Goal: Information Seeking & Learning: Learn about a topic

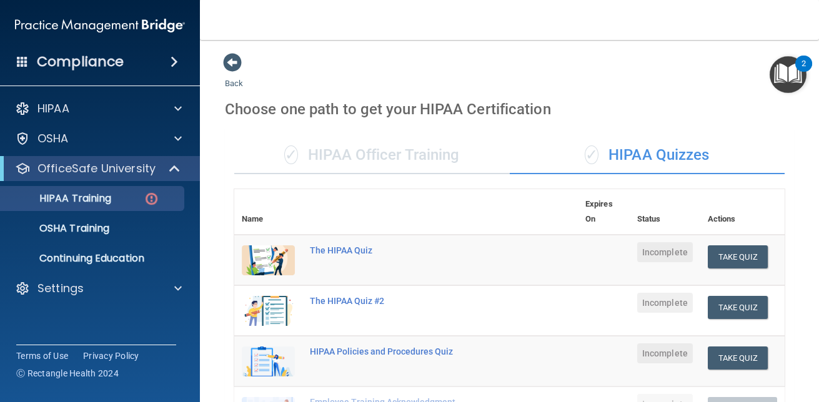
scroll to position [137, 0]
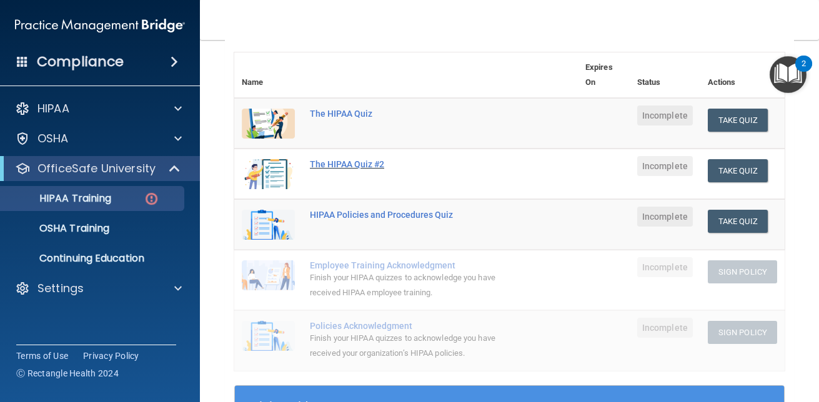
click at [372, 164] on div "The HIPAA Quiz #2" at bounding box center [413, 164] width 206 height 10
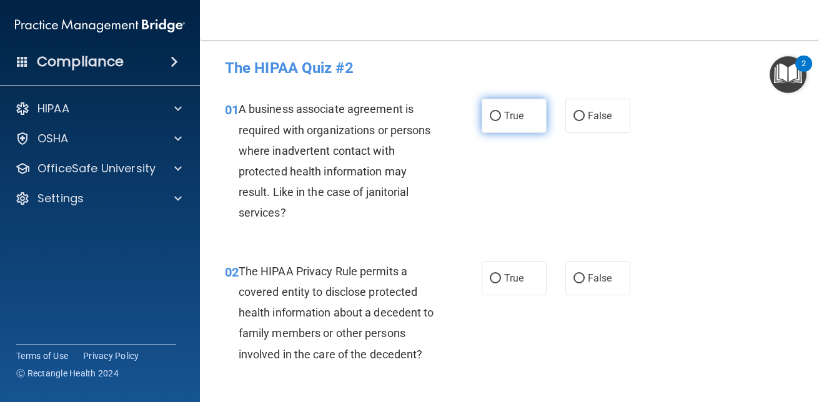
click at [491, 117] on input "True" at bounding box center [495, 116] width 11 height 9
radio input "true"
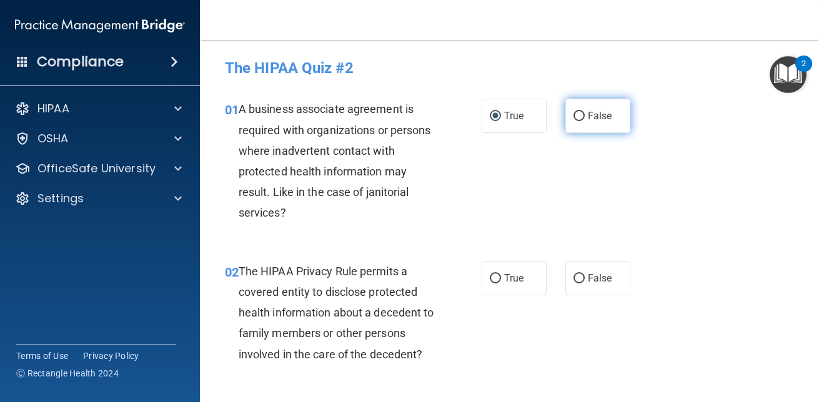
click at [567, 112] on label "False" at bounding box center [598, 116] width 65 height 34
click at [574, 112] on input "False" at bounding box center [579, 116] width 11 height 9
radio input "true"
radio input "false"
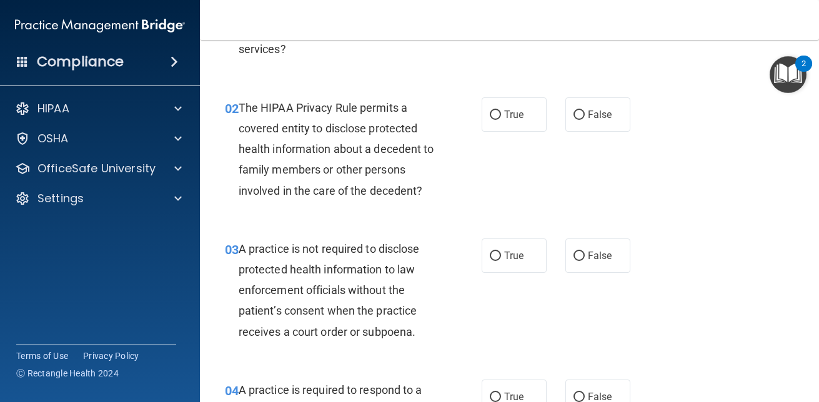
scroll to position [156, 0]
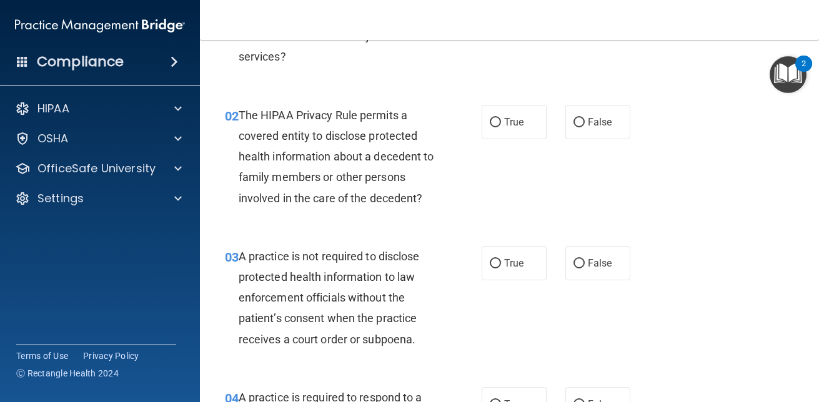
click at [364, 175] on span "The HIPAA Privacy Rule permits a covered entity to disclose protected health in…" at bounding box center [337, 157] width 196 height 96
click at [494, 126] on input "True" at bounding box center [495, 122] width 11 height 9
radio input "true"
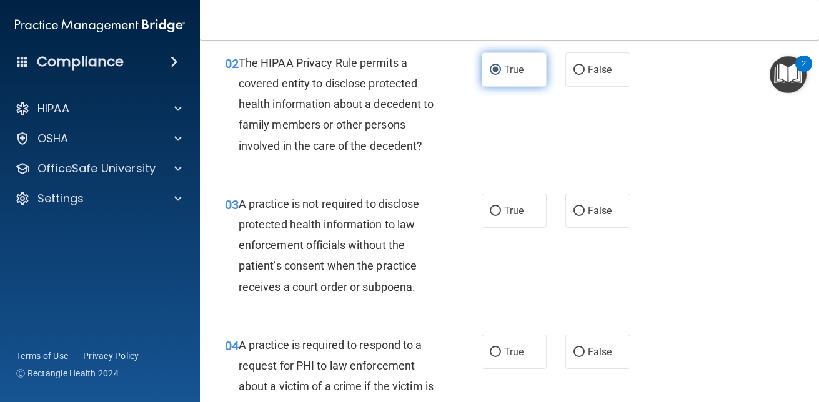
scroll to position [206, 0]
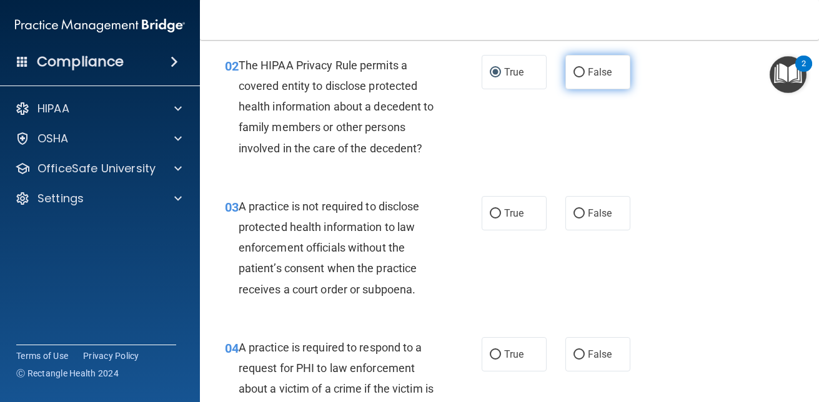
click at [577, 71] on input "False" at bounding box center [579, 72] width 11 height 9
radio input "true"
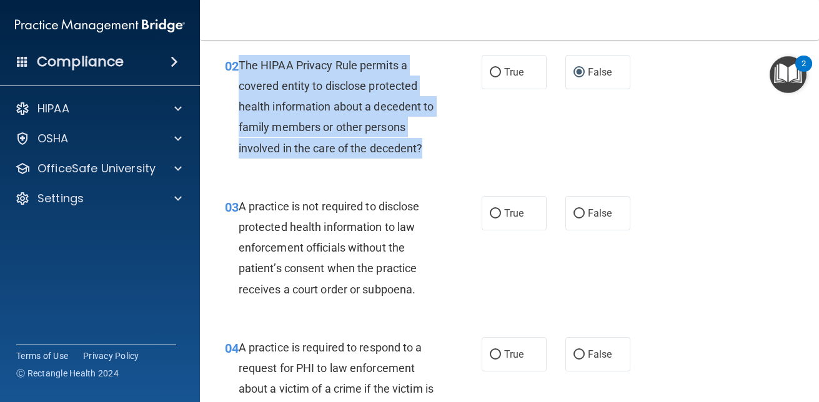
drag, startPoint x: 426, startPoint y: 150, endPoint x: 241, endPoint y: 65, distance: 204.1
click at [241, 65] on div "The HIPAA Privacy Rule permits a covered entity to disclose protected health in…" at bounding box center [342, 107] width 206 height 104
copy span "The HIPAA Privacy Rule permits a covered entity to disclose protected health in…"
click at [491, 69] on input "True" at bounding box center [495, 72] width 11 height 9
radio input "true"
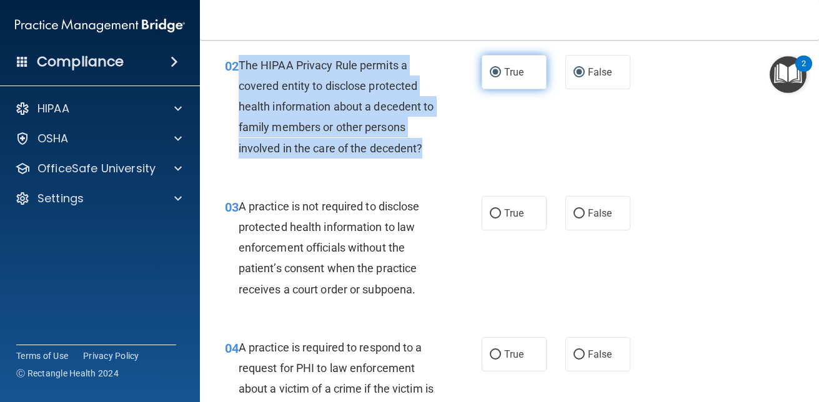
radio input "false"
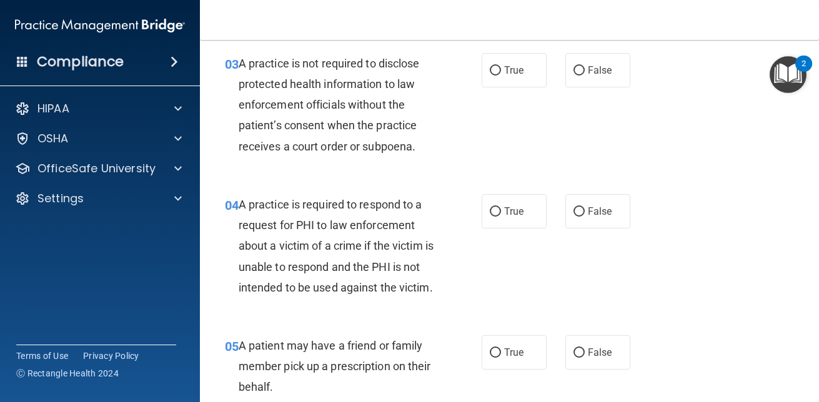
scroll to position [334, 0]
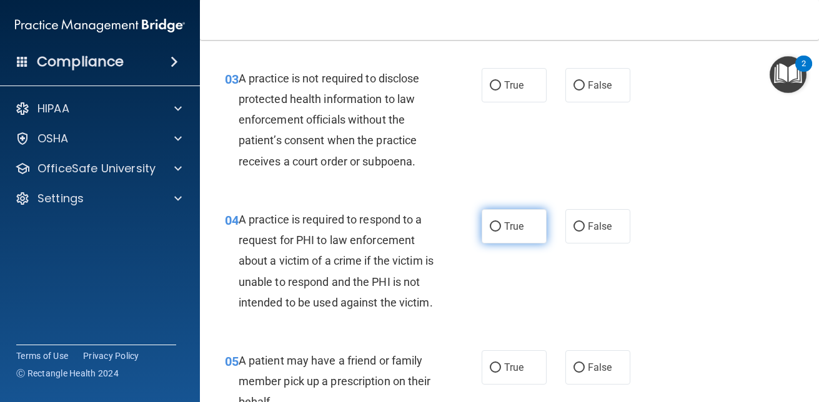
click at [490, 226] on input "True" at bounding box center [495, 226] width 11 height 9
radio input "true"
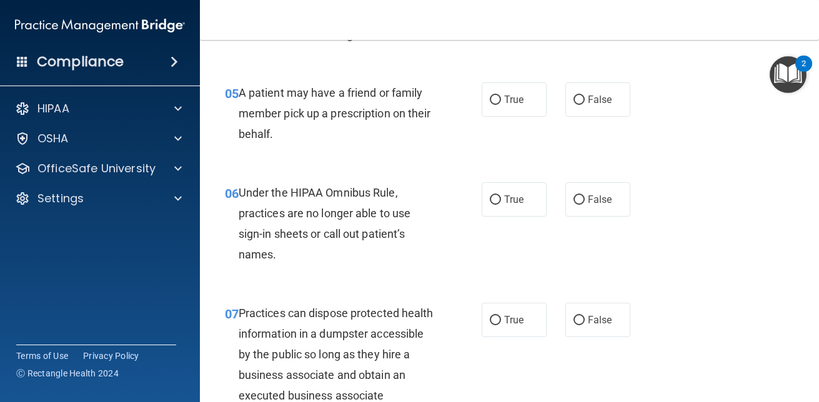
scroll to position [595, 0]
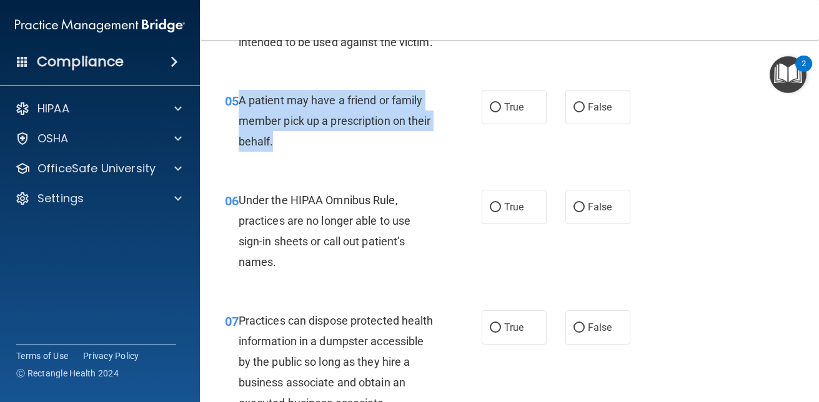
drag, startPoint x: 302, startPoint y: 166, endPoint x: 237, endPoint y: 124, distance: 77.0
click at [237, 124] on div "05 A patient may have a friend or family member pick up a prescription on their…" at bounding box center [353, 124] width 294 height 69
copy div "A patient may have a friend or family member pick up a prescription on their be…"
click at [490, 112] on input "True" at bounding box center [495, 107] width 11 height 9
radio input "true"
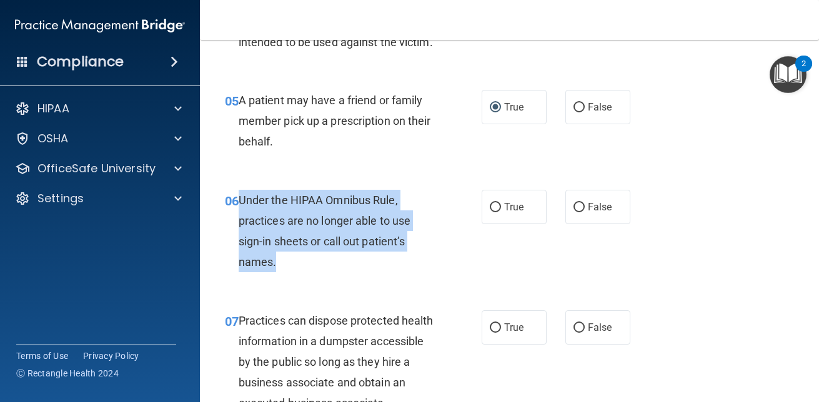
drag, startPoint x: 278, startPoint y: 281, endPoint x: 239, endPoint y: 221, distance: 72.3
click at [239, 221] on div "Under the HIPAA Omnibus Rule, practices are no longer able to use sign-in sheet…" at bounding box center [342, 231] width 206 height 83
copy span "Under the HIPAA Omnibus Rule, practices are no longer able to use sign-in sheet…"
click at [463, 279] on div "06 Under the HIPAA Omnibus Rule, practices are no longer able to use sign-in sh…" at bounding box center [353, 234] width 294 height 89
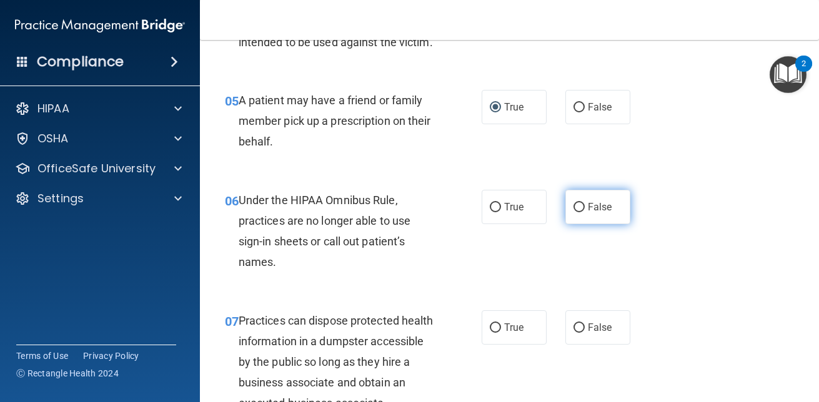
click at [574, 212] on input "False" at bounding box center [579, 207] width 11 height 9
radio input "true"
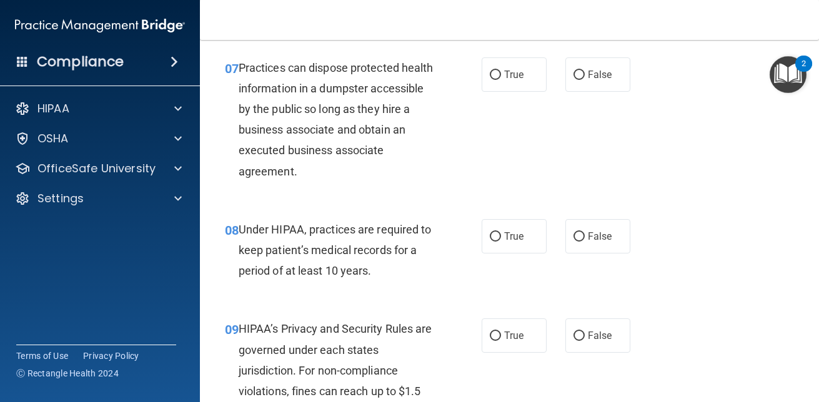
scroll to position [833, 0]
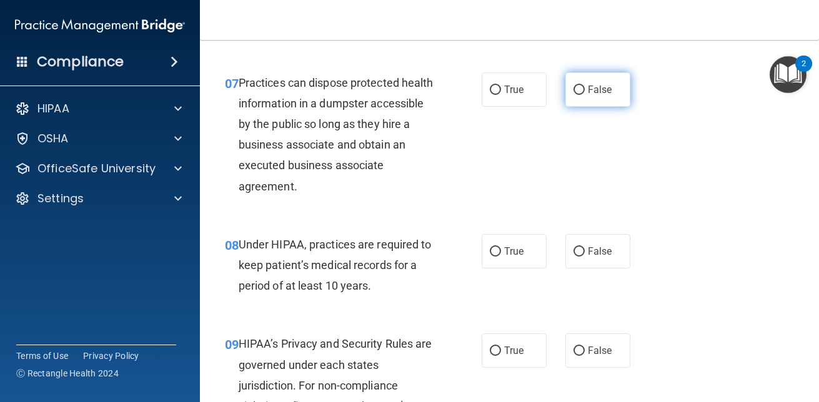
click at [572, 103] on label "False" at bounding box center [598, 89] width 65 height 34
click at [574, 95] on input "False" at bounding box center [579, 90] width 11 height 9
radio input "true"
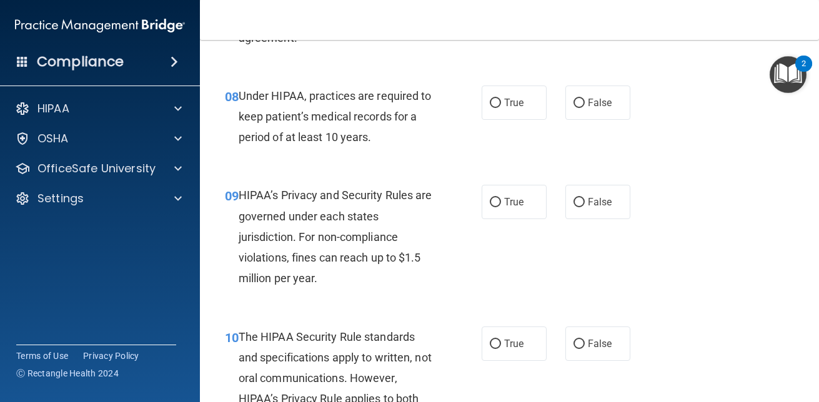
scroll to position [1034, 0]
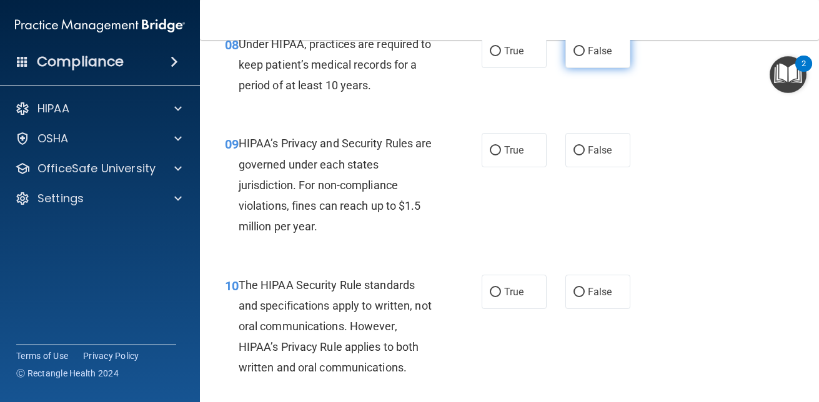
click at [574, 56] on input "False" at bounding box center [579, 51] width 11 height 9
radio input "true"
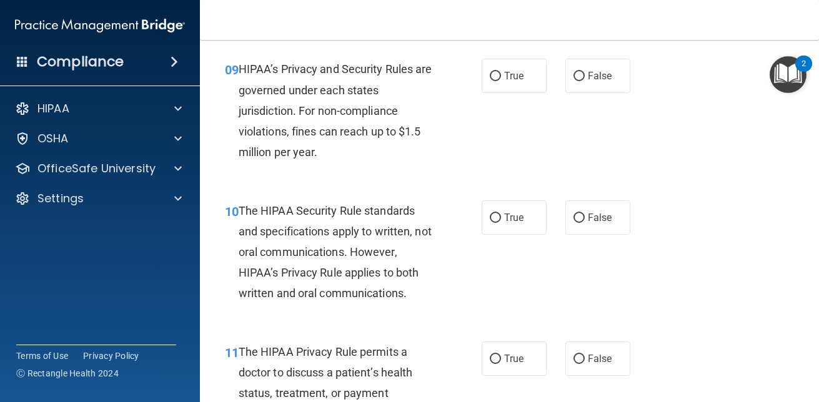
scroll to position [1130, 0]
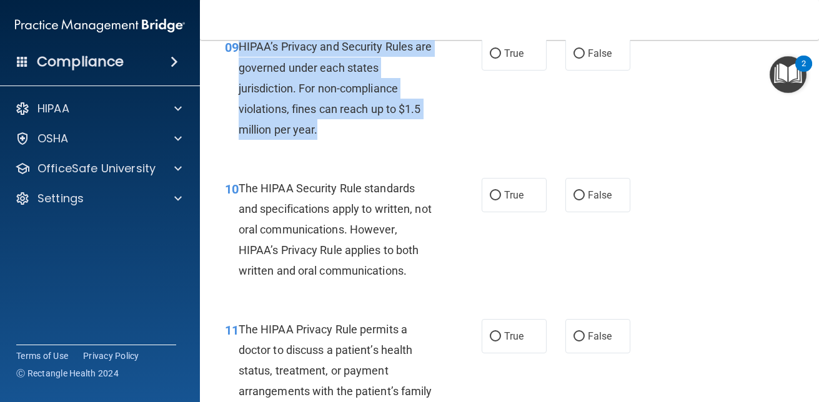
drag, startPoint x: 327, startPoint y: 146, endPoint x: 241, endPoint y: 70, distance: 115.1
click at [241, 70] on div "HIPAA’s Privacy and Security Rules are governed under each states jurisdiction.…" at bounding box center [342, 88] width 206 height 104
copy span "HIPAA’s Privacy and Security Rules are governed under each states jurisdiction.…"
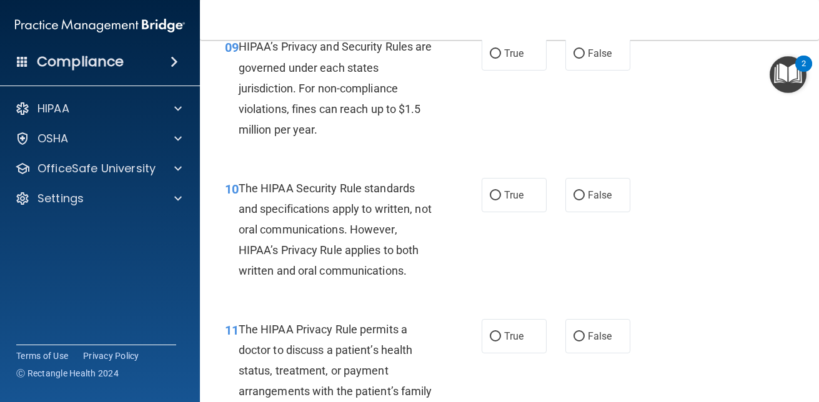
click at [662, 159] on div "09 HIPAA’s Privacy and Security Rules are governed under each states jurisdicti…" at bounding box center [510, 91] width 588 height 141
click at [497, 212] on label "True" at bounding box center [514, 195] width 65 height 34
click at [497, 201] on input "True" at bounding box center [495, 195] width 11 height 9
radio input "true"
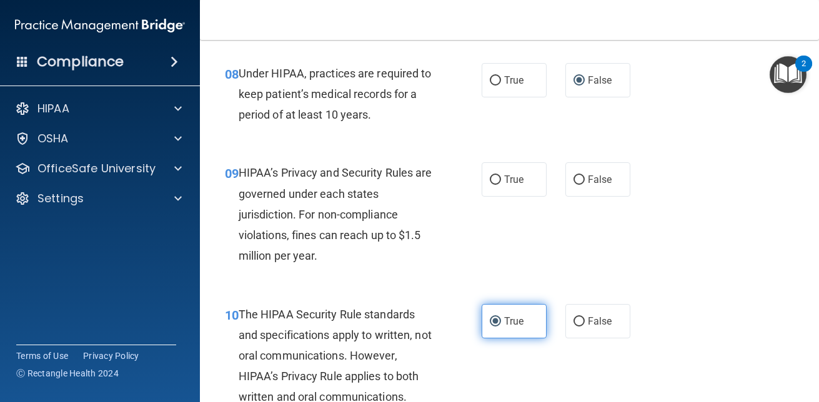
scroll to position [1004, 0]
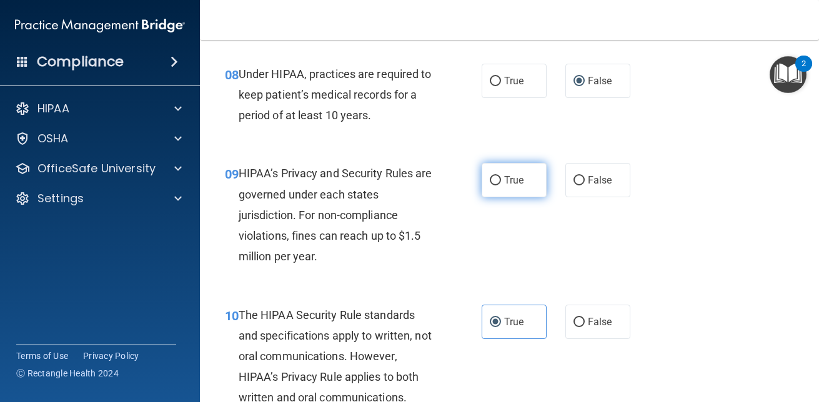
click at [489, 197] on label "True" at bounding box center [514, 180] width 65 height 34
click at [490, 186] on input "True" at bounding box center [495, 180] width 11 height 9
radio input "true"
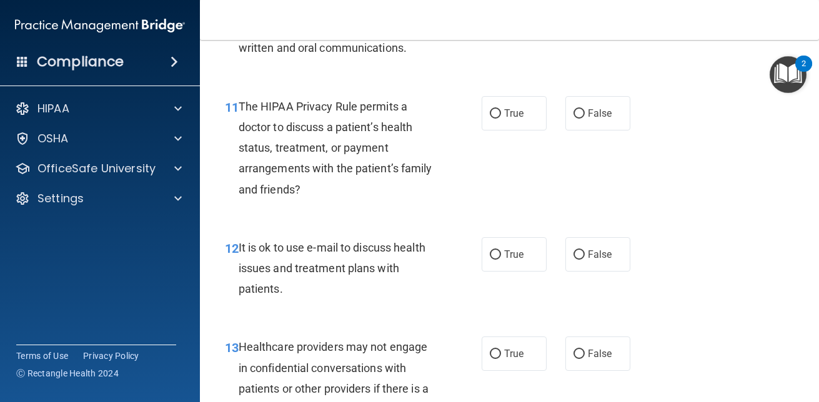
scroll to position [1361, 0]
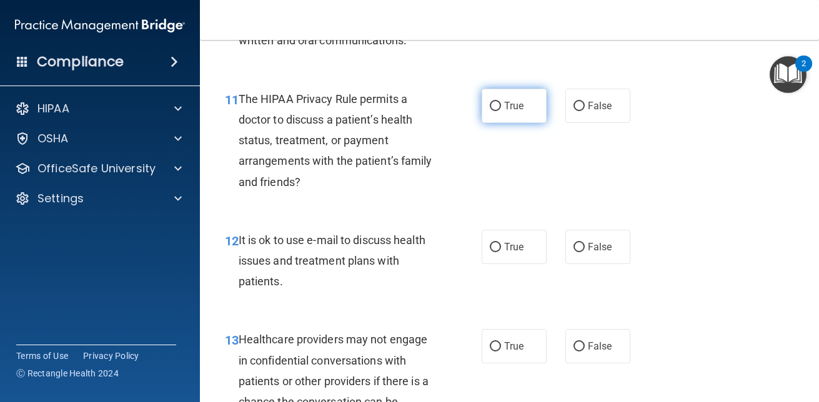
click at [490, 111] on input "True" at bounding box center [495, 106] width 11 height 9
radio input "true"
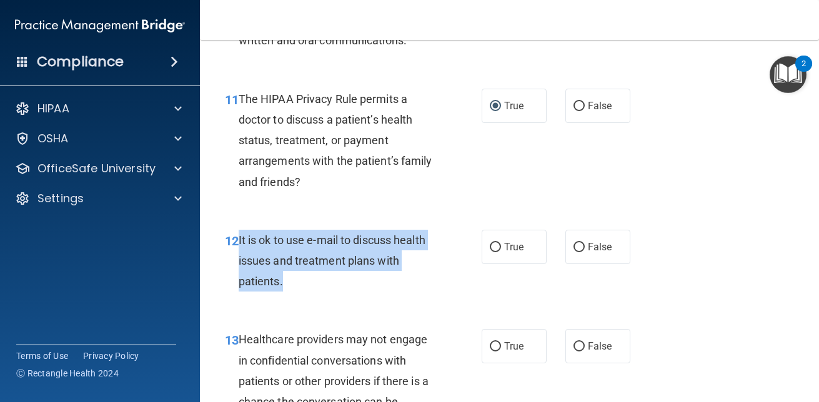
drag, startPoint x: 295, startPoint y: 304, endPoint x: 238, endPoint y: 261, distance: 71.0
click at [239, 261] on div "It is ok to use e-mail to discuss health issues and treatment plans with patien…" at bounding box center [342, 261] width 206 height 62
copy span "It is ok to use e-mail to discuss health issues and treatment plans with patien…"
click at [494, 252] on input "True" at bounding box center [495, 247] width 11 height 9
radio input "true"
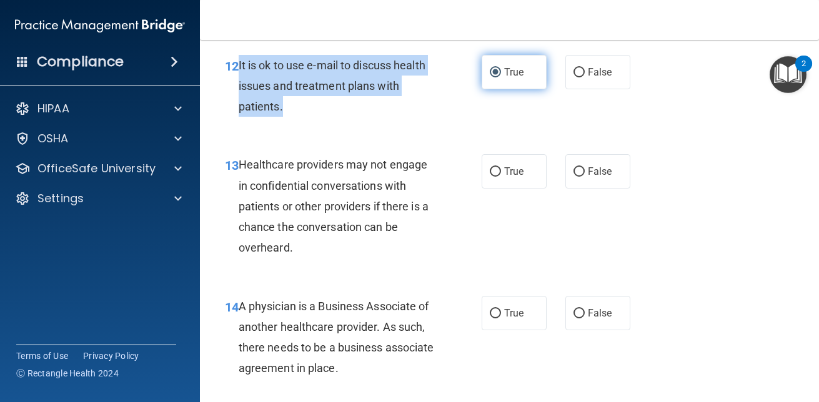
scroll to position [1561, 0]
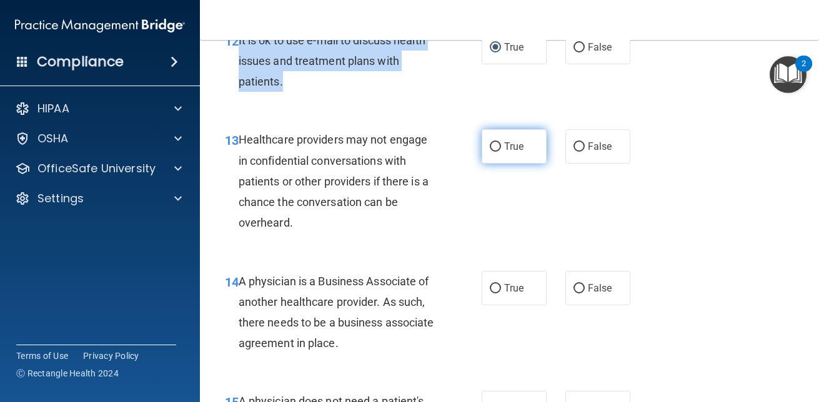
click at [493, 152] on input "True" at bounding box center [495, 146] width 11 height 9
radio input "true"
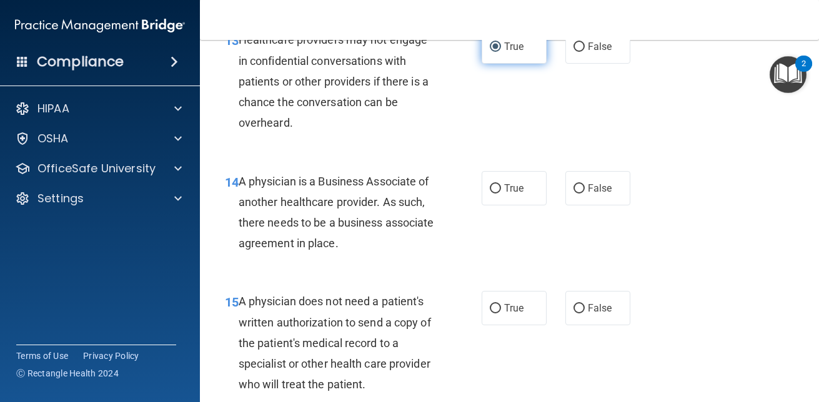
scroll to position [1686, 0]
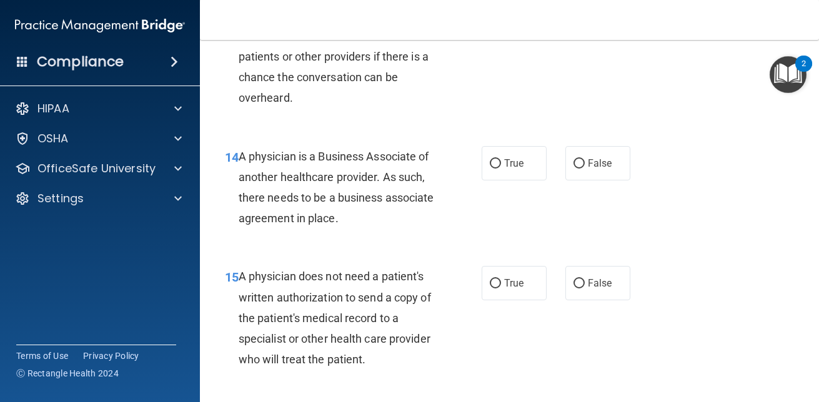
click at [394, 229] on div "A physician is a Business Associate of another healthcare provider. As such, th…" at bounding box center [342, 187] width 206 height 83
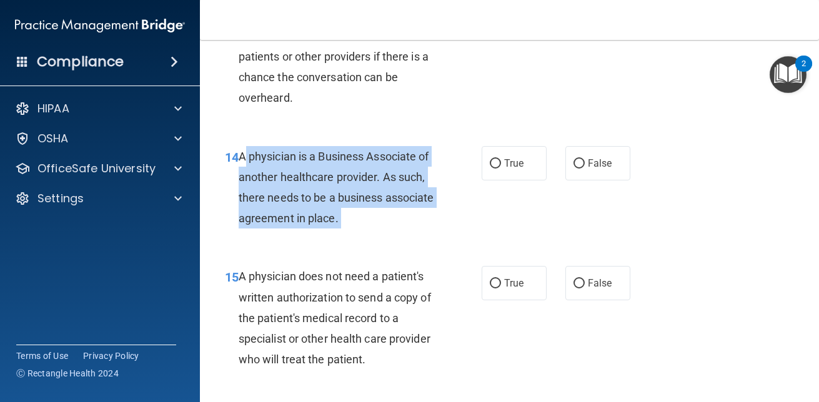
drag, startPoint x: 394, startPoint y: 241, endPoint x: 240, endPoint y: 177, distance: 166.4
click at [240, 177] on div "A physician is a Business Associate of another healthcare provider. As such, th…" at bounding box center [342, 187] width 206 height 83
copy ng-form "A physician is a Business Associate of another healthcare provider. As such, th…"
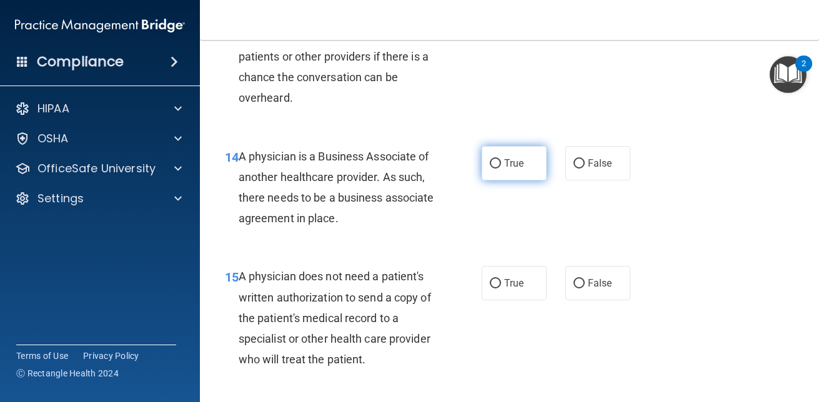
click at [490, 177] on label "True" at bounding box center [514, 163] width 65 height 34
click at [490, 169] on input "True" at bounding box center [495, 163] width 11 height 9
radio input "true"
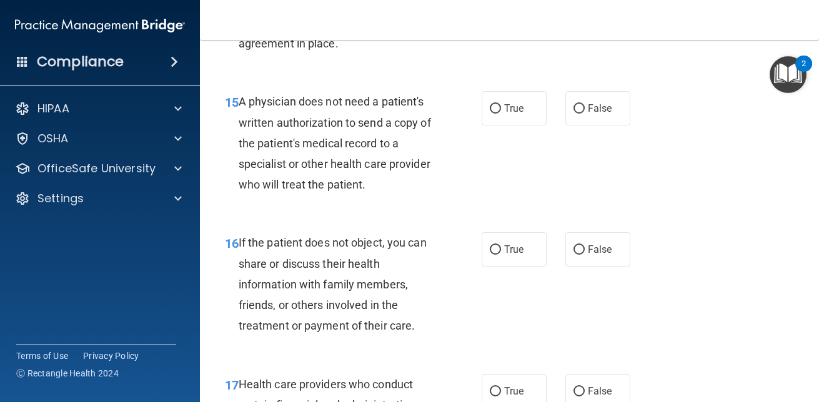
scroll to position [1886, 0]
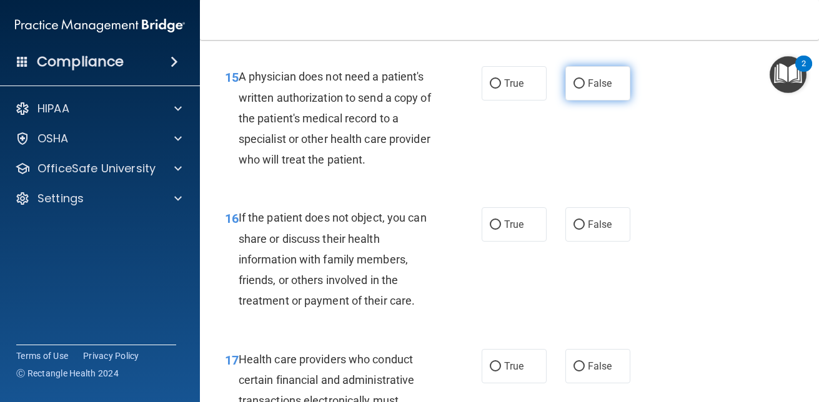
click at [575, 89] on input "False" at bounding box center [579, 83] width 11 height 9
radio input "true"
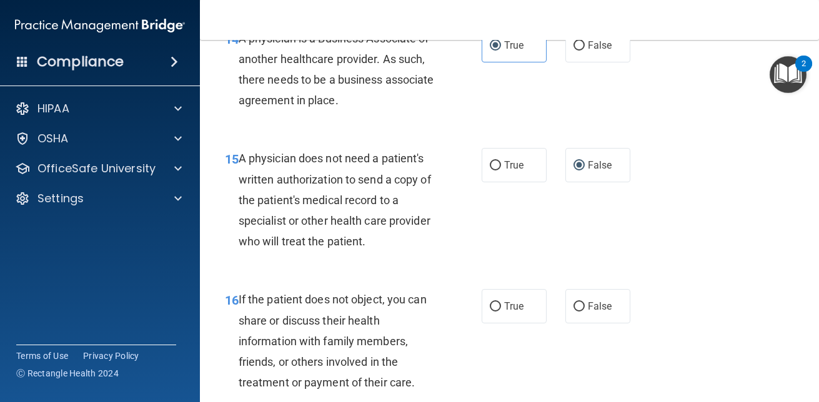
scroll to position [1789, 0]
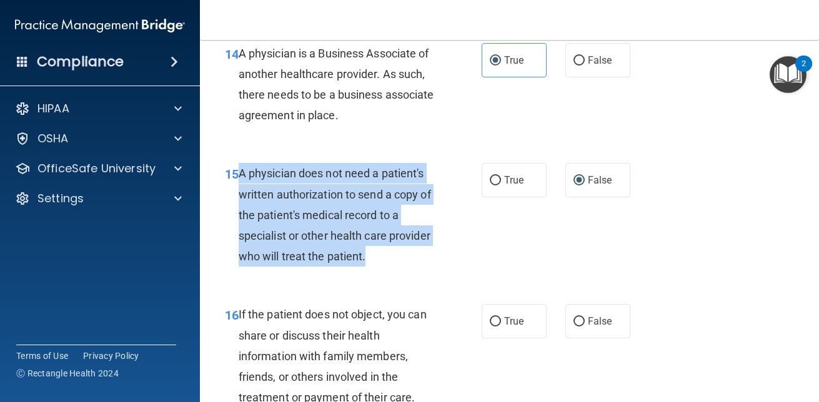
drag, startPoint x: 414, startPoint y: 281, endPoint x: 241, endPoint y: 192, distance: 195.4
click at [241, 192] on div "A physician does not need a patient's written authorization to send a copy of t…" at bounding box center [342, 215] width 206 height 104
copy span "A physician does not need a patient's written authorization to send a copy of t…"
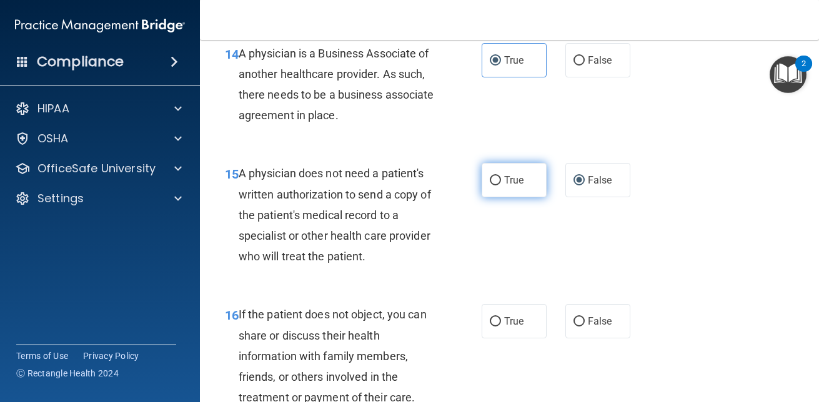
click at [504, 186] on span "True" at bounding box center [513, 180] width 19 height 12
click at [499, 186] on input "True" at bounding box center [495, 180] width 11 height 9
radio input "true"
radio input "false"
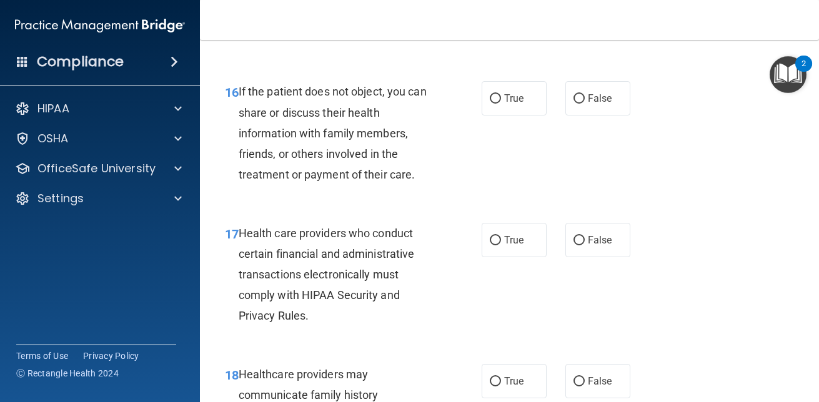
scroll to position [2042, 0]
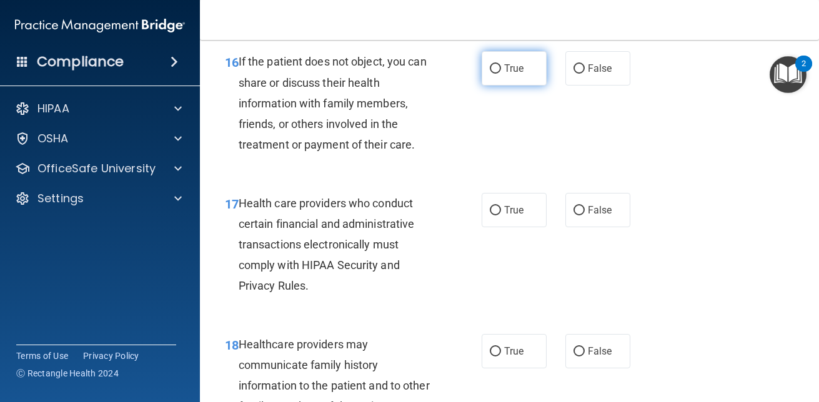
click at [490, 74] on input "True" at bounding box center [495, 68] width 11 height 9
radio input "true"
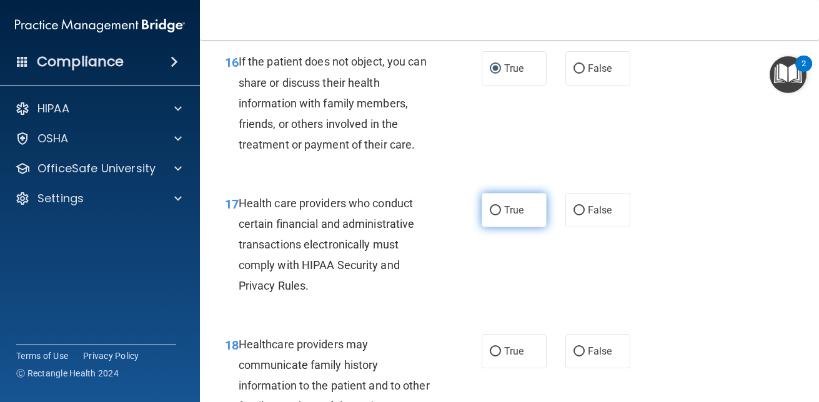
click at [496, 216] on input "True" at bounding box center [495, 210] width 11 height 9
radio input "true"
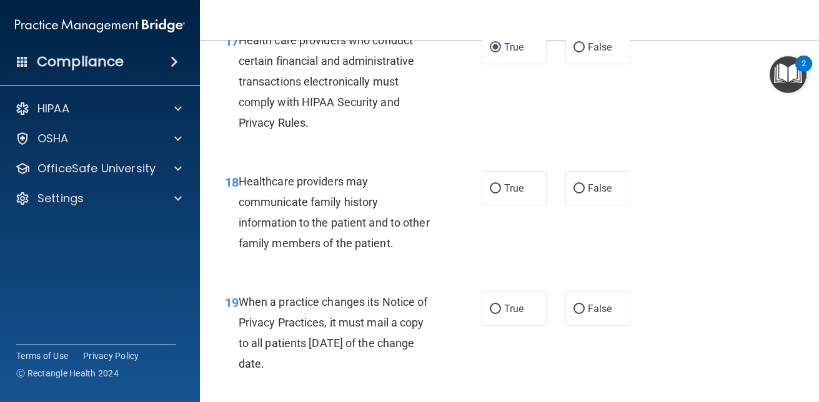
scroll to position [2191, 0]
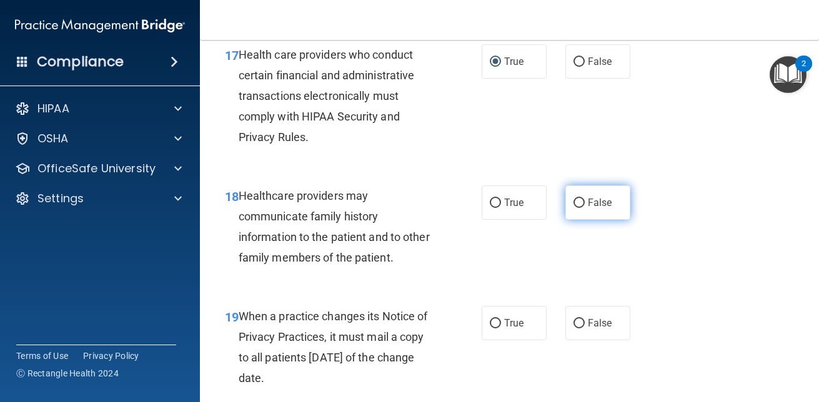
click at [574, 208] on input "False" at bounding box center [579, 203] width 11 height 9
radio input "true"
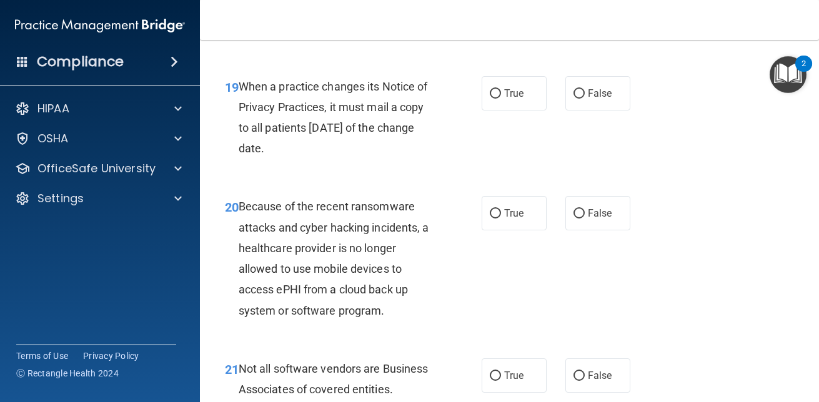
scroll to position [2428, 0]
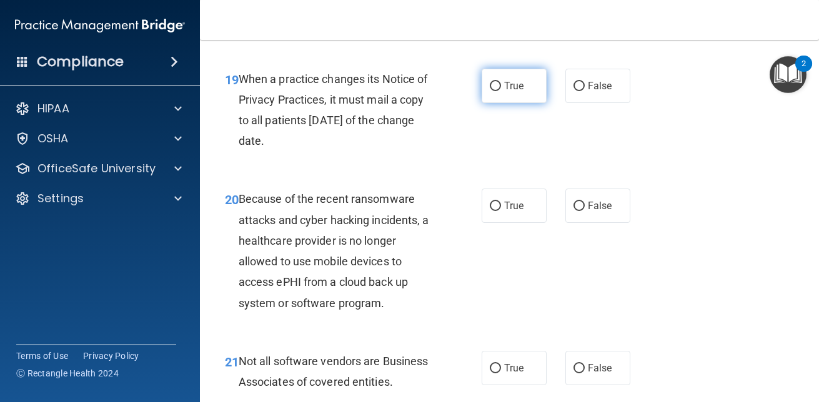
click at [487, 103] on label "True" at bounding box center [514, 86] width 65 height 34
click at [490, 91] on input "True" at bounding box center [495, 86] width 11 height 9
radio input "true"
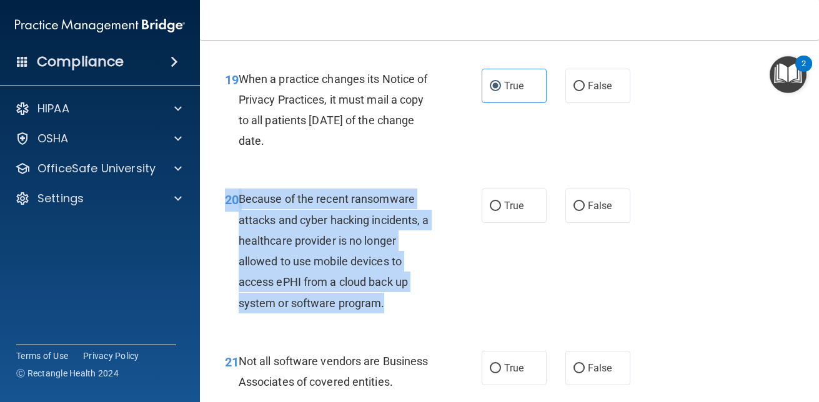
drag, startPoint x: 387, startPoint y: 326, endPoint x: 218, endPoint y: 217, distance: 201.3
click at [218, 217] on div "20 Because of the recent ransomware attacks and cyber hacking incidents, a heal…" at bounding box center [353, 254] width 294 height 131
click at [481, 275] on div "20 Because of the recent ransomware attacks and cyber hacking incidents, a heal…" at bounding box center [353, 254] width 294 height 131
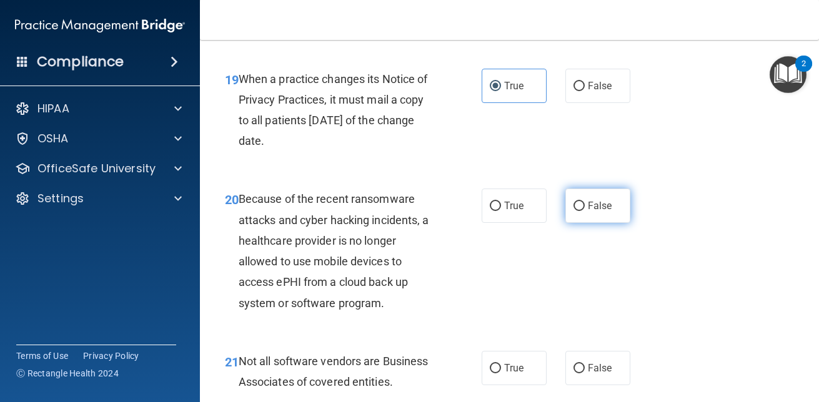
click at [574, 211] on input "False" at bounding box center [579, 206] width 11 height 9
radio input "true"
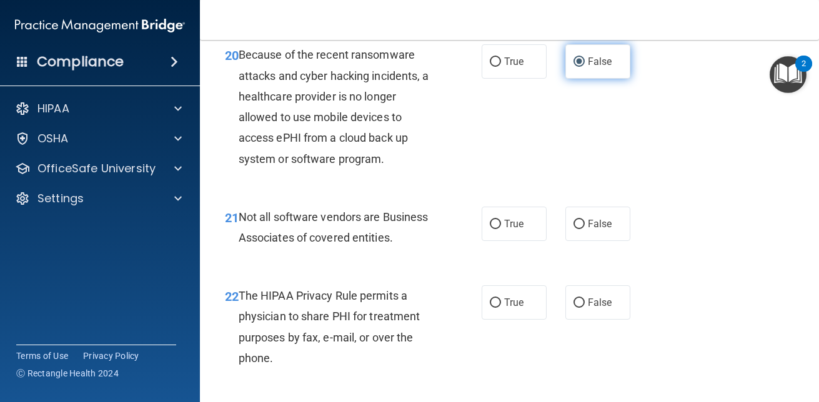
scroll to position [2576, 0]
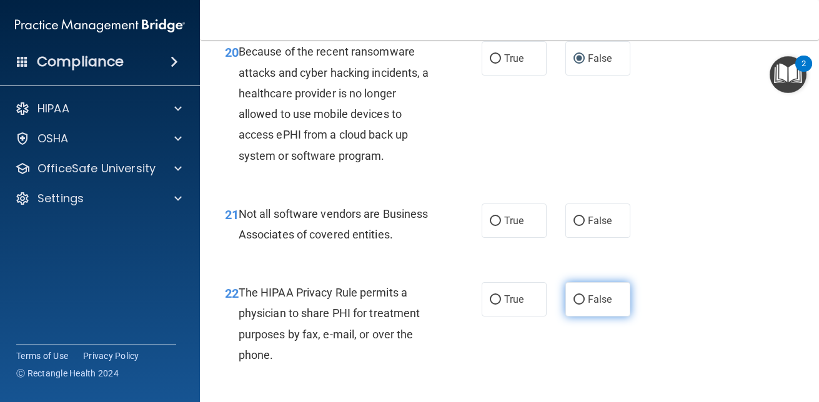
click at [574, 305] on input "False" at bounding box center [579, 300] width 11 height 9
radio input "true"
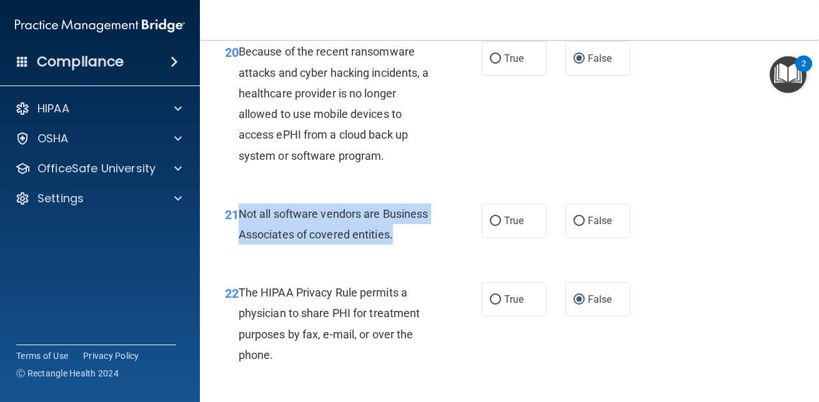
drag, startPoint x: 398, startPoint y: 259, endPoint x: 241, endPoint y: 229, distance: 159.7
click at [241, 229] on div "Not all software vendors are Business Associates of covered entities." at bounding box center [342, 224] width 206 height 41
copy span "Not all software vendors are Business Associates of covered entities."
click at [490, 226] on input "True" at bounding box center [495, 221] width 11 height 9
radio input "true"
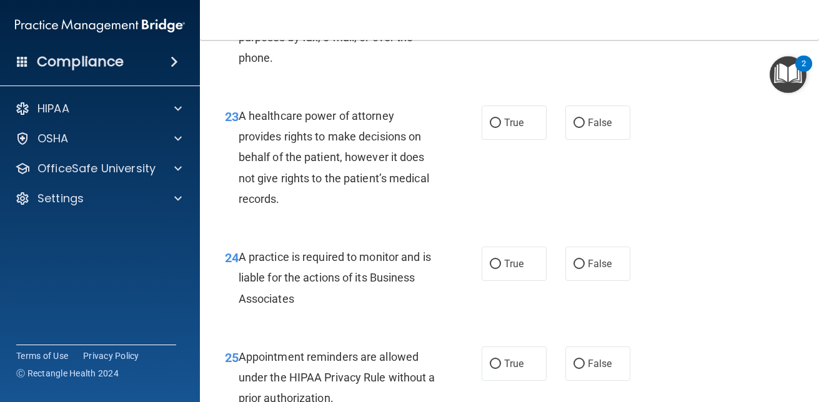
scroll to position [2858, 0]
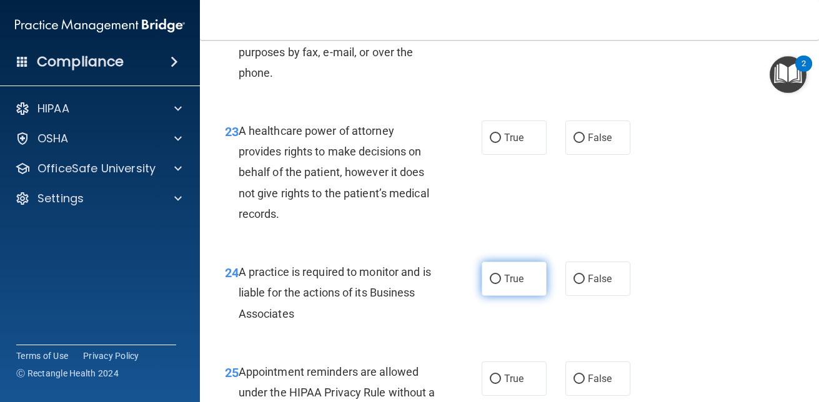
click at [491, 284] on input "True" at bounding box center [495, 279] width 11 height 9
radio input "true"
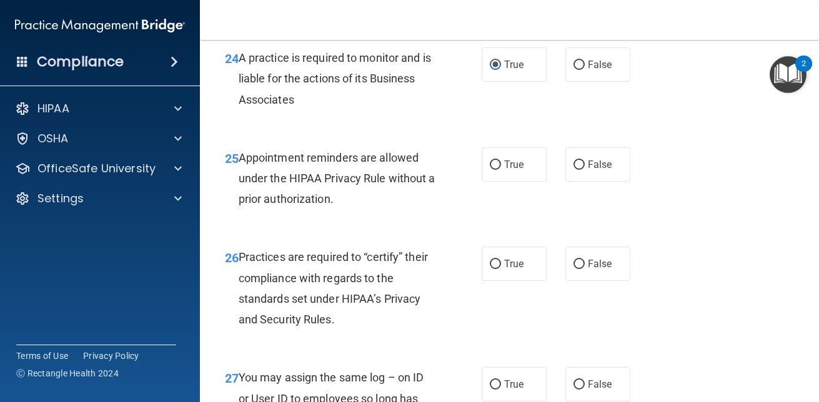
scroll to position [3070, 0]
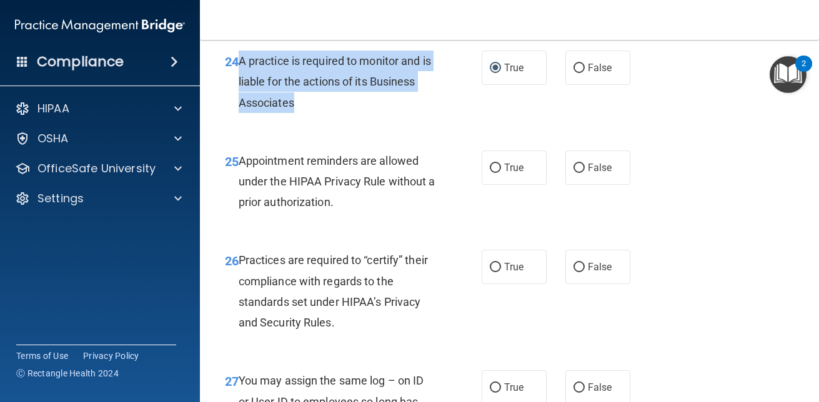
drag, startPoint x: 299, startPoint y: 124, endPoint x: 239, endPoint y: 85, distance: 72.3
click at [239, 85] on div "A practice is required to monitor and is liable for the actions of its Business…" at bounding box center [342, 82] width 206 height 62
copy span "A practice is required to monitor and is liable for the actions of its Business…"
click at [576, 73] on input "False" at bounding box center [579, 68] width 11 height 9
radio input "true"
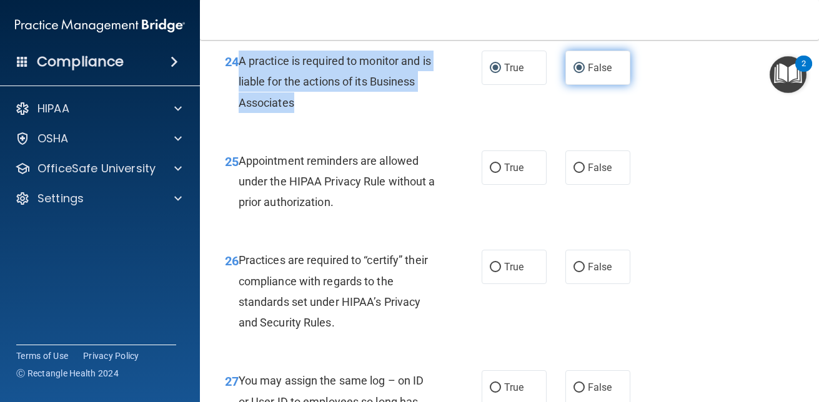
radio input "false"
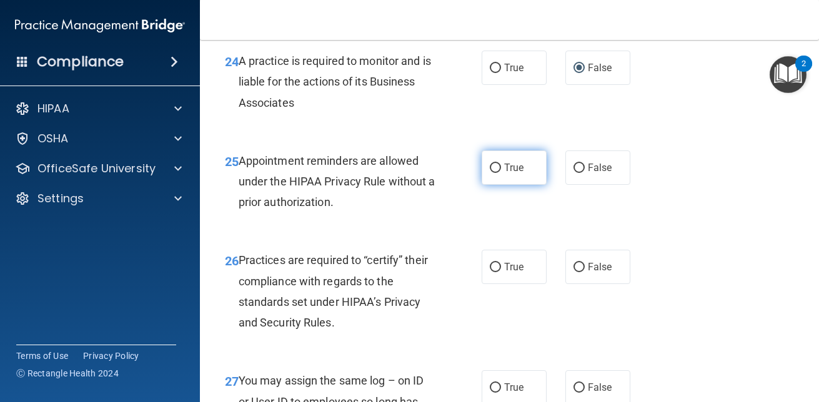
click at [499, 185] on label "True" at bounding box center [514, 168] width 65 height 34
click at [499, 173] on input "True" at bounding box center [495, 168] width 11 height 9
radio input "true"
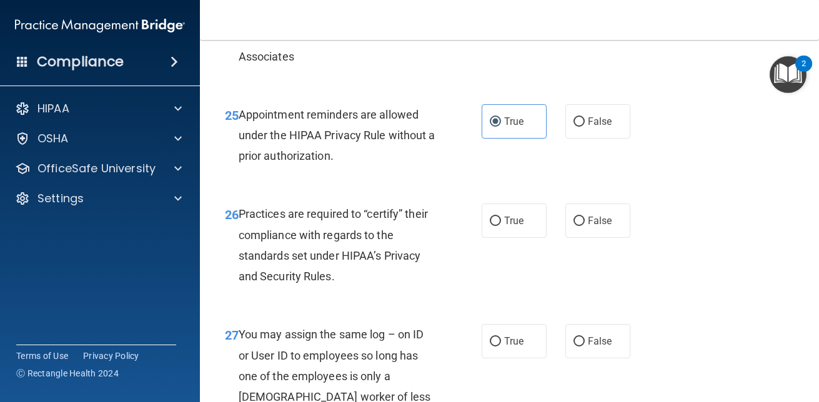
scroll to position [3177, 0]
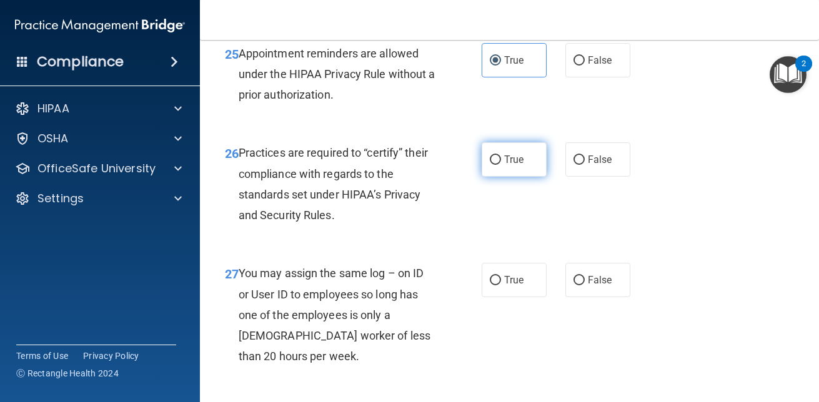
click at [496, 177] on label "True" at bounding box center [514, 159] width 65 height 34
click at [496, 165] on input "True" at bounding box center [495, 160] width 11 height 9
radio input "true"
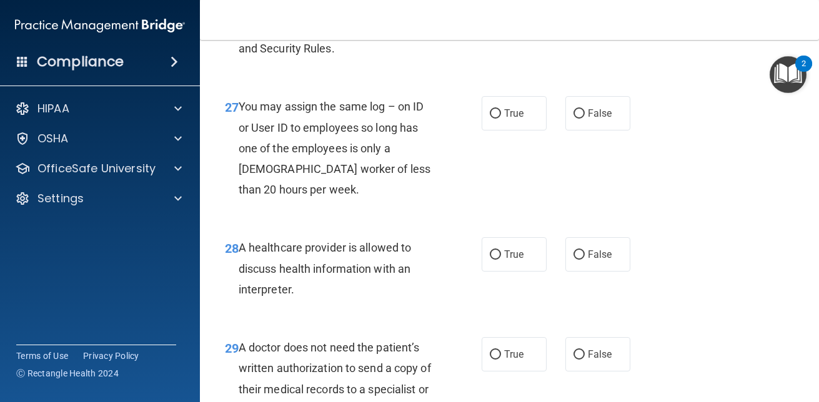
scroll to position [3347, 0]
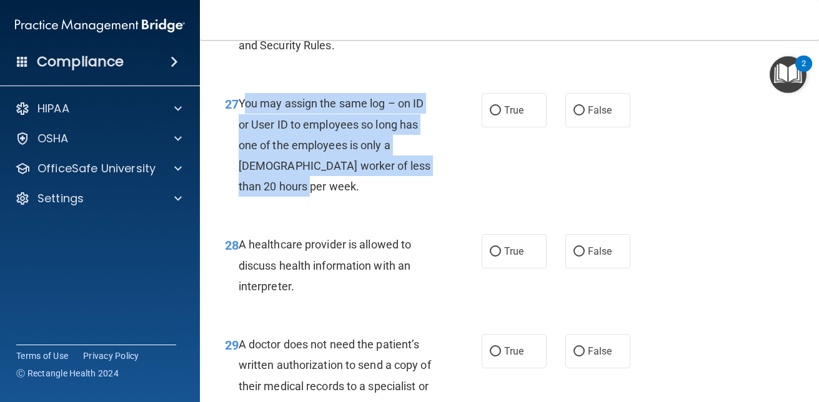
drag, startPoint x: 283, startPoint y: 206, endPoint x: 242, endPoint y: 121, distance: 94.2
click at [242, 121] on div "You may assign the same log – on ID or User ID to employees so long has one of …" at bounding box center [342, 145] width 206 height 104
click at [242, 121] on span "You may assign the same log – on ID or User ID to employees so long has one of …" at bounding box center [335, 145] width 192 height 96
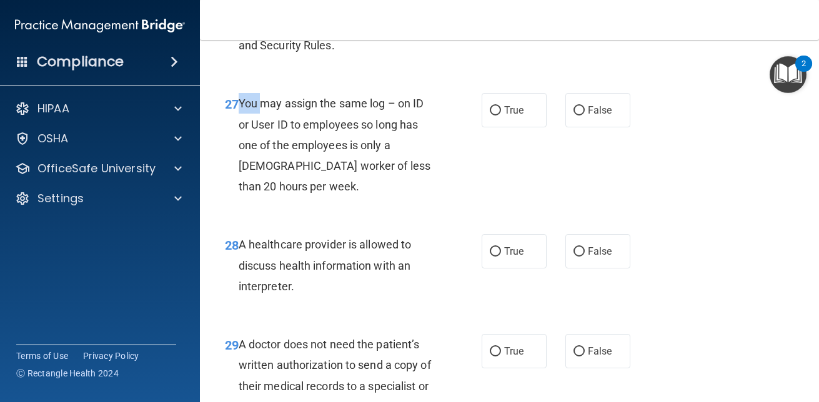
click at [242, 121] on span "You may assign the same log – on ID or User ID to employees so long has one of …" at bounding box center [335, 145] width 192 height 96
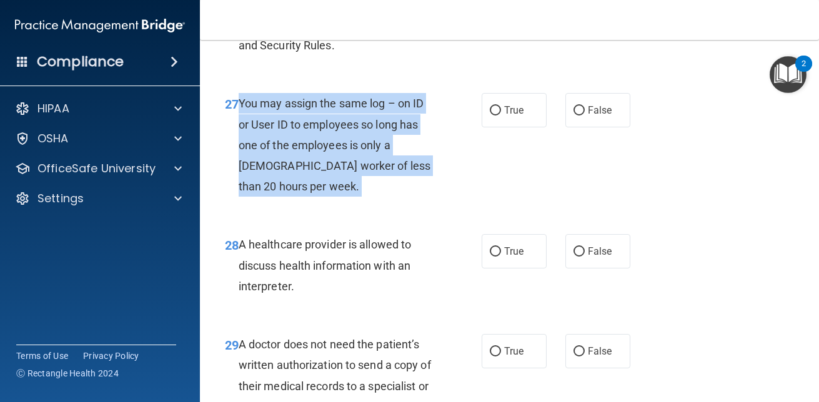
click at [242, 121] on span "You may assign the same log – on ID or User ID to employees so long has one of …" at bounding box center [335, 145] width 192 height 96
click at [574, 257] on input "False" at bounding box center [579, 251] width 11 height 9
radio input "true"
click at [574, 116] on input "False" at bounding box center [579, 110] width 11 height 9
radio input "true"
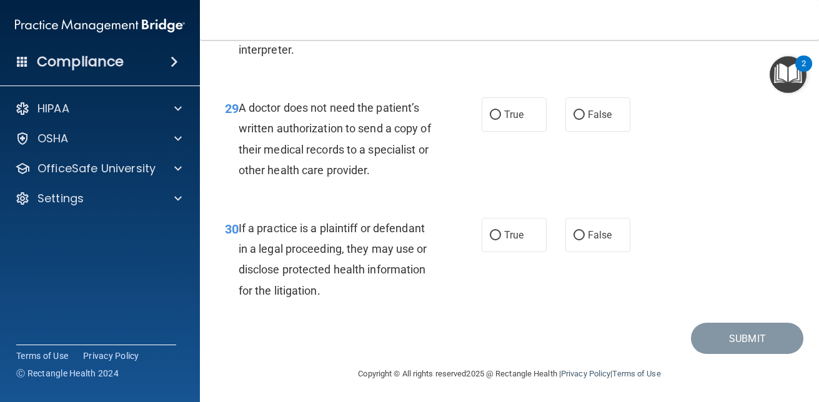
scroll to position [3584, 0]
click at [420, 224] on div "30 If a practice is a plaintiff or defendant in a legal proceeding, they may us…" at bounding box center [510, 262] width 588 height 121
click at [490, 120] on input "True" at bounding box center [495, 115] width 11 height 9
radio input "true"
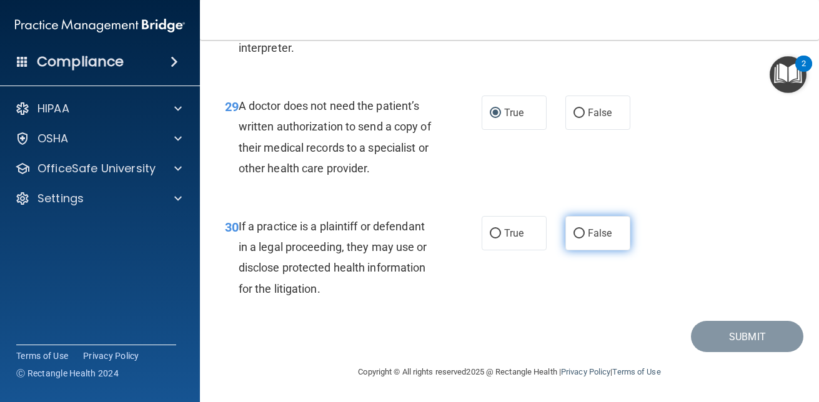
click at [574, 237] on input "False" at bounding box center [579, 233] width 11 height 9
radio input "true"
click at [787, 67] on img "Open Resource Center, 2 new notifications" at bounding box center [788, 74] width 37 height 37
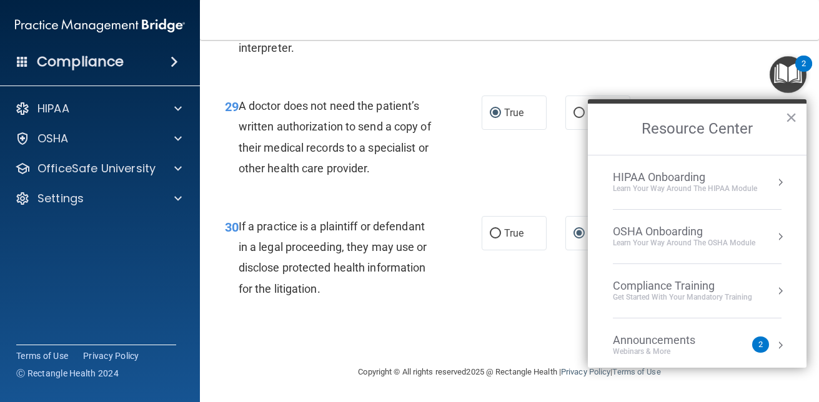
click at [699, 178] on div "HIPAA Onboarding" at bounding box center [685, 178] width 144 height 14
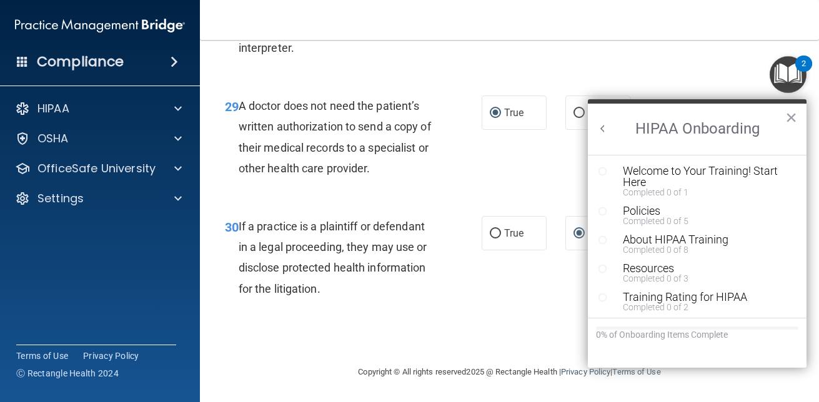
scroll to position [0, 0]
click at [492, 302] on div "30 If a practice is a plaintiff or defendant in a legal proceeding, they may us…" at bounding box center [353, 260] width 294 height 89
click at [656, 168] on div "Welcome to Your Training! Start Here" at bounding box center [702, 177] width 158 height 22
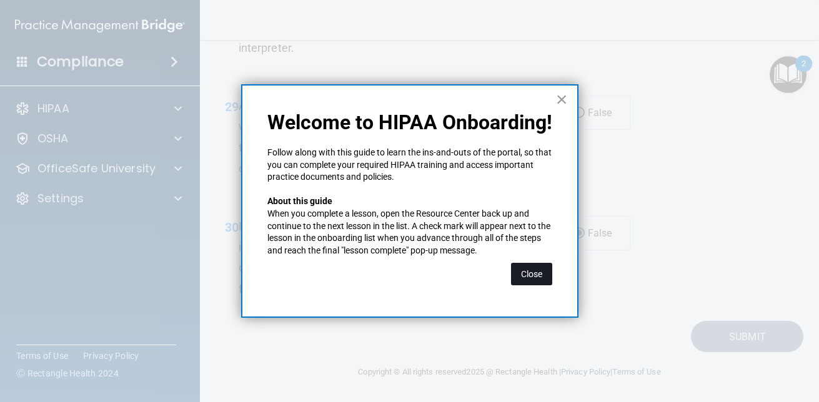
click at [524, 269] on button "Close" at bounding box center [531, 274] width 41 height 22
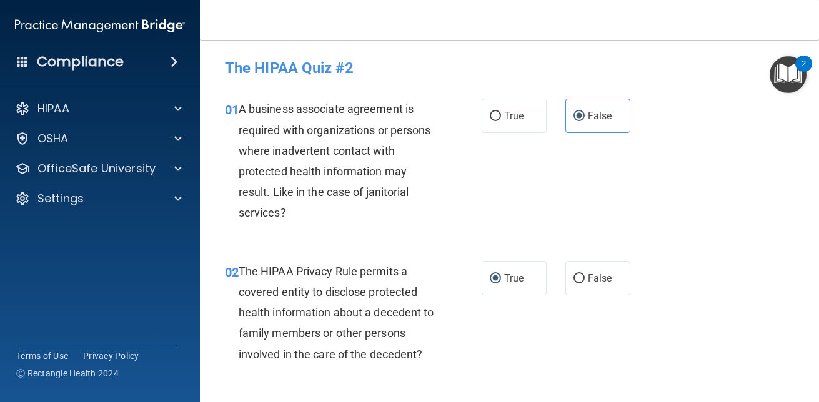
click at [796, 81] on img "Open Resource Center, 2 new notifications" at bounding box center [788, 74] width 37 height 37
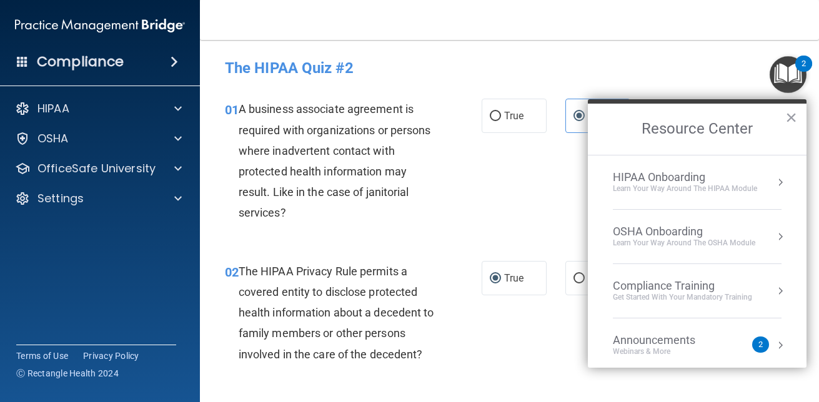
click at [743, 182] on div "HIPAA Onboarding" at bounding box center [685, 178] width 144 height 14
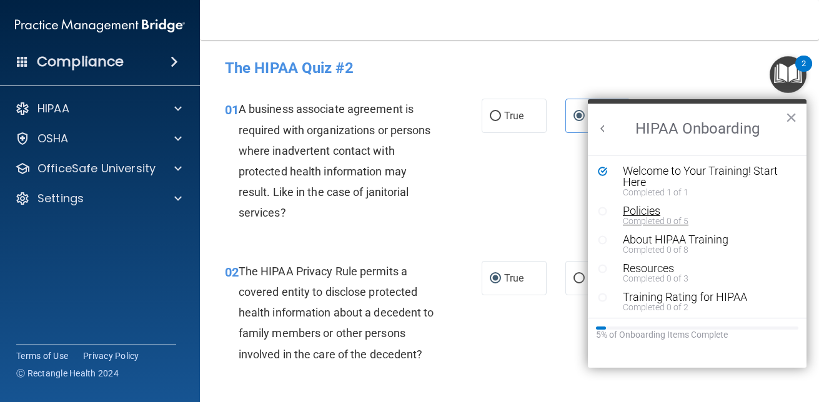
click at [653, 213] on div "Policies" at bounding box center [702, 211] width 158 height 11
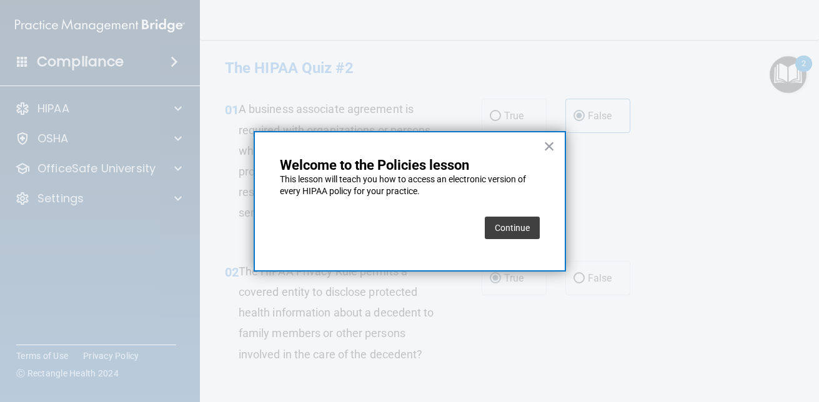
click at [519, 231] on button "Continue" at bounding box center [512, 228] width 55 height 22
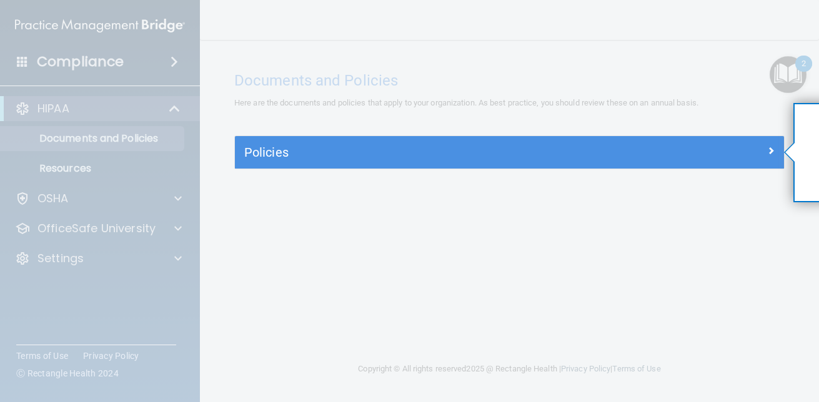
click at [659, 140] on div "Policies" at bounding box center [509, 152] width 549 height 32
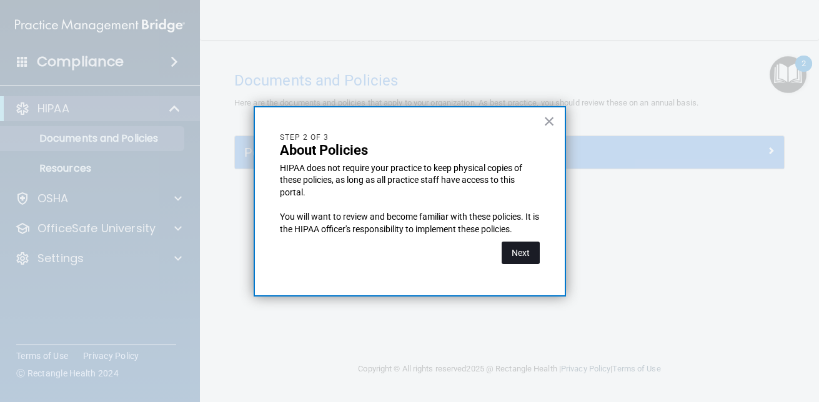
click at [529, 251] on button "Next" at bounding box center [521, 253] width 38 height 22
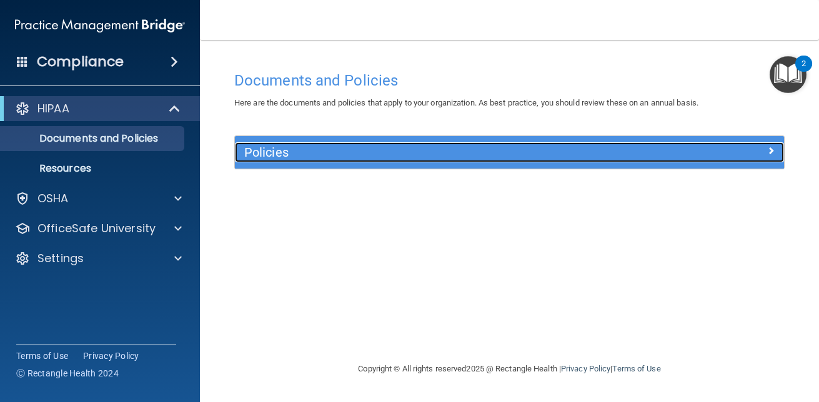
click at [624, 151] on h5 "Policies" at bounding box center [440, 153] width 393 height 14
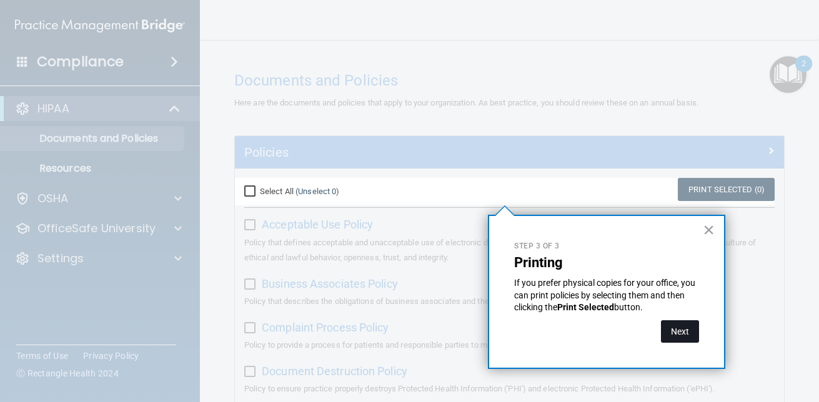
click at [681, 326] on button "Next" at bounding box center [680, 332] width 38 height 22
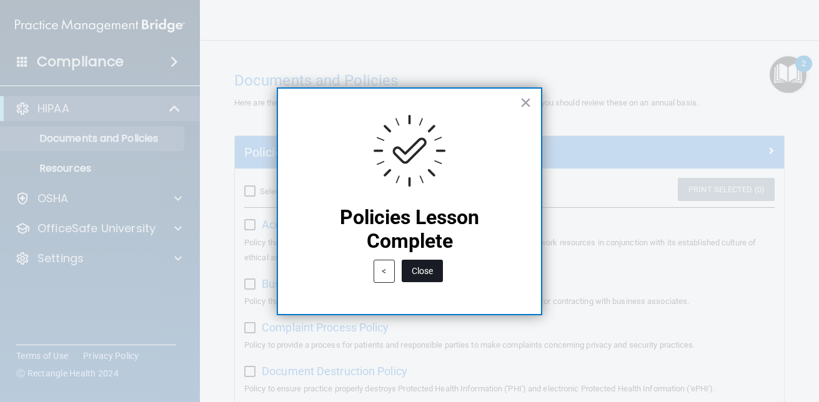
click at [426, 270] on button "Close" at bounding box center [422, 271] width 41 height 22
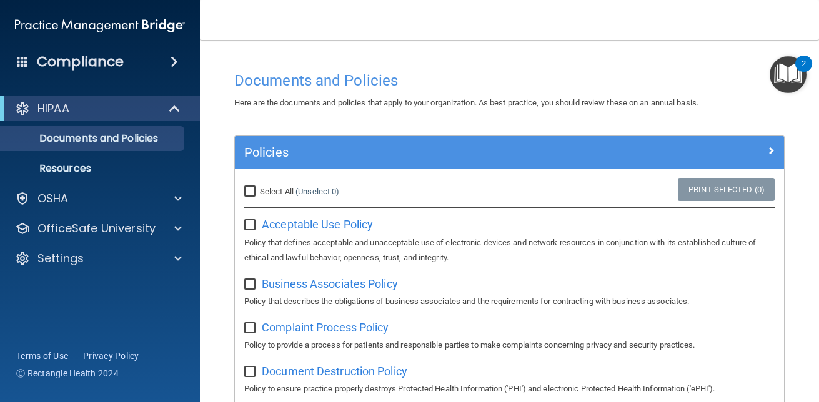
click at [244, 222] on input "checkbox" at bounding box center [251, 226] width 14 height 10
checkbox input "true"
click at [244, 188] on input "Select All (Unselect 1) Unselect All" at bounding box center [251, 192] width 14 height 10
checkbox input "true"
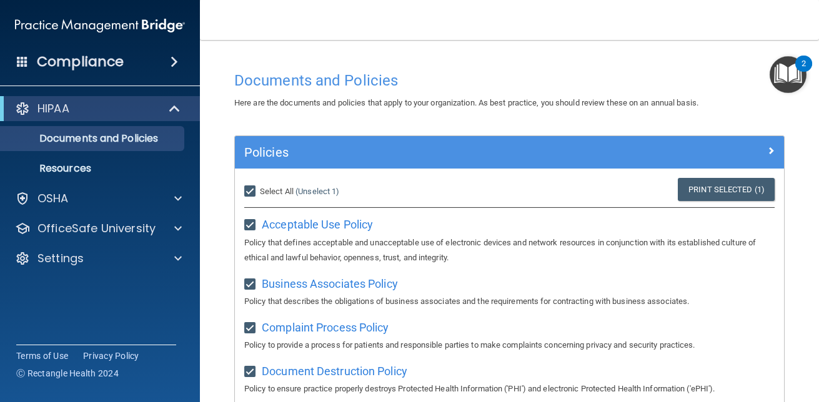
checkbox input "true"
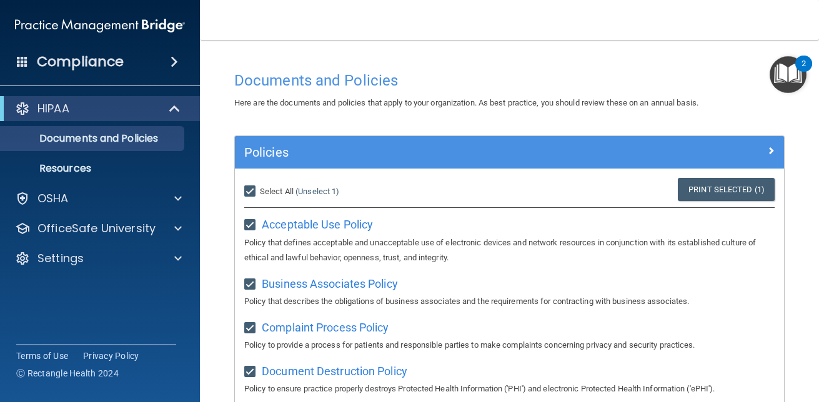
checkbox input "true"
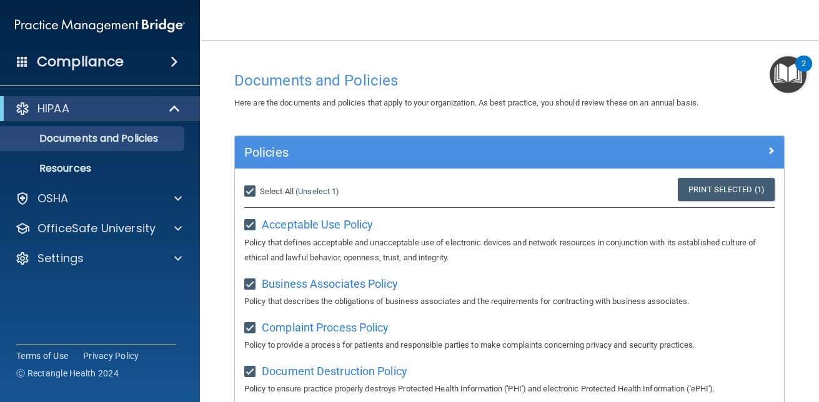
checkbox input "true"
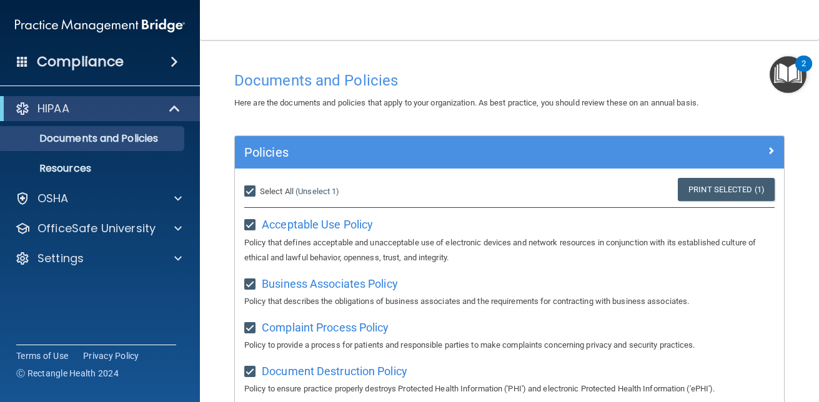
checkbox input "true"
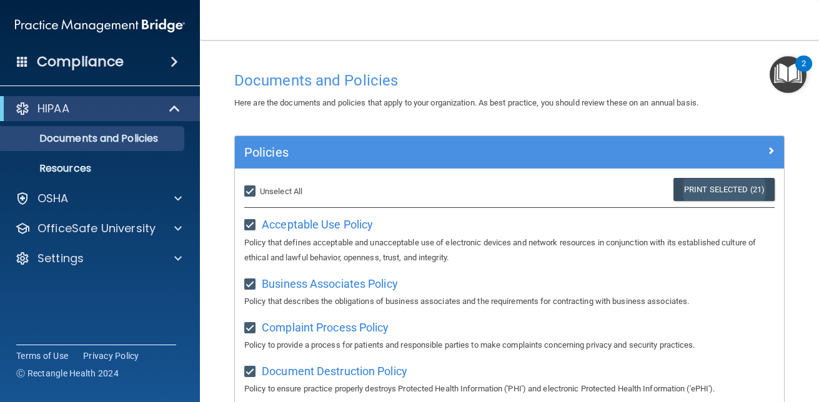
click at [721, 190] on link "Print Selected (21)" at bounding box center [724, 189] width 101 height 23
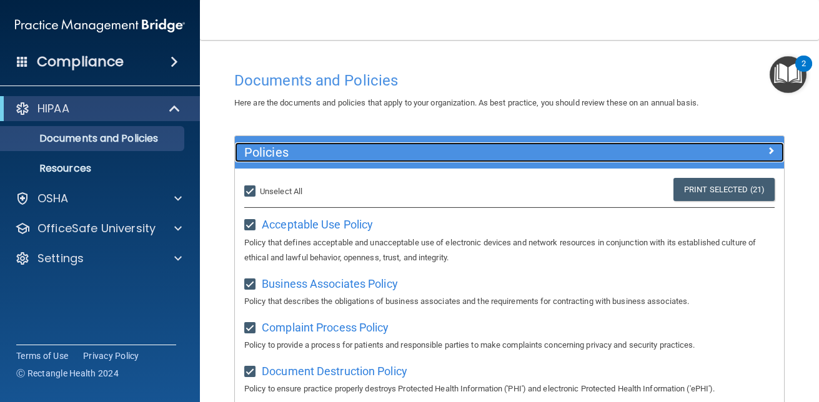
click at [767, 147] on div at bounding box center [715, 149] width 137 height 15
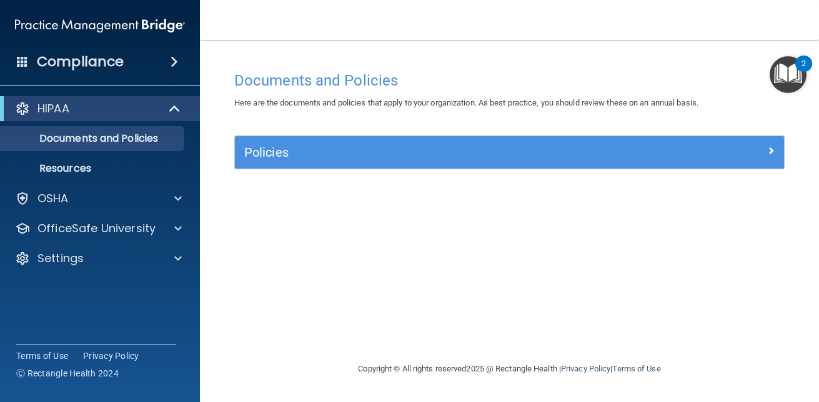
click at [786, 64] on img "Open Resource Center, 2 new notifications" at bounding box center [788, 74] width 37 height 37
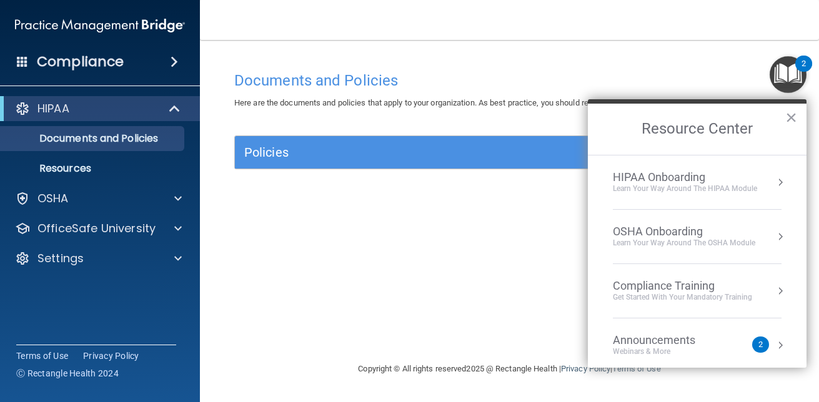
click at [674, 199] on li "HIPAA Onboarding Learn Your Way around the HIPAA module" at bounding box center [697, 183] width 169 height 54
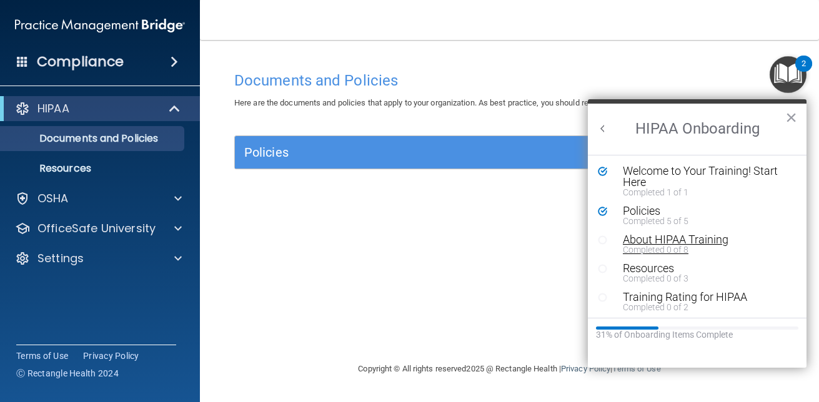
click at [634, 239] on div "About HIPAA Training" at bounding box center [702, 239] width 158 height 11
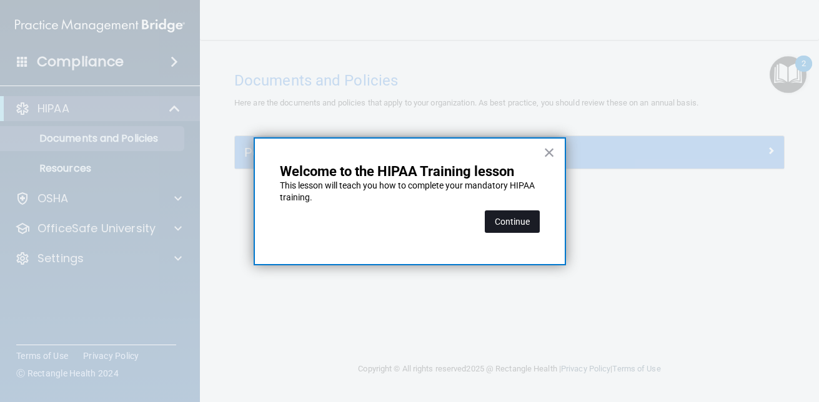
click at [517, 227] on button "Continue" at bounding box center [512, 222] width 55 height 22
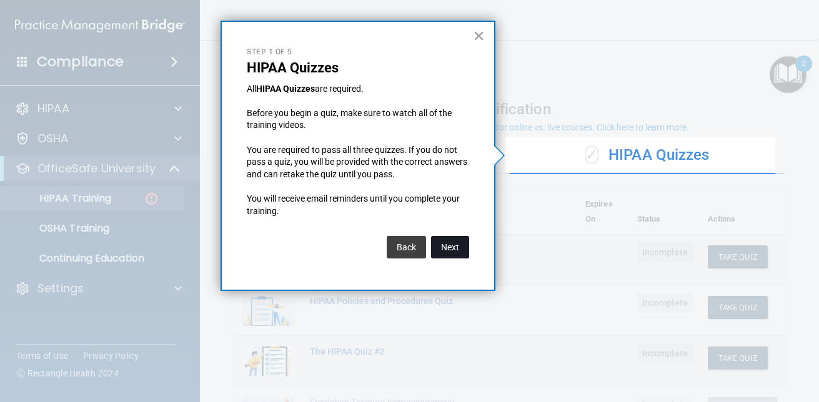
click at [447, 251] on button "Next" at bounding box center [450, 247] width 38 height 22
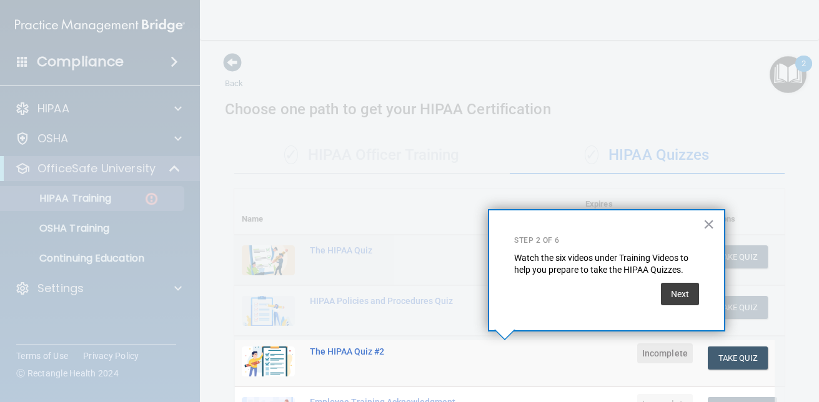
scroll to position [184, 0]
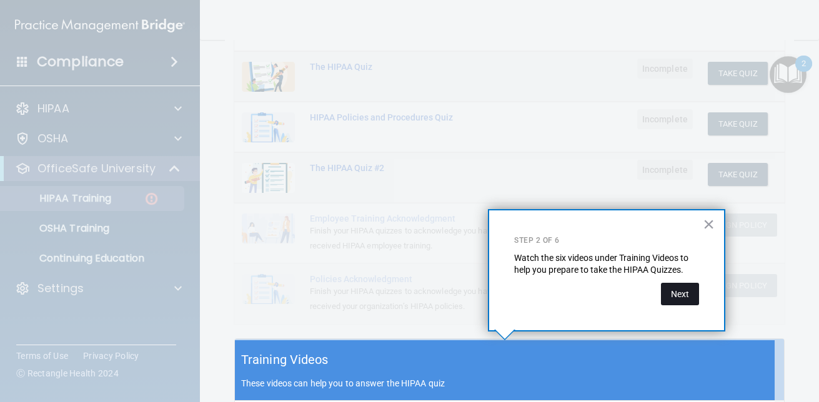
click at [666, 289] on button "Next" at bounding box center [680, 294] width 38 height 22
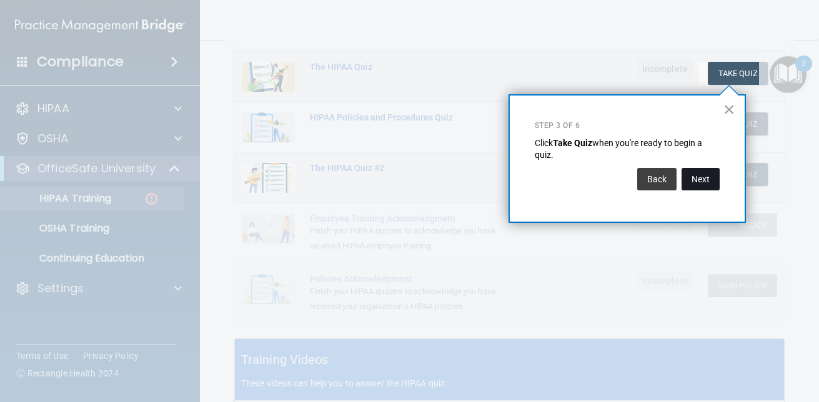
click at [702, 179] on button "Next" at bounding box center [701, 179] width 38 height 22
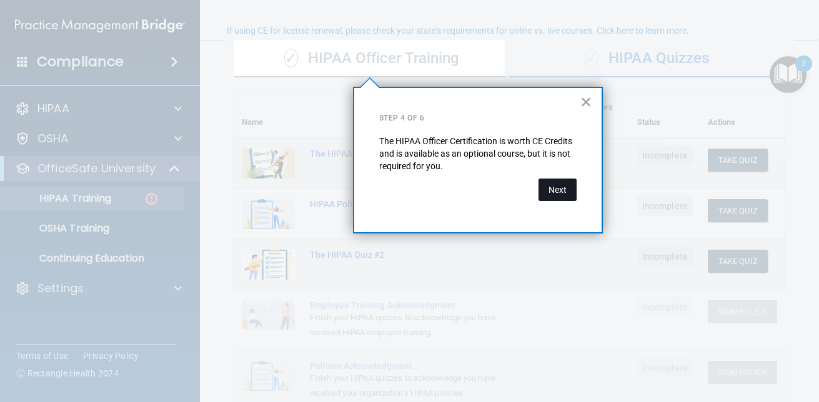
click at [543, 189] on button "Next" at bounding box center [558, 190] width 38 height 22
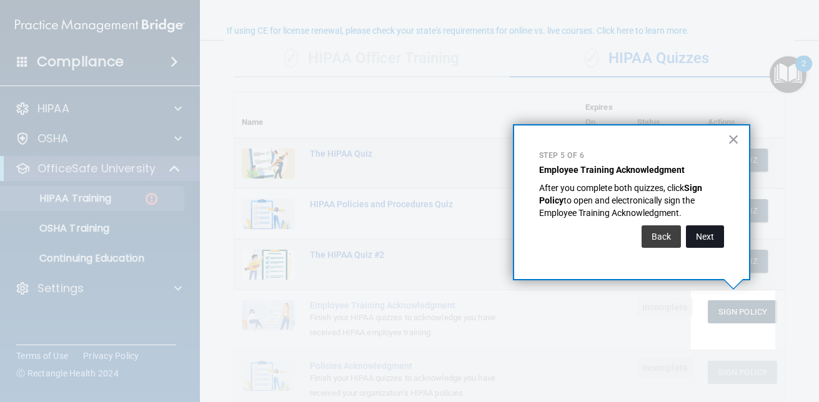
click at [707, 228] on button "Next" at bounding box center [705, 237] width 38 height 22
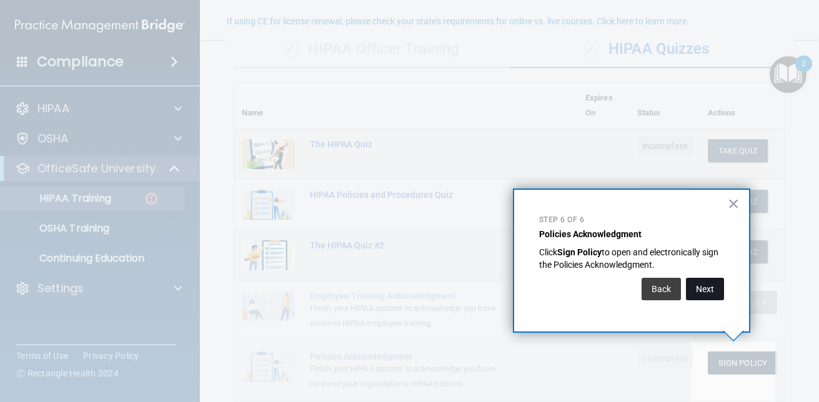
click at [711, 291] on button "Next" at bounding box center [705, 289] width 38 height 22
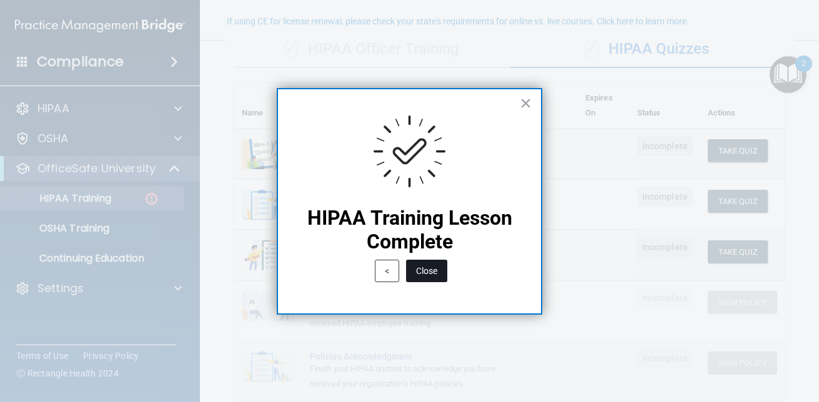
click at [429, 271] on button "Close" at bounding box center [426, 271] width 41 height 22
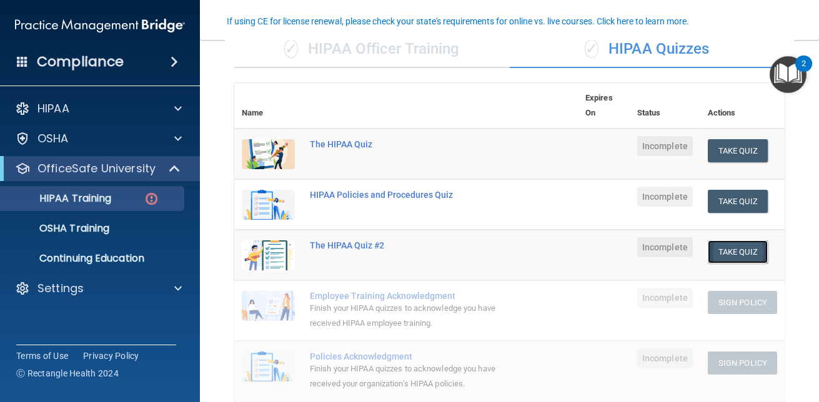
click at [721, 246] on button "Take Quiz" at bounding box center [738, 252] width 60 height 23
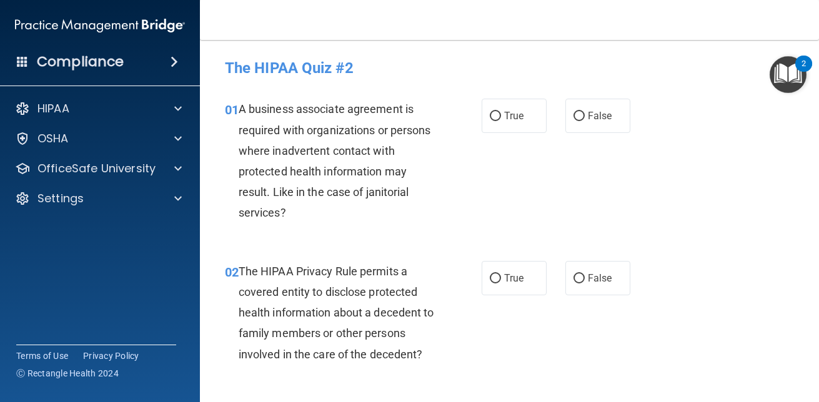
click at [787, 74] on img "Open Resource Center, 2 new notifications" at bounding box center [788, 74] width 37 height 37
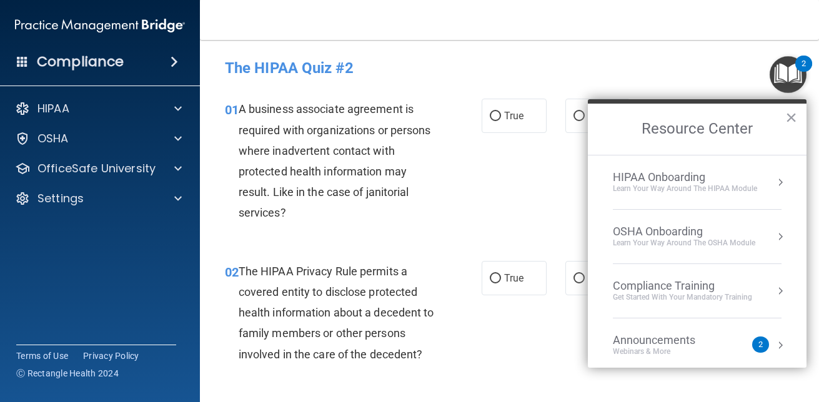
click at [699, 178] on div "HIPAA Onboarding" at bounding box center [685, 178] width 144 height 14
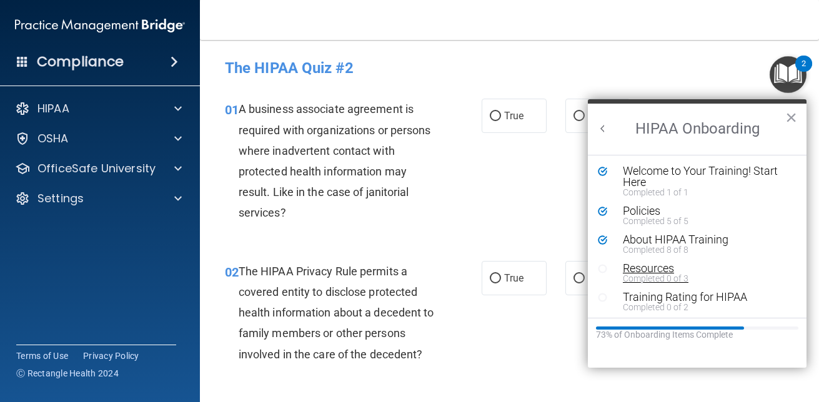
click at [637, 264] on div "Resources" at bounding box center [702, 268] width 158 height 11
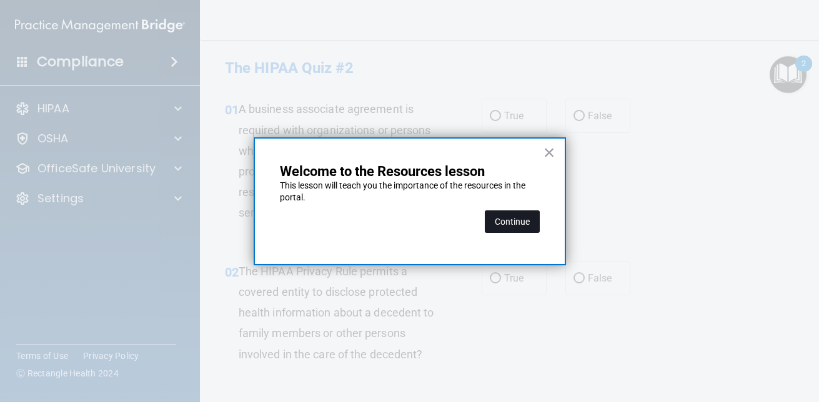
click at [517, 232] on button "Continue" at bounding box center [512, 222] width 55 height 22
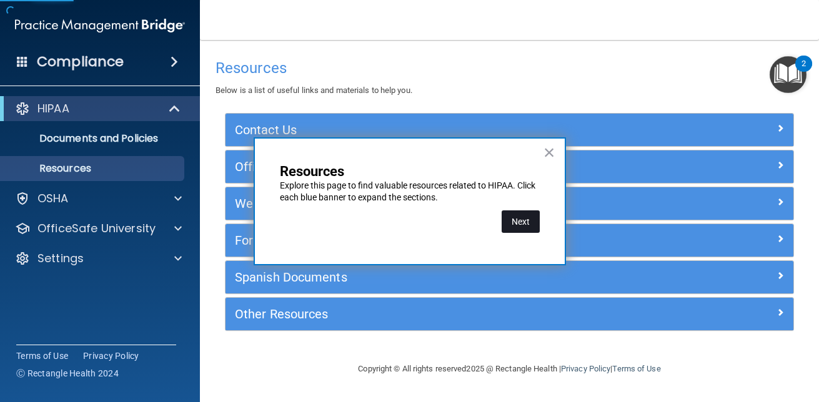
click at [521, 219] on button "Next" at bounding box center [521, 222] width 38 height 22
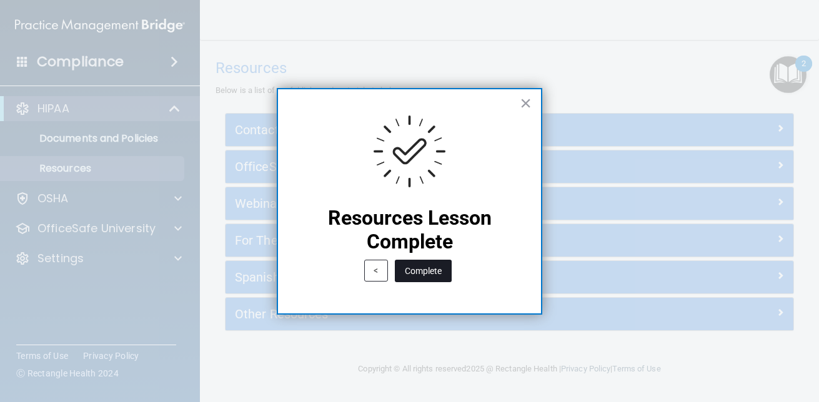
click at [444, 266] on button "Complete" at bounding box center [423, 271] width 57 height 22
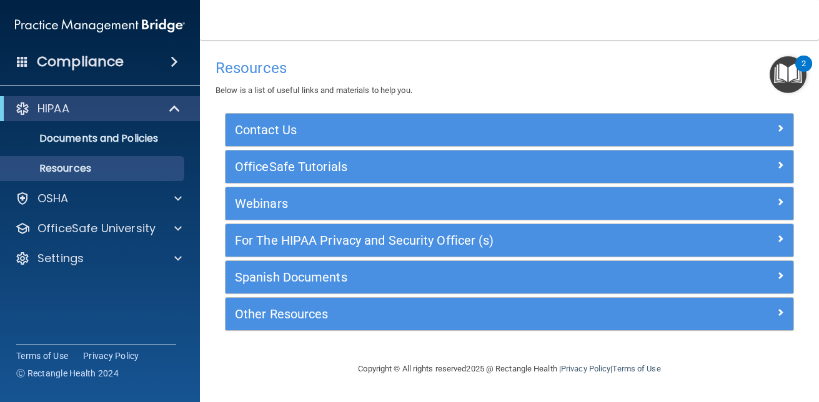
click at [784, 74] on img "Open Resource Center, 2 new notifications" at bounding box center [788, 74] width 37 height 37
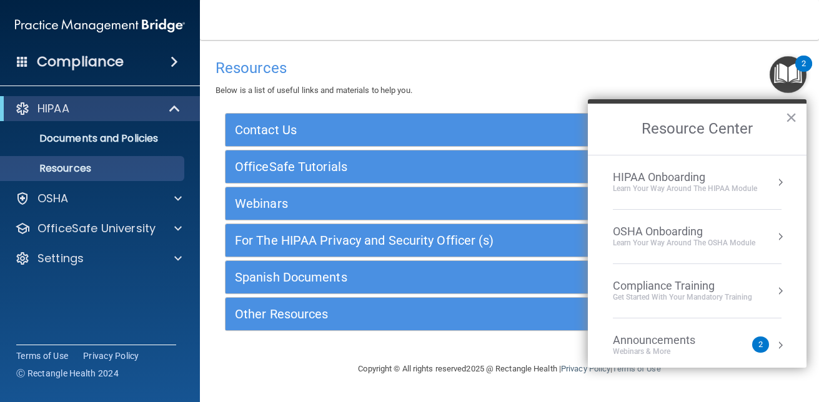
click at [703, 182] on div "HIPAA Onboarding" at bounding box center [685, 178] width 144 height 14
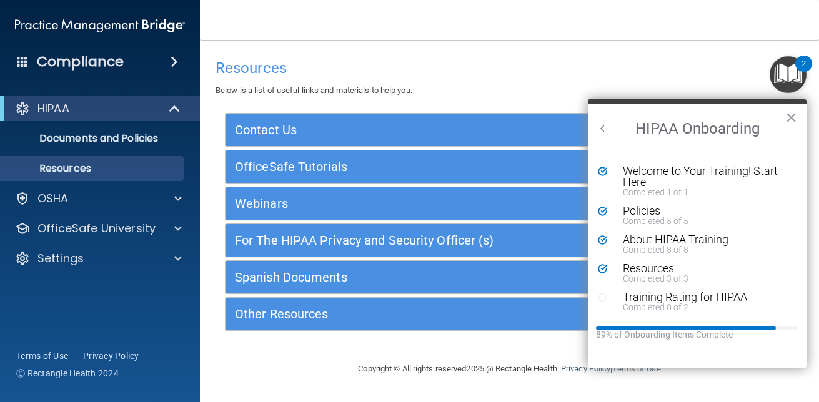
click at [676, 301] on div "Training Rating for HIPAA" at bounding box center [702, 297] width 158 height 11
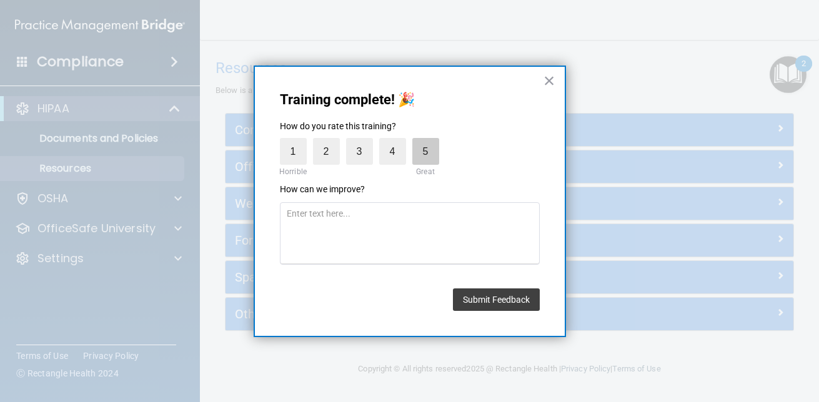
click at [424, 148] on label "5" at bounding box center [425, 151] width 27 height 27
click at [397, 141] on input "5" at bounding box center [397, 141] width 0 height 0
click at [356, 147] on label "3" at bounding box center [359, 151] width 27 height 27
click at [331, 141] on input "3" at bounding box center [331, 141] width 0 height 0
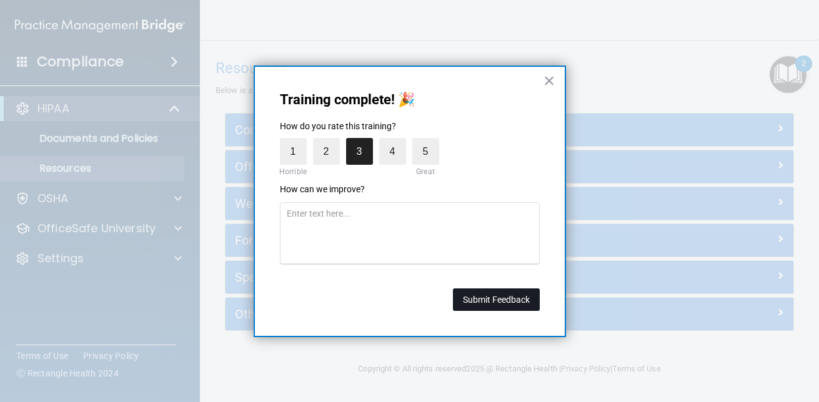
click at [469, 303] on button "Submit Feedback" at bounding box center [496, 300] width 87 height 22
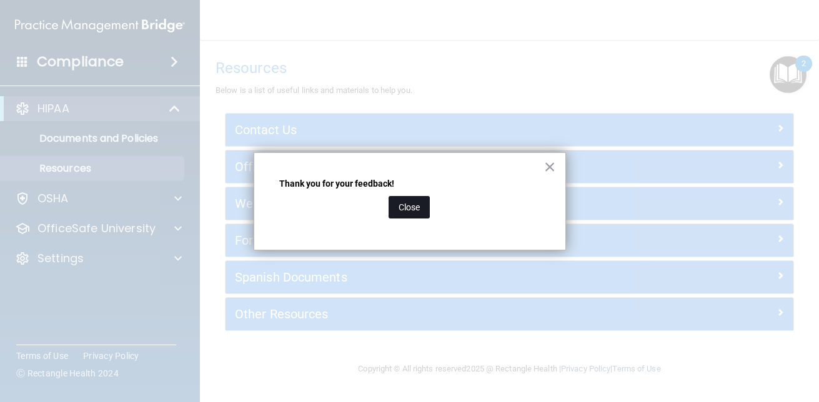
click at [412, 211] on button "Close" at bounding box center [409, 207] width 41 height 22
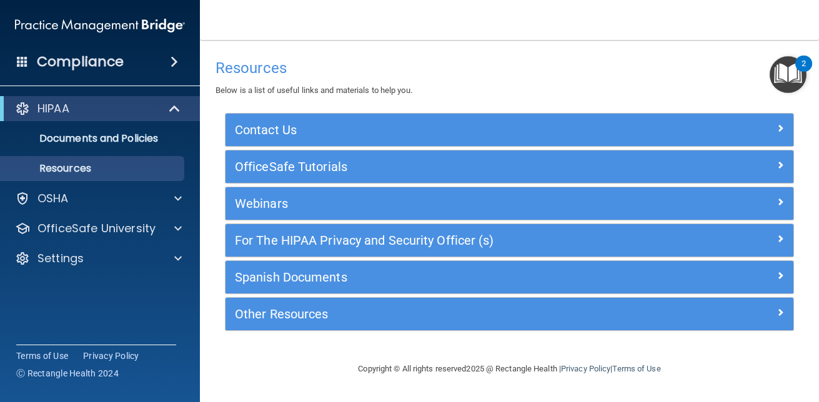
click at [779, 78] on img "Open Resource Center, 2 new notifications" at bounding box center [788, 74] width 37 height 37
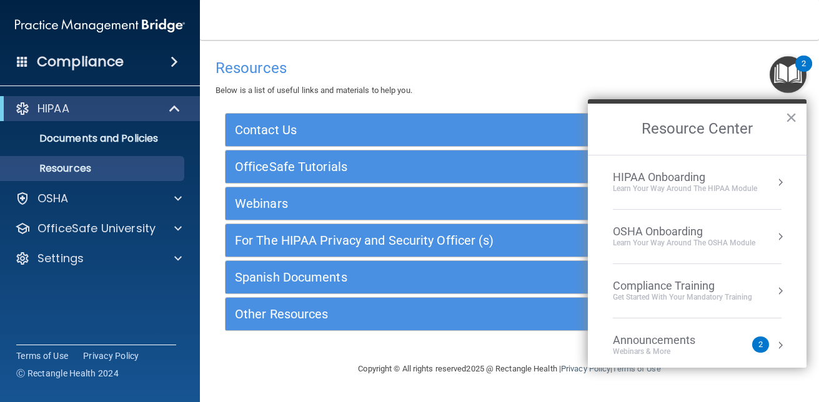
click at [774, 176] on button "Resource Center" at bounding box center [780, 182] width 12 height 12
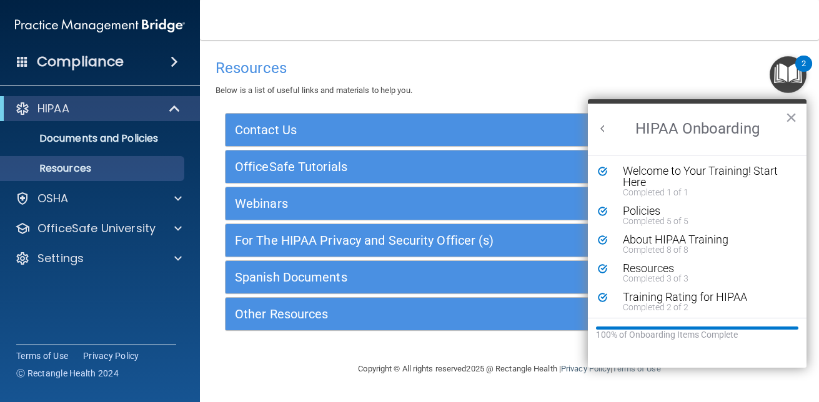
click at [610, 52] on main "Resources Below is a list of useful links and materials to help you. Contact Us…" at bounding box center [509, 221] width 619 height 362
click at [109, 108] on div "HIPAA" at bounding box center [83, 108] width 154 height 15
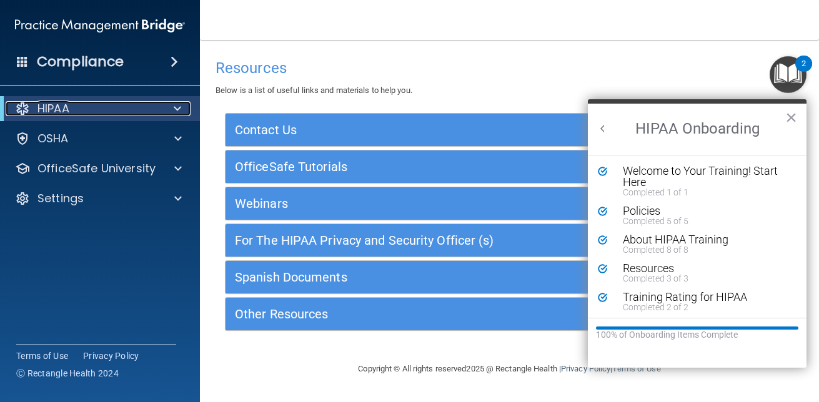
click at [136, 110] on div "HIPAA" at bounding box center [83, 108] width 154 height 15
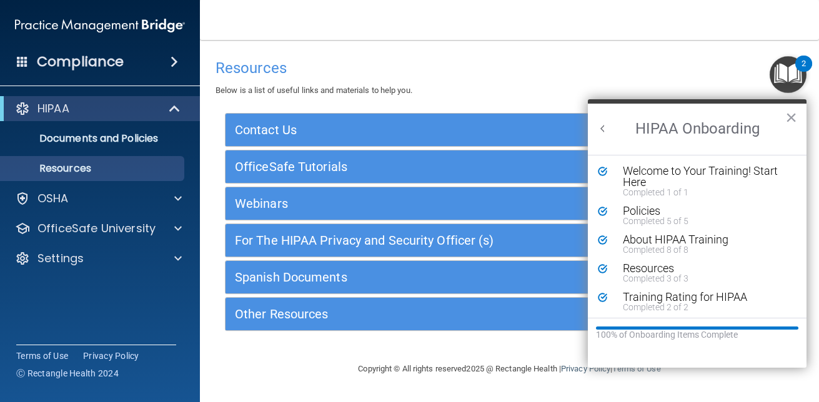
click at [403, 66] on h4 "Resources" at bounding box center [510, 68] width 588 height 16
click at [792, 109] on button "×" at bounding box center [792, 117] width 12 height 20
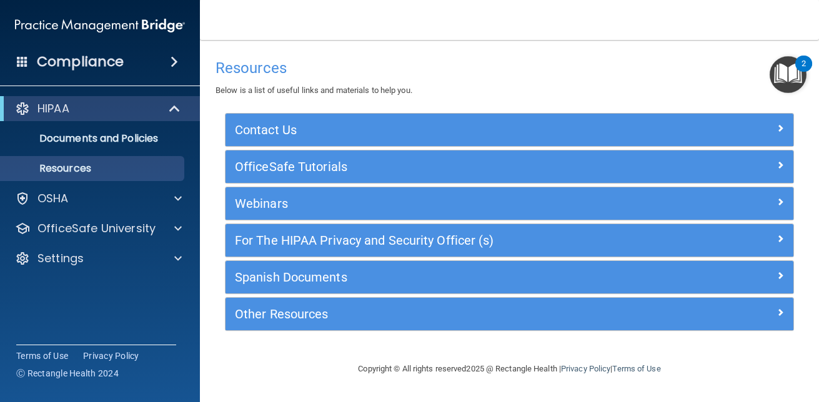
click at [795, 76] on img "Open Resource Center, 2 new notifications" at bounding box center [788, 74] width 37 height 37
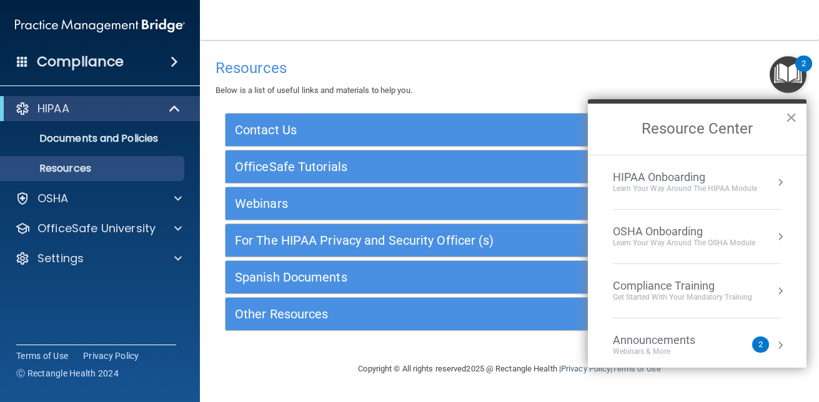
click at [741, 181] on div "HIPAA Onboarding" at bounding box center [685, 178] width 144 height 14
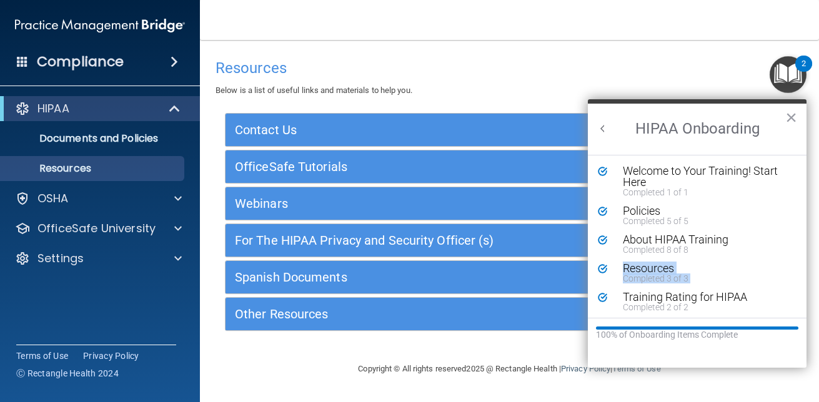
drag, startPoint x: 797, startPoint y: 279, endPoint x: 797, endPoint y: 311, distance: 32.5
click at [797, 311] on ol "Welcome to Your Training! Start Here Completed 1 of 1 Policies Completed 5 of 5…" at bounding box center [697, 236] width 219 height 163
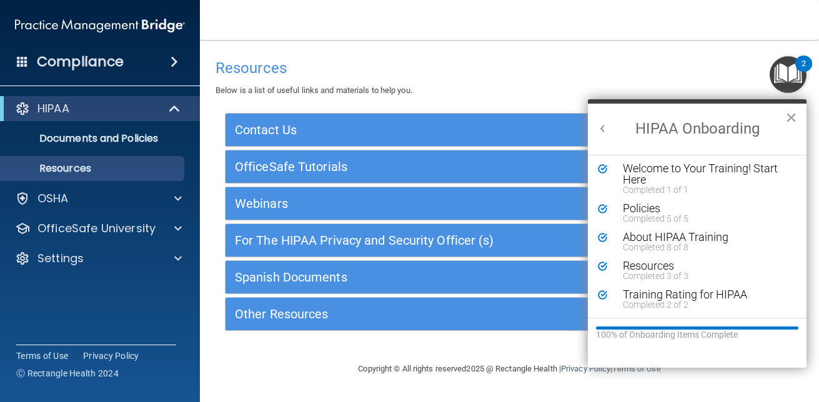
click at [478, 117] on div "Contact Us" at bounding box center [510, 130] width 568 height 32
click at [166, 136] on p "Documents and Policies" at bounding box center [93, 138] width 171 height 12
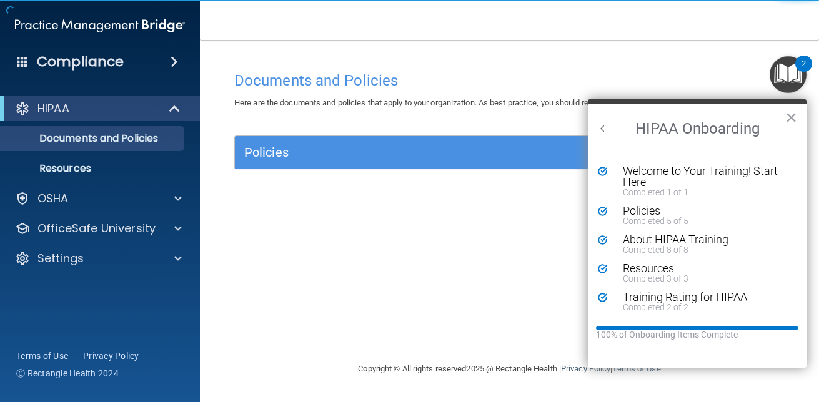
click at [171, 57] on span at bounding box center [174, 61] width 7 height 15
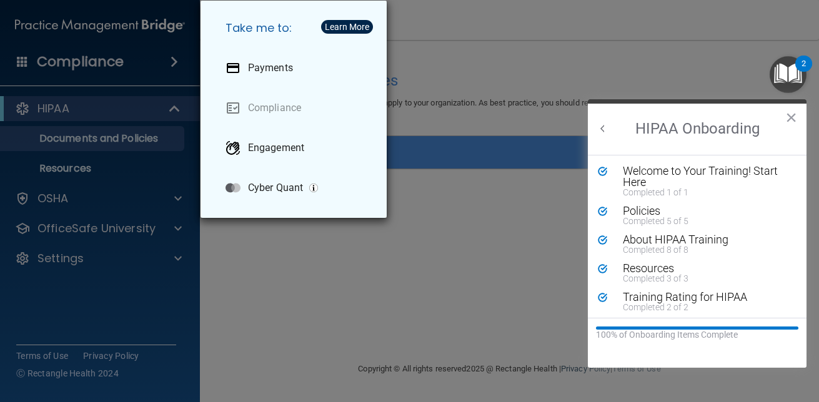
click at [149, 194] on div "Take me to: Payments Compliance Engagement Cyber Quant" at bounding box center [409, 201] width 819 height 402
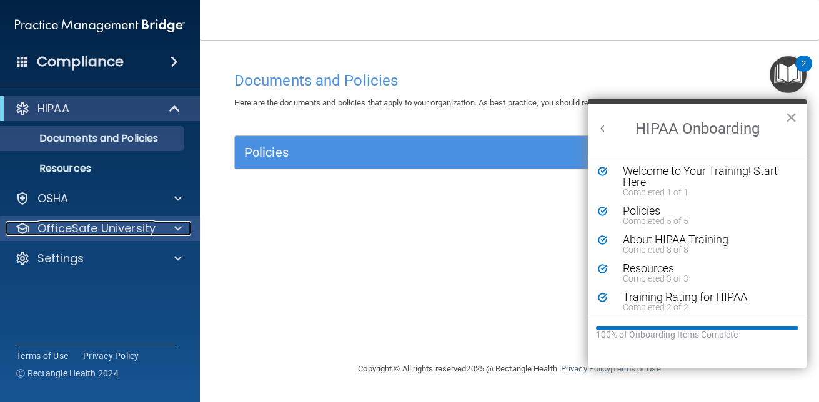
click at [154, 225] on p "OfficeSafe University" at bounding box center [96, 228] width 118 height 15
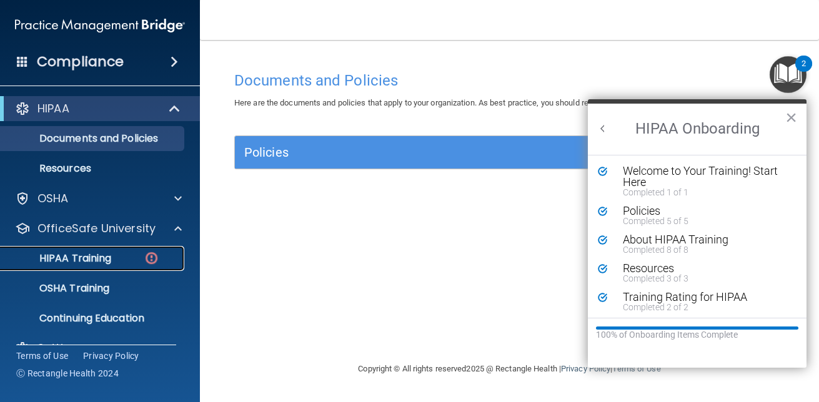
click at [117, 262] on div "HIPAA Training" at bounding box center [93, 258] width 171 height 12
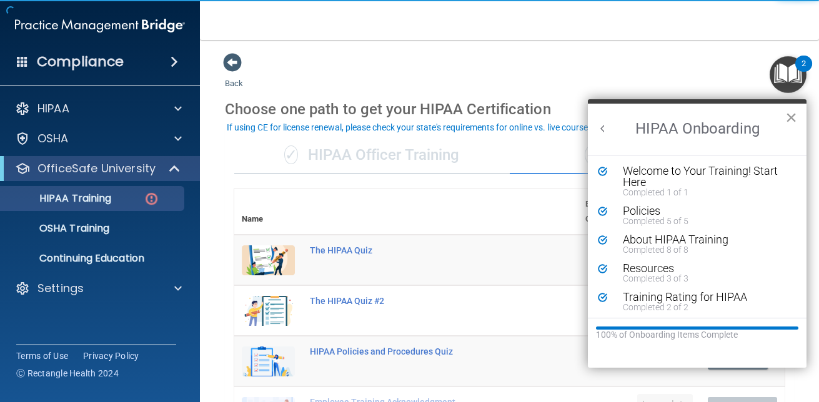
click at [792, 116] on button "×" at bounding box center [792, 117] width 12 height 20
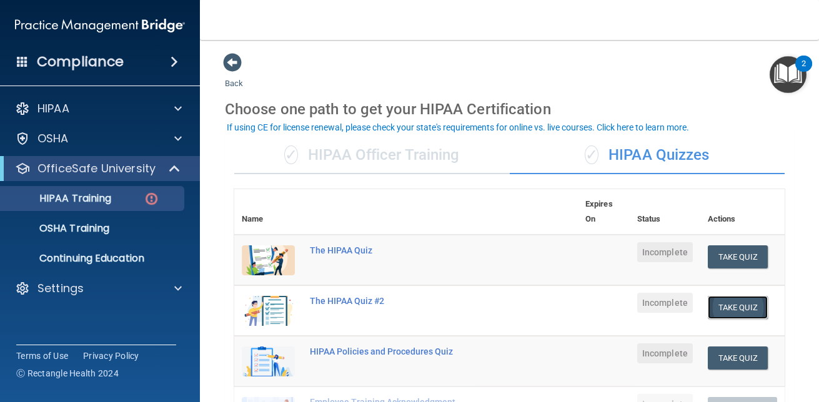
click at [721, 303] on button "Take Quiz" at bounding box center [738, 307] width 60 height 23
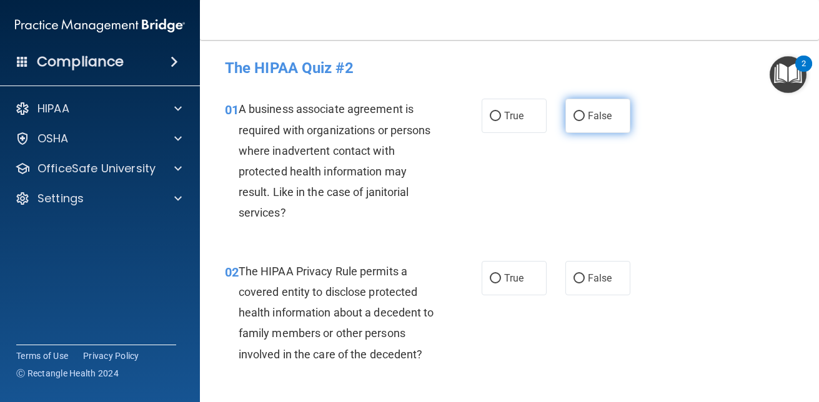
click at [574, 117] on input "False" at bounding box center [579, 116] width 11 height 9
radio input "true"
click at [417, 348] on span "The HIPAA Privacy Rule permits a covered entity to disclose protected health in…" at bounding box center [337, 313] width 196 height 96
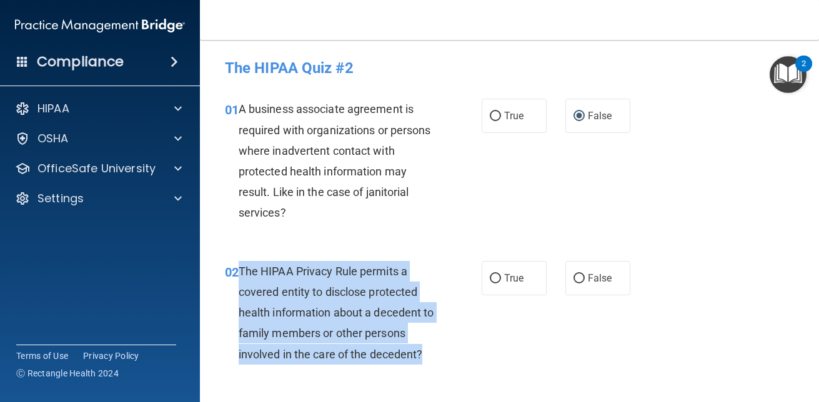
drag, startPoint x: 424, startPoint y: 352, endPoint x: 241, endPoint y: 272, distance: 199.5
click at [241, 272] on div "The HIPAA Privacy Rule permits a covered entity to disclose protected health in…" at bounding box center [342, 313] width 206 height 104
copy span "The HIPAA Privacy Rule permits a covered entity to disclose protected health in…"
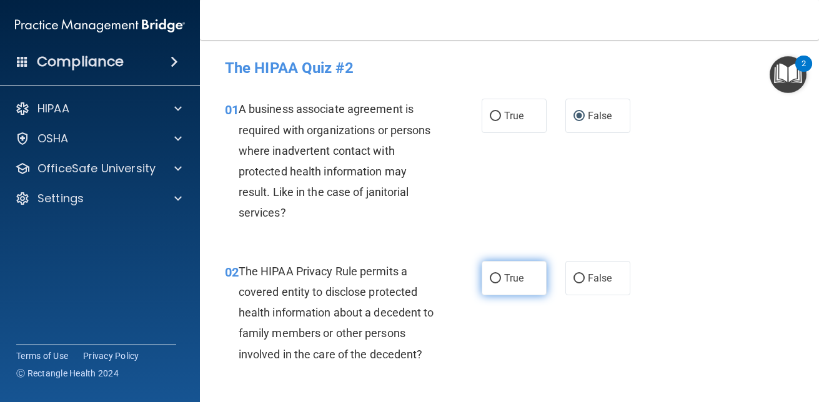
click at [482, 279] on label "True" at bounding box center [514, 278] width 65 height 34
click at [490, 279] on input "True" at bounding box center [495, 278] width 11 height 9
radio input "true"
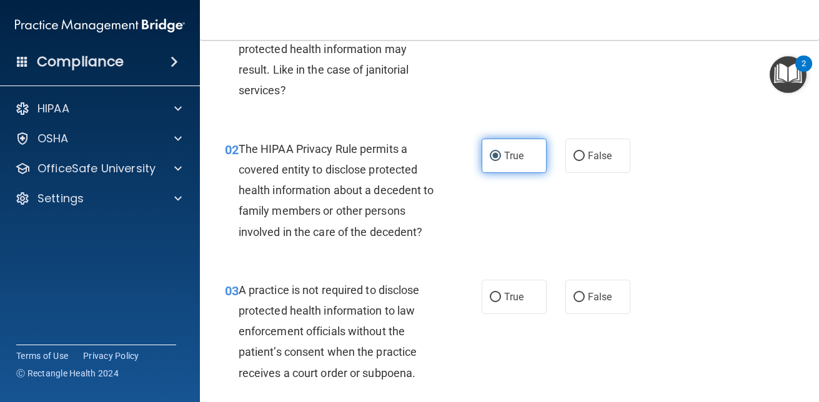
scroll to position [200, 0]
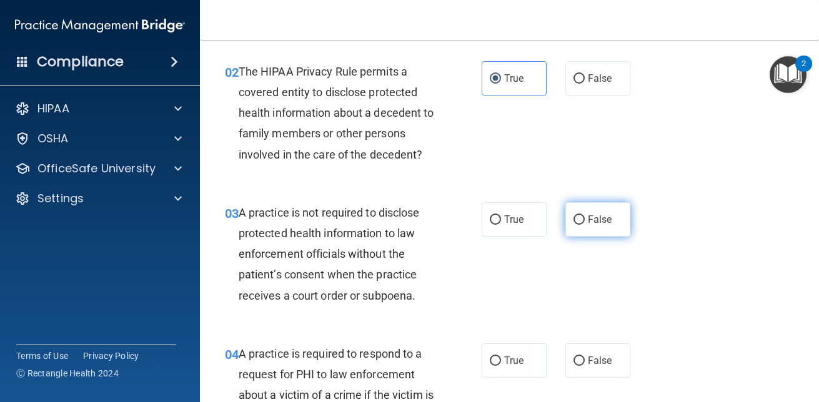
click at [574, 216] on input "False" at bounding box center [579, 220] width 11 height 9
radio input "true"
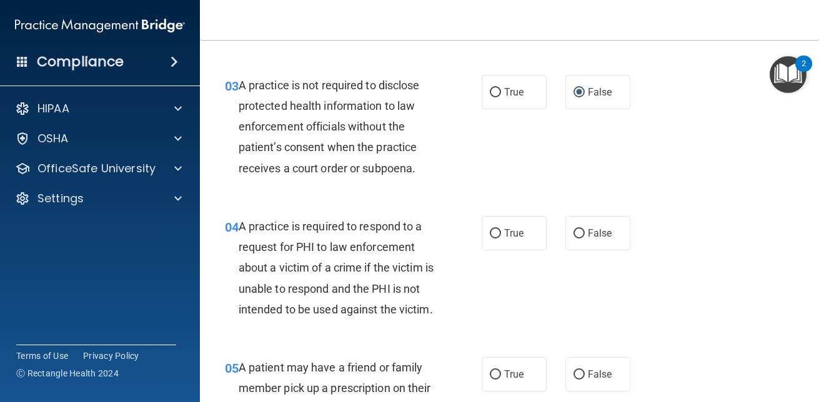
scroll to position [314, 0]
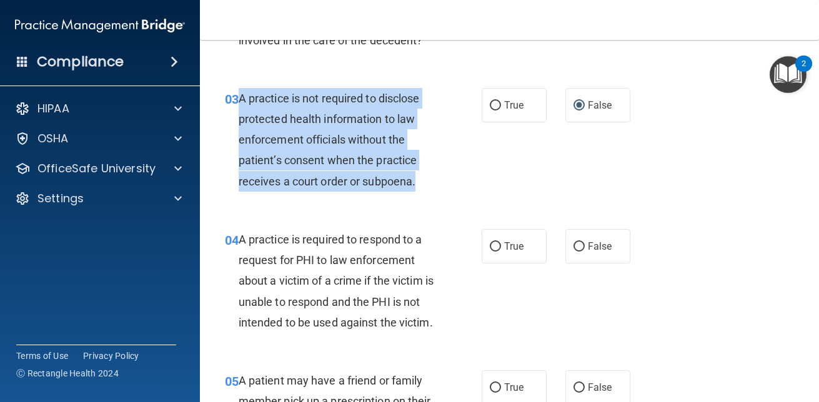
drag, startPoint x: 422, startPoint y: 187, endPoint x: 240, endPoint y: 106, distance: 199.5
click at [240, 106] on div "A practice is not required to disclose protected health information to law enfo…" at bounding box center [342, 140] width 206 height 104
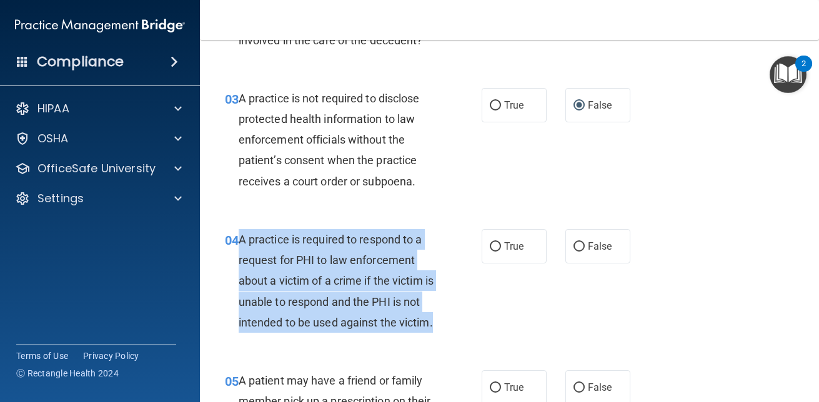
drag, startPoint x: 284, startPoint y: 344, endPoint x: 239, endPoint y: 243, distance: 110.5
click at [239, 243] on div "A practice is required to respond to a request for PHI to law enforcement about…" at bounding box center [342, 281] width 206 height 104
click at [490, 247] on input "True" at bounding box center [495, 246] width 11 height 9
radio input "true"
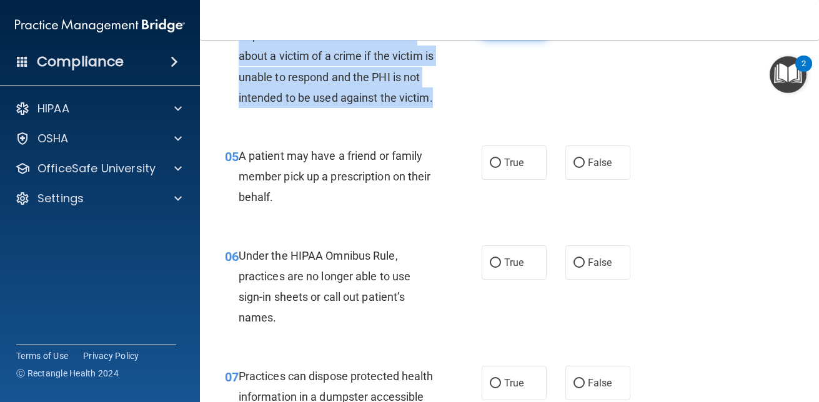
scroll to position [540, 0]
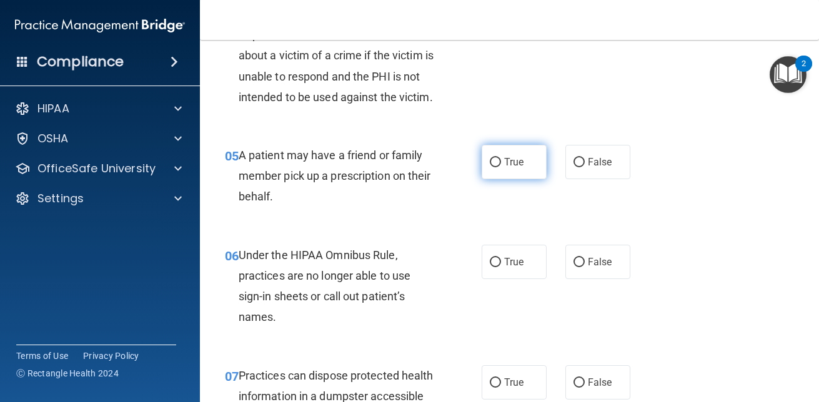
click at [491, 179] on label "True" at bounding box center [514, 162] width 65 height 34
click at [491, 167] on input "True" at bounding box center [495, 162] width 11 height 9
radio input "true"
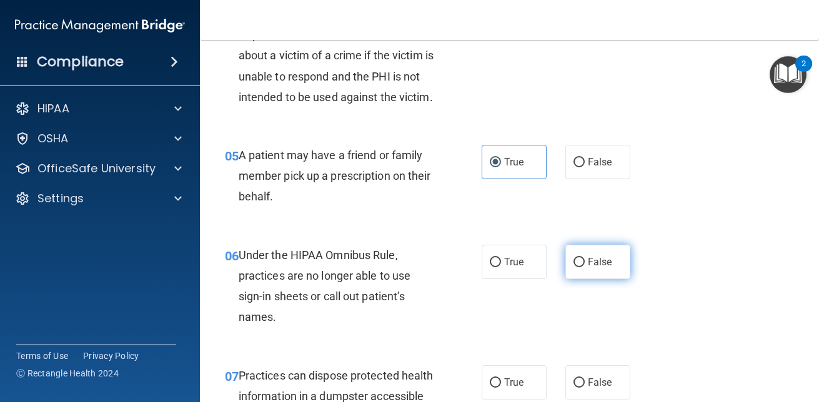
click at [566, 279] on label "False" at bounding box center [598, 262] width 65 height 34
click at [574, 267] on input "False" at bounding box center [579, 262] width 11 height 9
radio input "true"
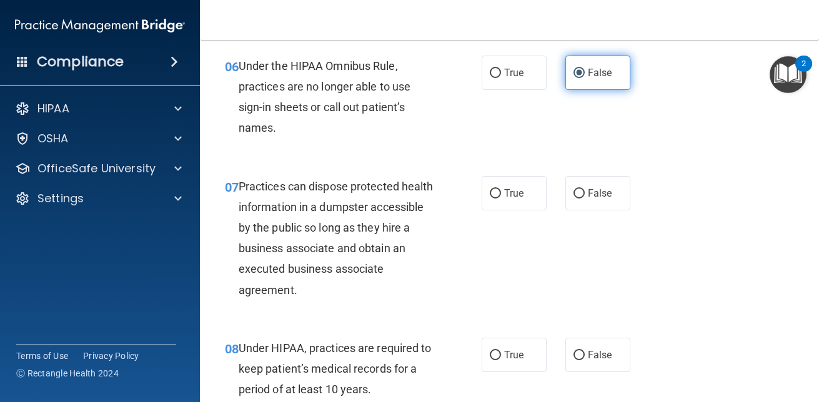
scroll to position [731, 0]
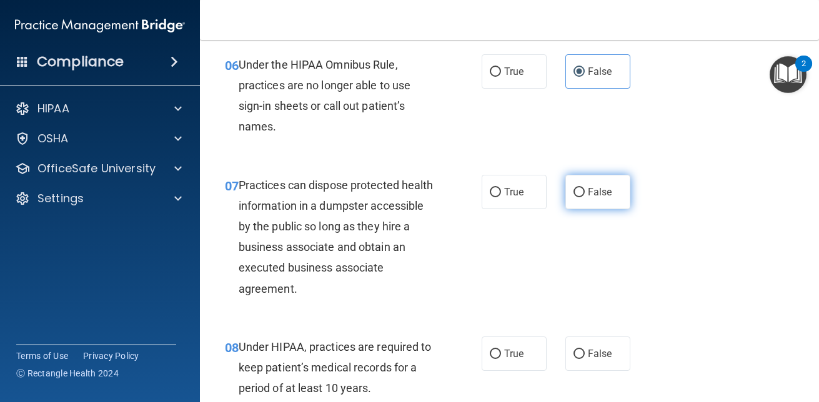
click at [574, 197] on input "False" at bounding box center [579, 192] width 11 height 9
radio input "true"
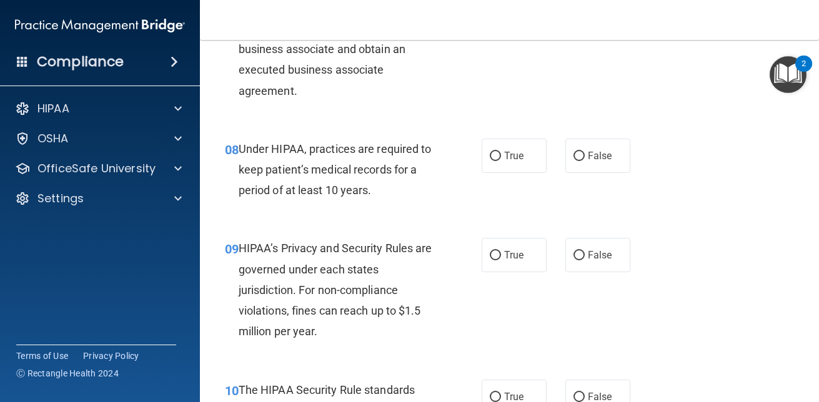
scroll to position [949, 0]
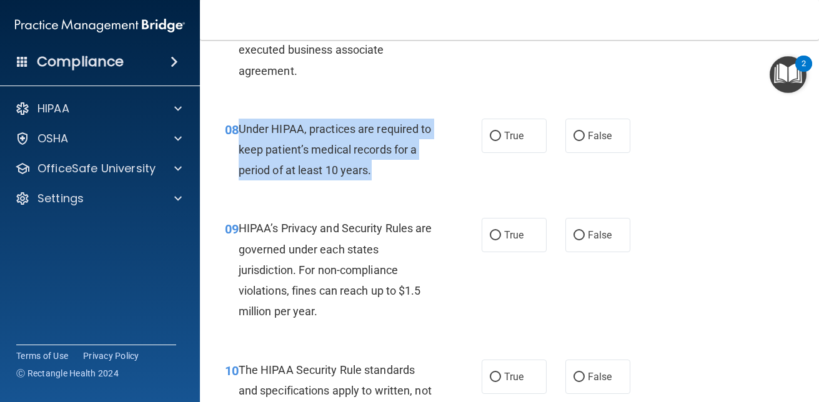
drag, startPoint x: 375, startPoint y: 191, endPoint x: 241, endPoint y: 141, distance: 143.6
click at [241, 141] on div "Under HIPAA, practices are required to keep patient’s medical records for a per…" at bounding box center [342, 150] width 206 height 62
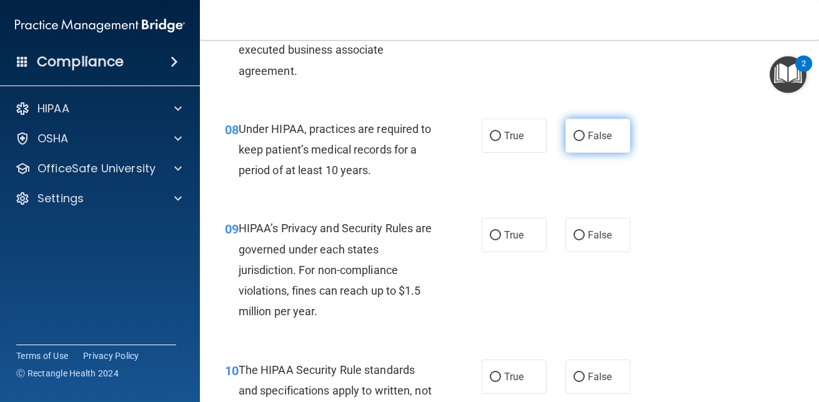
click at [569, 153] on label "False" at bounding box center [598, 136] width 65 height 34
click at [574, 141] on input "False" at bounding box center [579, 136] width 11 height 9
radio input "true"
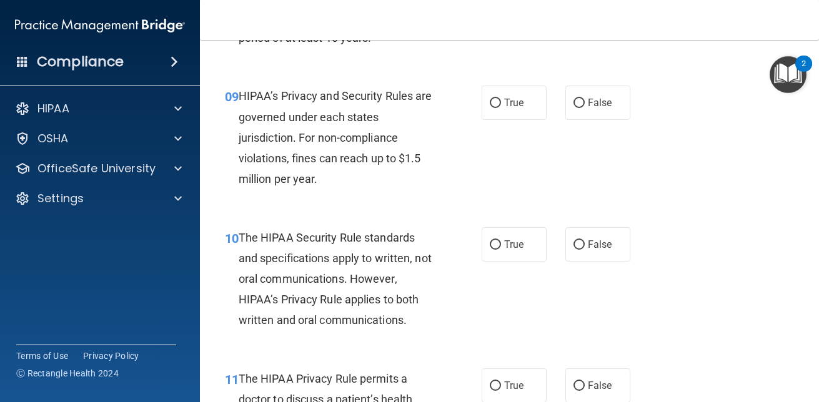
scroll to position [1082, 0]
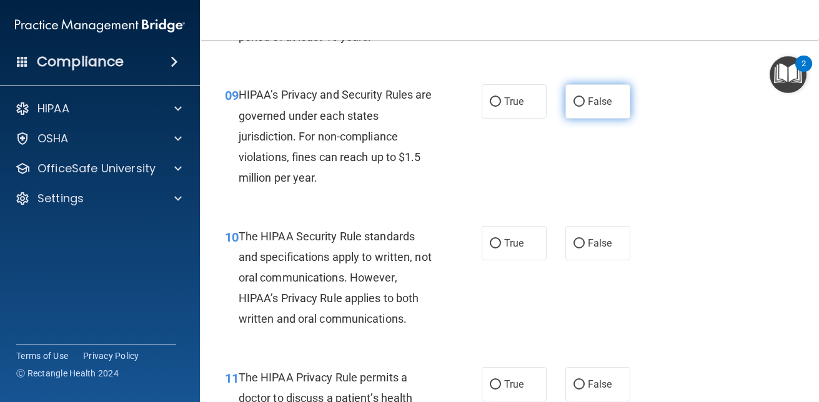
click at [580, 119] on label "False" at bounding box center [598, 101] width 65 height 34
click at [580, 107] on input "False" at bounding box center [579, 101] width 11 height 9
radio input "true"
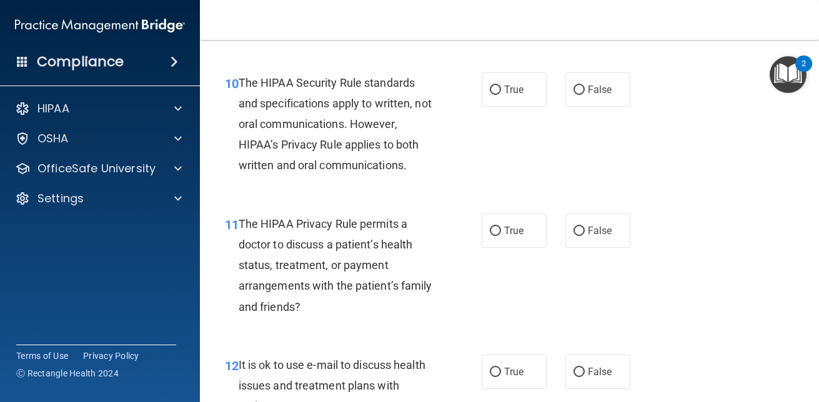
scroll to position [1239, 0]
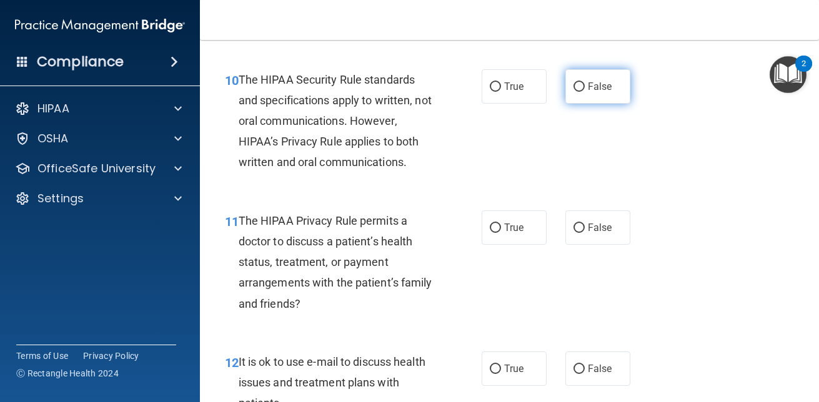
click at [574, 92] on input "False" at bounding box center [579, 86] width 11 height 9
radio input "true"
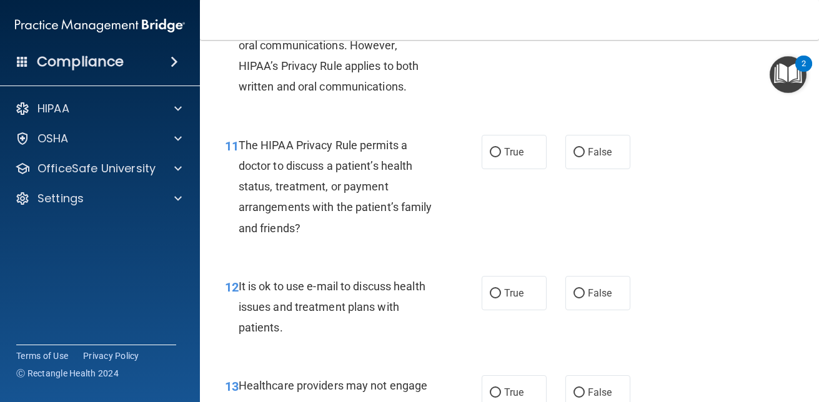
scroll to position [1382, 0]
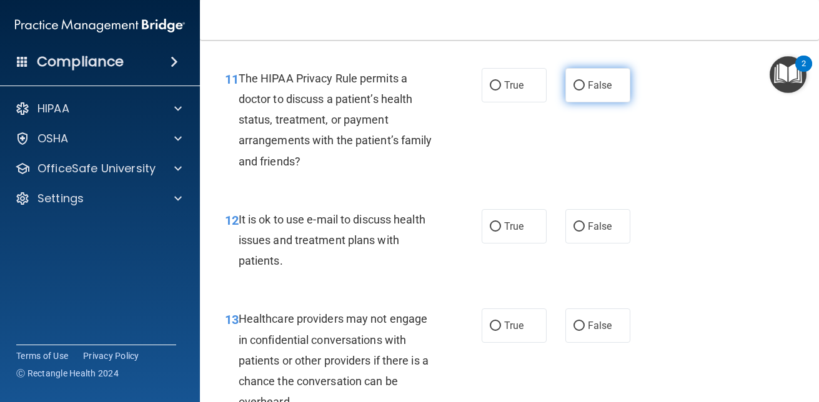
click at [578, 91] on input "False" at bounding box center [579, 85] width 11 height 9
radio input "true"
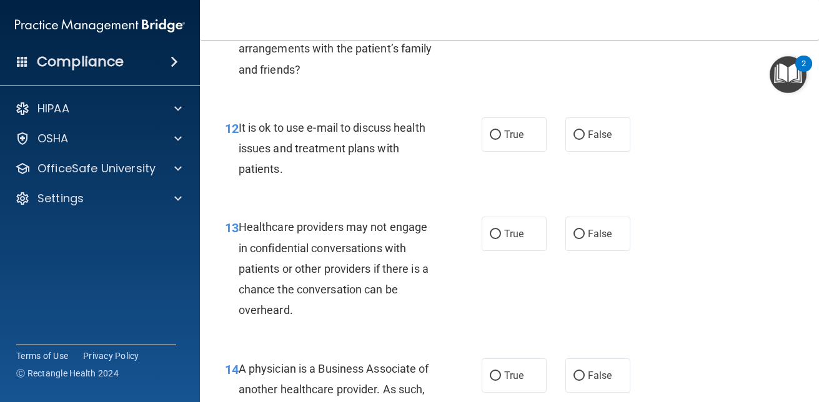
scroll to position [1473, 0]
click at [490, 141] on input "True" at bounding box center [495, 135] width 11 height 9
radio input "true"
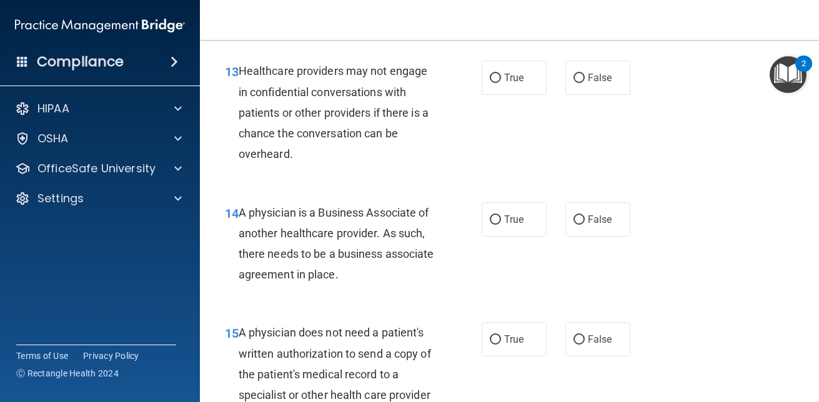
scroll to position [1630, 0]
click at [574, 224] on input "False" at bounding box center [579, 219] width 11 height 9
radio input "true"
click at [574, 344] on input "False" at bounding box center [579, 339] width 11 height 9
radio input "true"
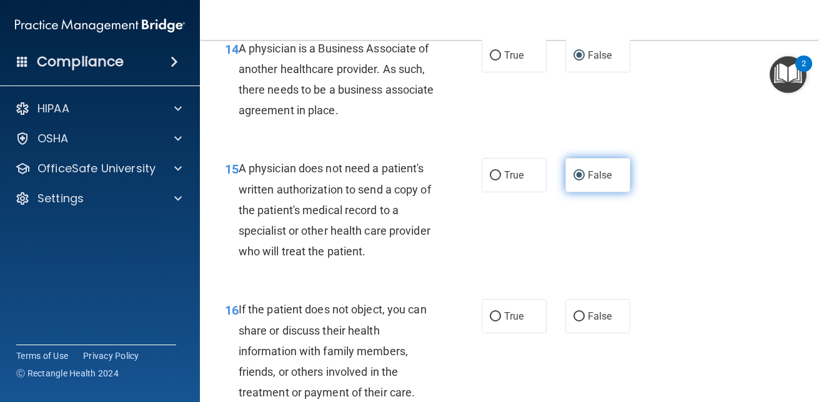
scroll to position [1799, 0]
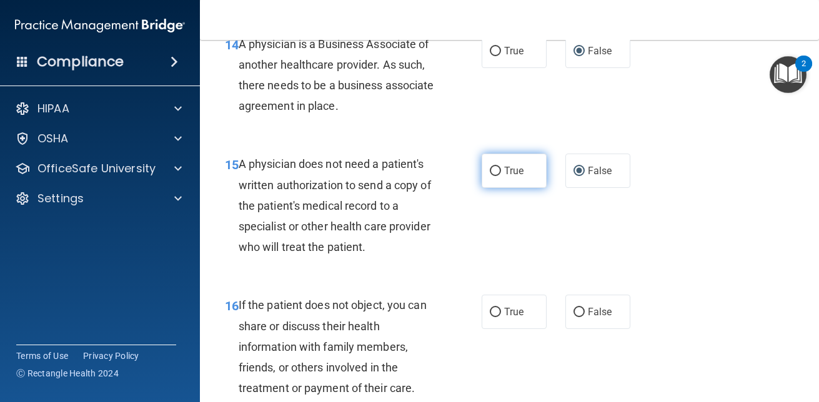
click at [491, 176] on input "True" at bounding box center [495, 171] width 11 height 9
radio input "true"
radio input "false"
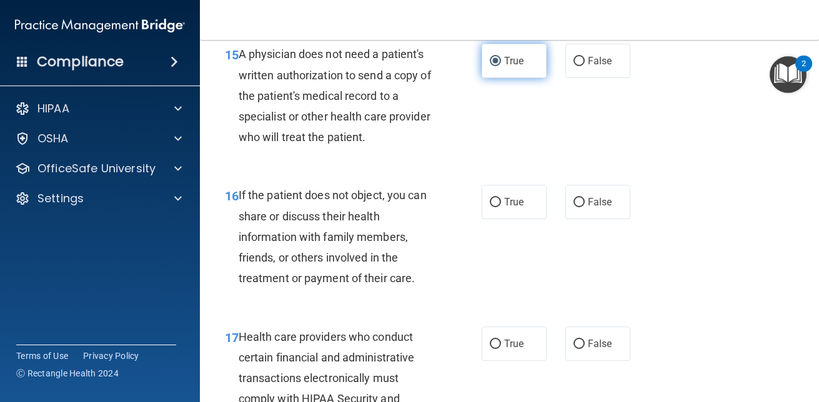
scroll to position [1913, 0]
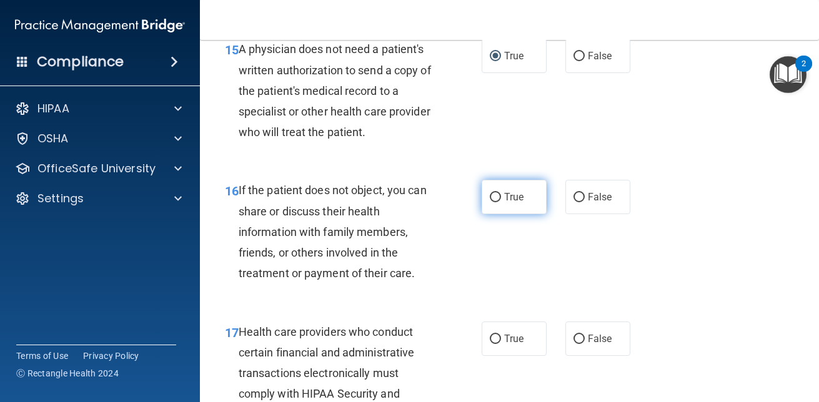
click at [493, 202] on input "True" at bounding box center [495, 197] width 11 height 9
radio input "true"
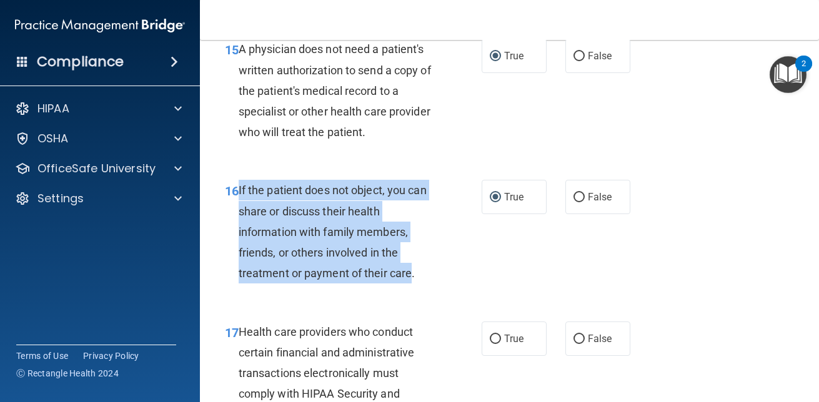
drag, startPoint x: 412, startPoint y: 296, endPoint x: 238, endPoint y: 209, distance: 194.2
click at [239, 209] on span "If the patient does not object, you can share or discuss their health informati…" at bounding box center [333, 232] width 188 height 96
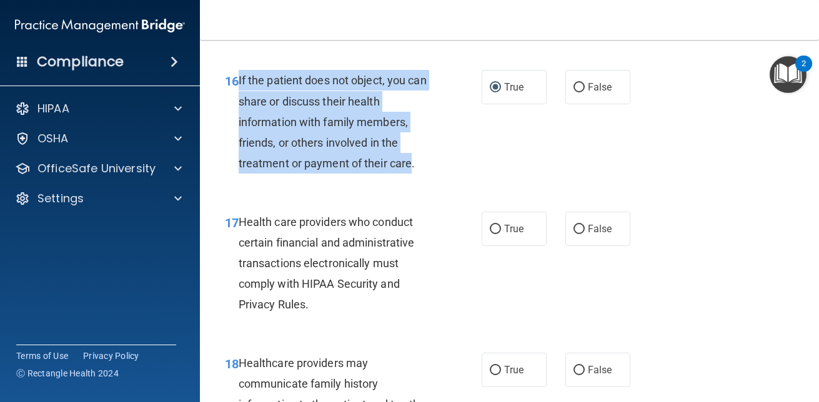
scroll to position [2029, 0]
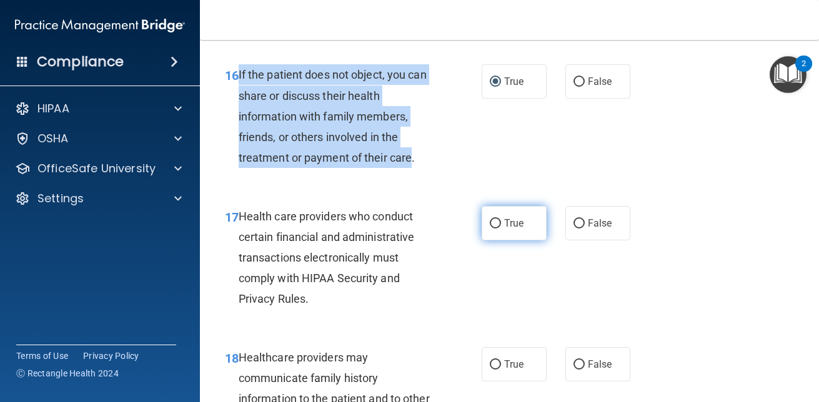
click at [496, 229] on input "True" at bounding box center [495, 223] width 11 height 9
radio input "true"
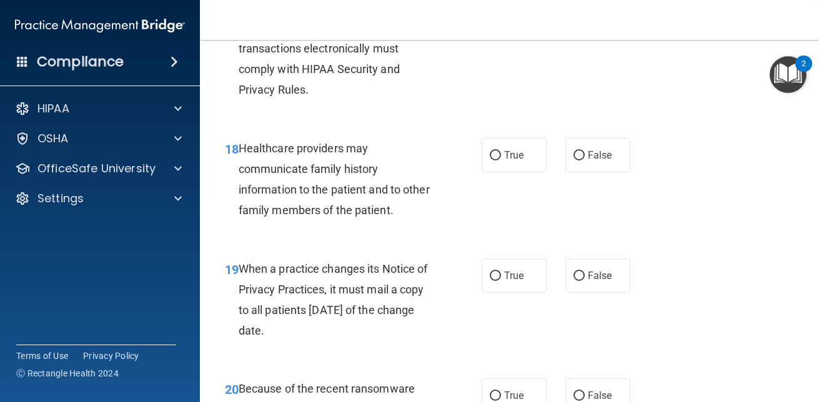
scroll to position [2240, 0]
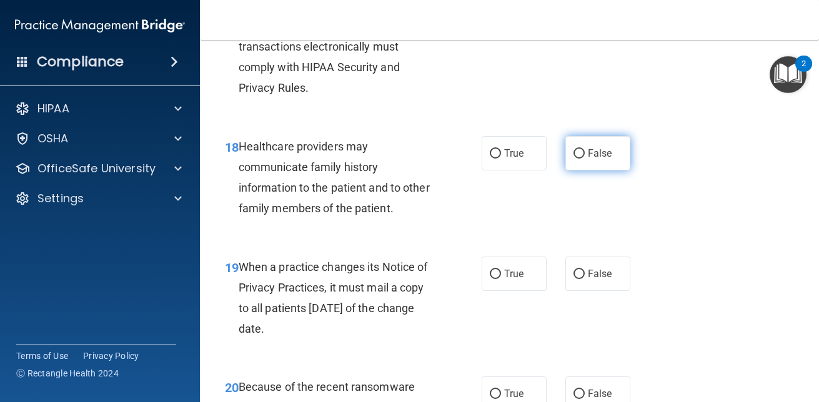
click at [572, 167] on label "False" at bounding box center [598, 153] width 65 height 34
click at [574, 159] on input "False" at bounding box center [579, 153] width 11 height 9
radio input "true"
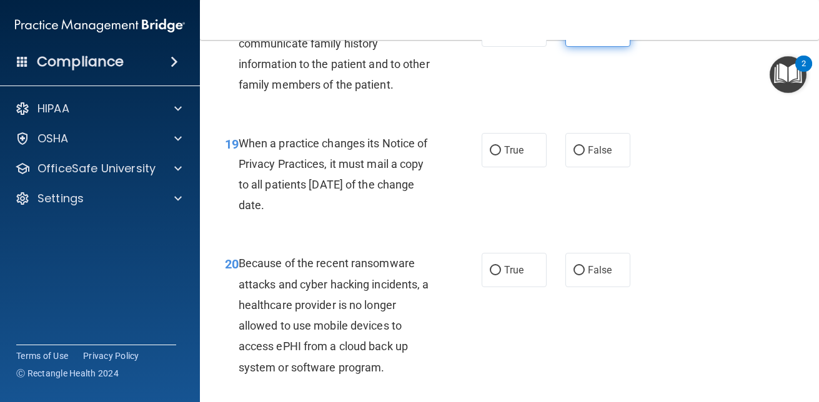
scroll to position [2365, 0]
click at [491, 155] on input "True" at bounding box center [495, 150] width 11 height 9
radio input "true"
click at [574, 155] on input "False" at bounding box center [579, 150] width 11 height 9
radio input "true"
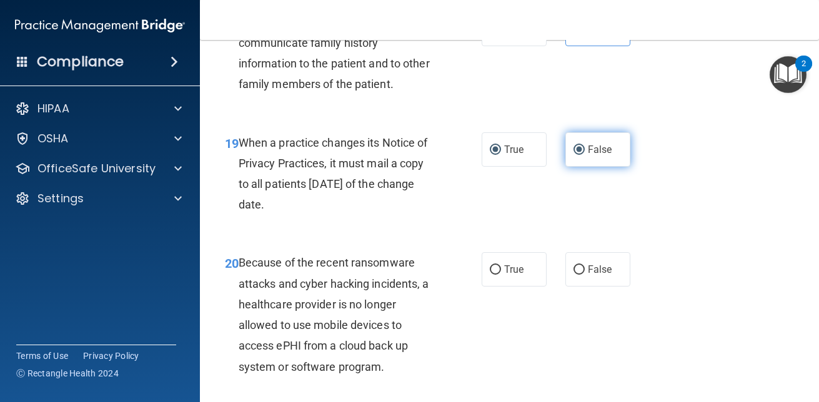
radio input "false"
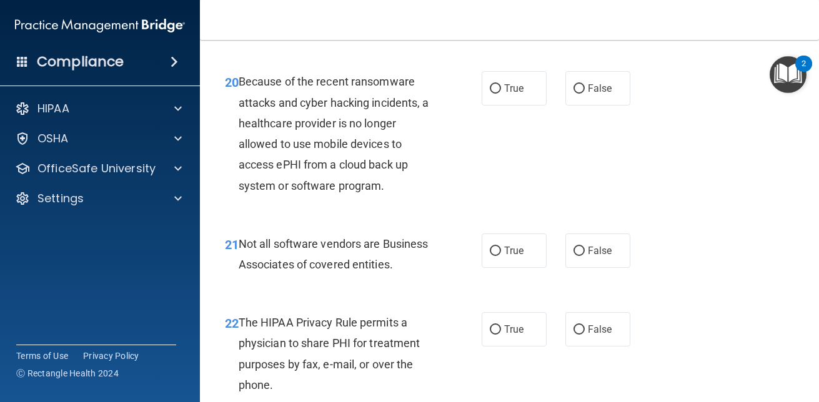
scroll to position [2549, 0]
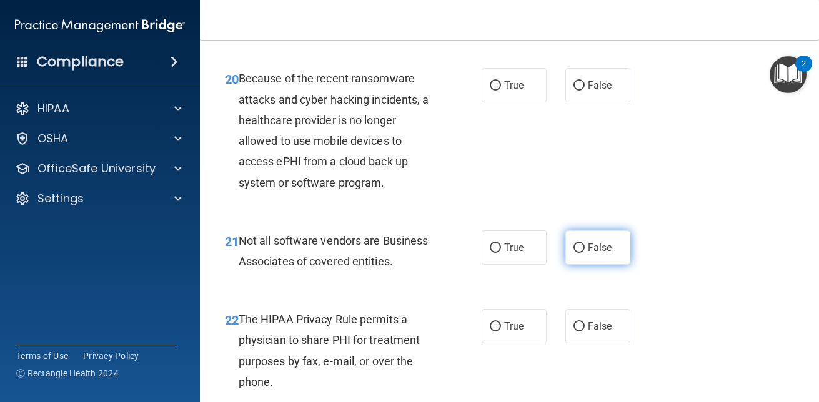
click at [574, 253] on input "False" at bounding box center [579, 248] width 11 height 9
radio input "true"
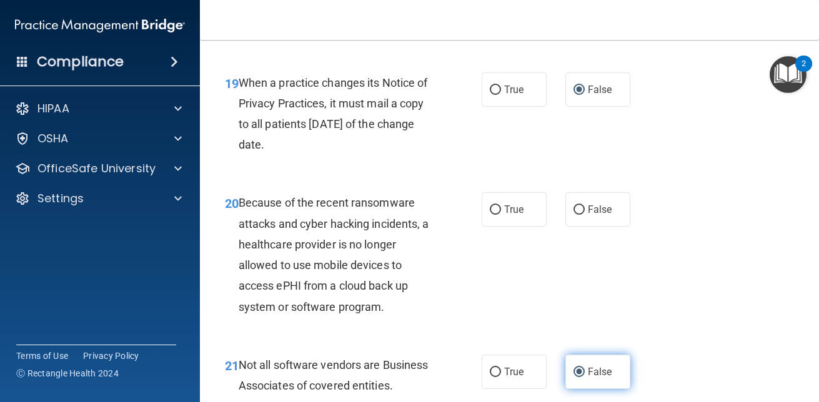
scroll to position [2423, 0]
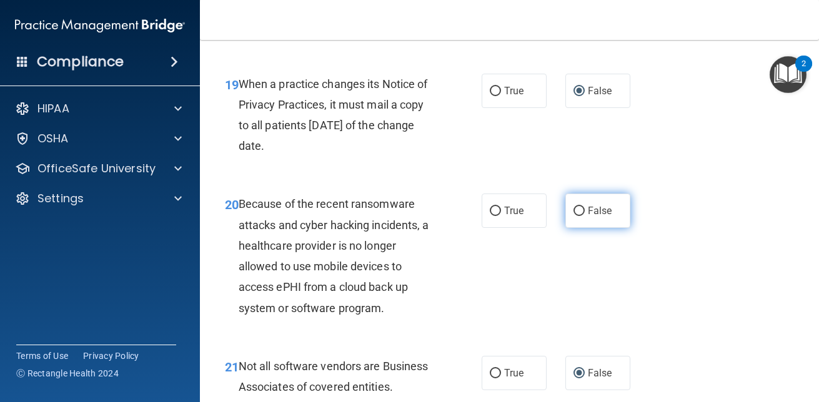
click at [574, 216] on input "False" at bounding box center [579, 211] width 11 height 9
radio input "true"
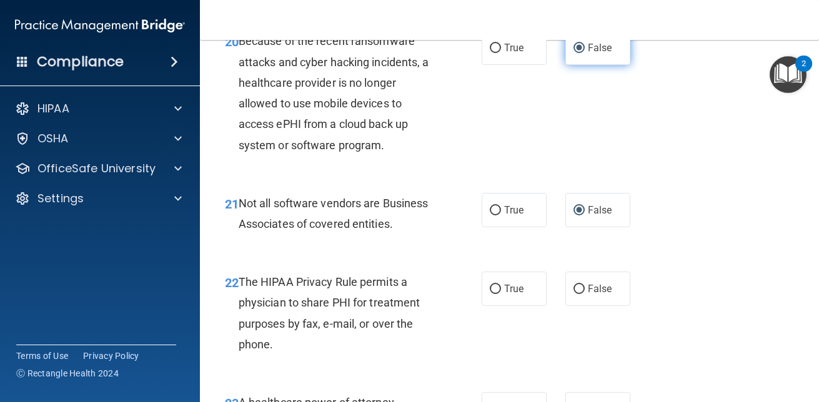
scroll to position [2587, 0]
click at [493, 215] on input "True" at bounding box center [495, 210] width 11 height 9
radio input "true"
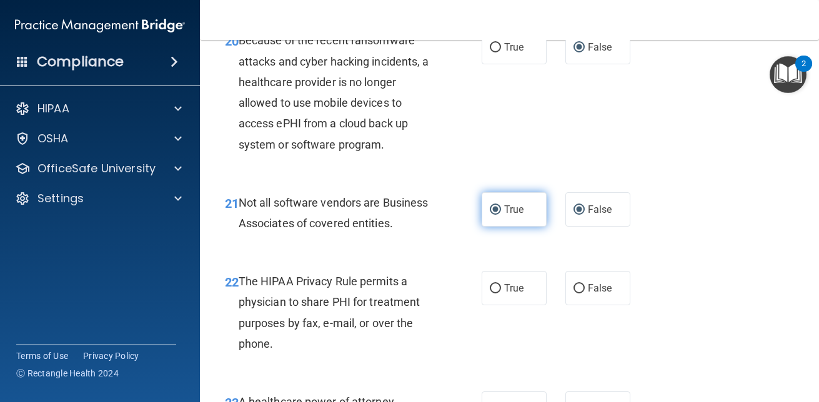
radio input "false"
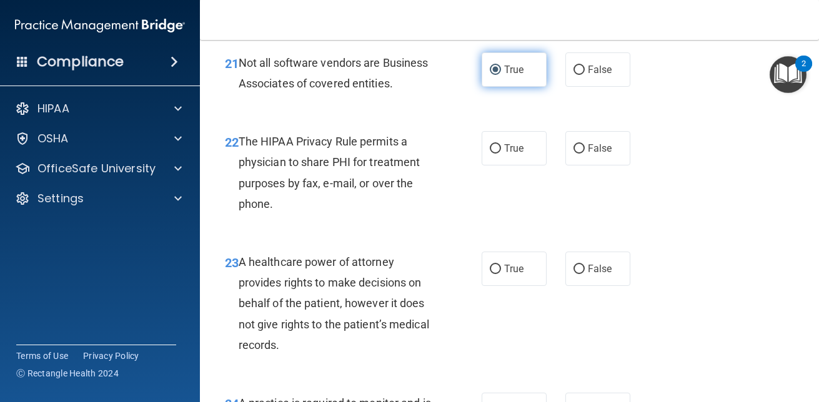
scroll to position [2742, 0]
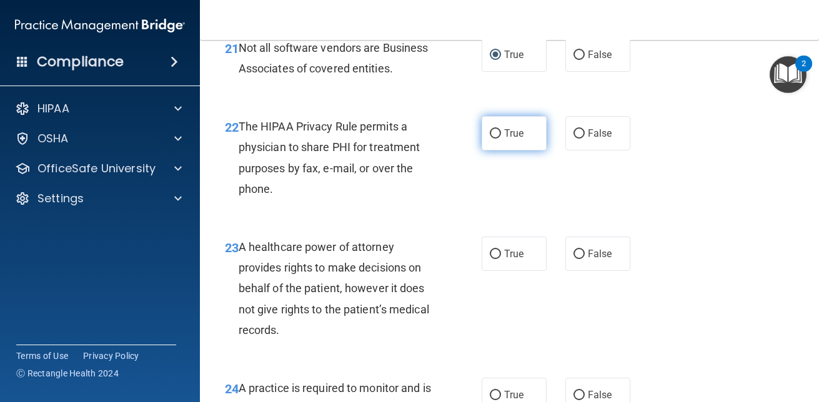
click at [493, 139] on input "True" at bounding box center [495, 133] width 11 height 9
radio input "true"
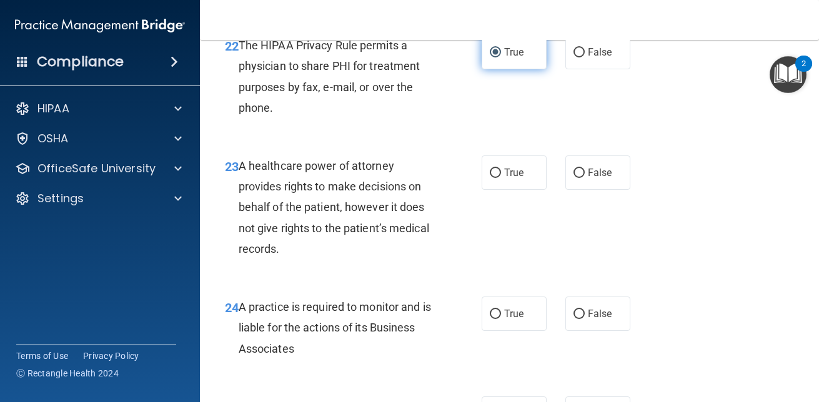
scroll to position [2830, 0]
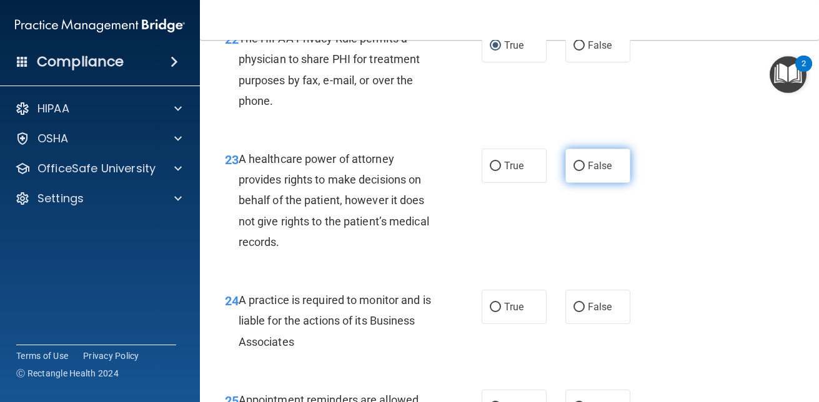
click at [578, 171] on input "False" at bounding box center [579, 166] width 11 height 9
radio input "true"
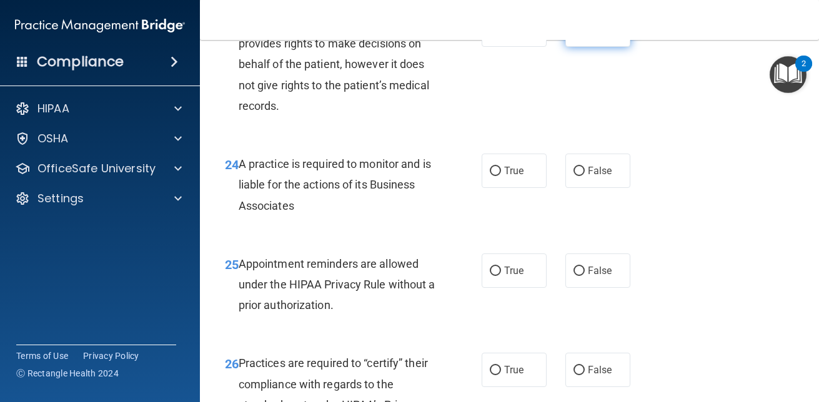
scroll to position [2967, 0]
click at [591, 276] on span "False" at bounding box center [600, 270] width 24 height 12
click at [585, 276] on input "False" at bounding box center [579, 270] width 11 height 9
radio input "true"
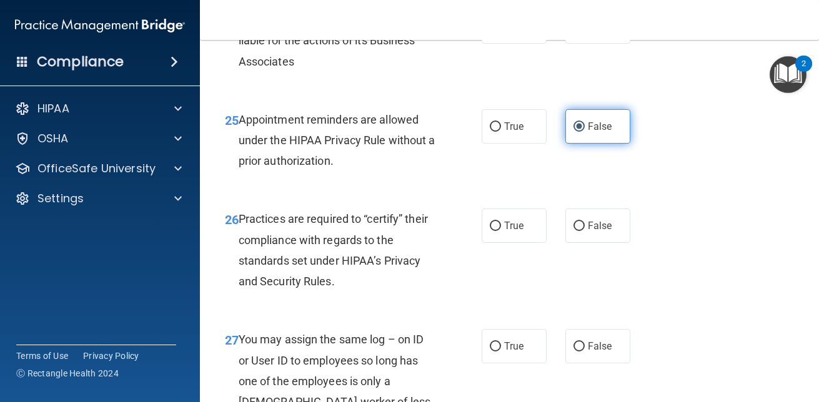
scroll to position [3113, 0]
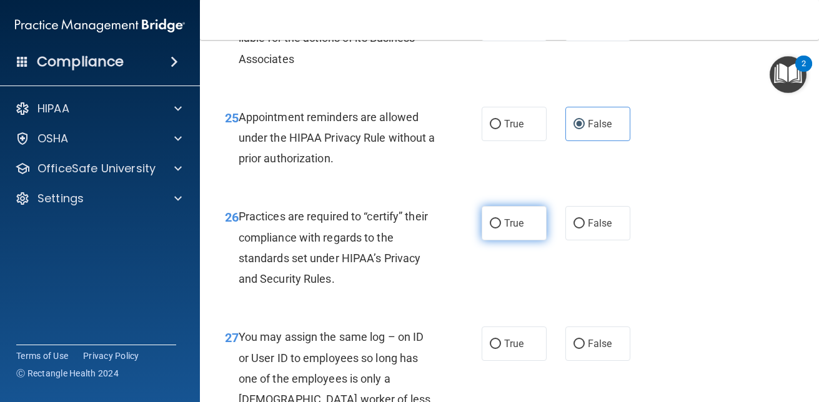
click at [491, 229] on input "True" at bounding box center [495, 223] width 11 height 9
radio input "true"
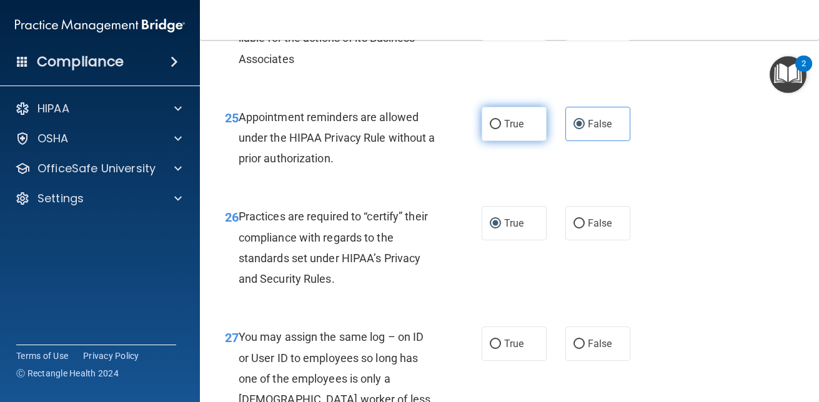
click at [491, 129] on input "True" at bounding box center [495, 124] width 11 height 9
radio input "true"
radio input "false"
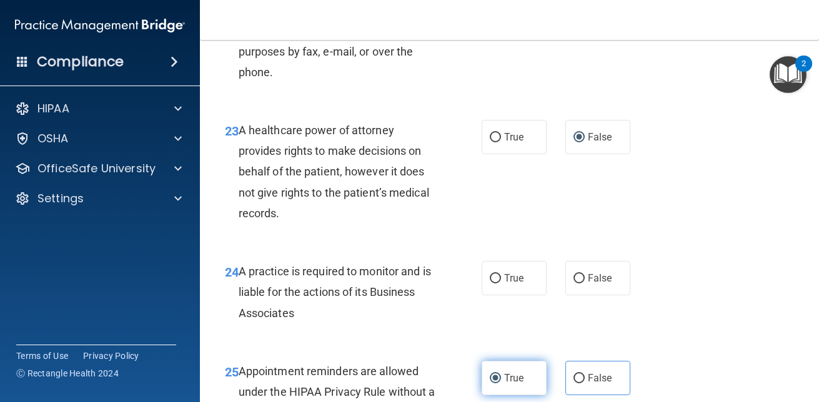
scroll to position [2860, 0]
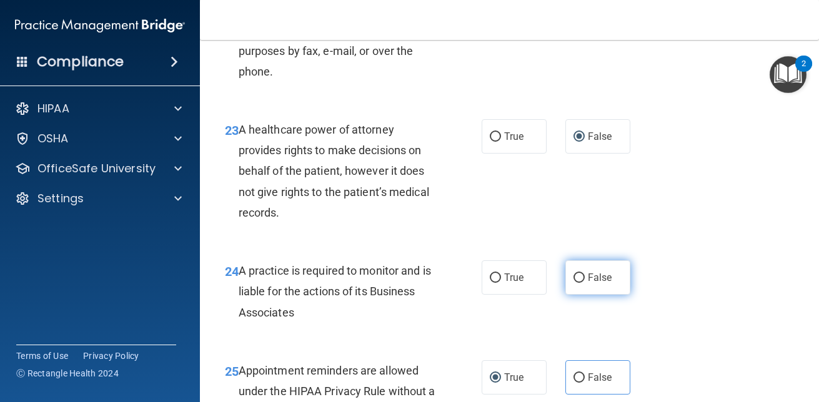
click at [575, 283] on input "False" at bounding box center [579, 278] width 11 height 9
radio input "true"
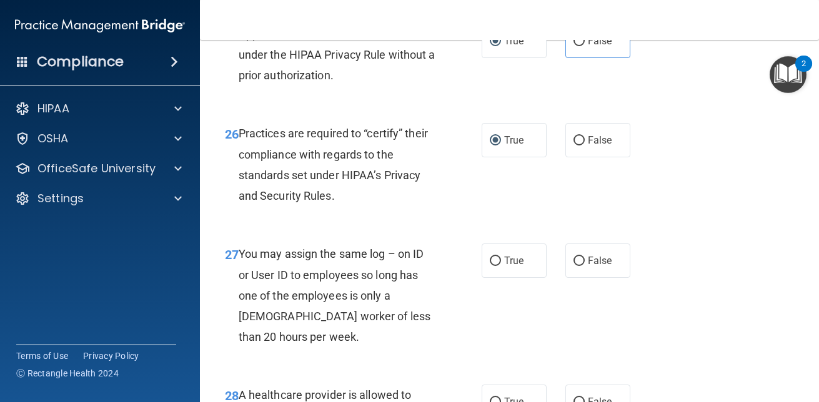
scroll to position [3201, 0]
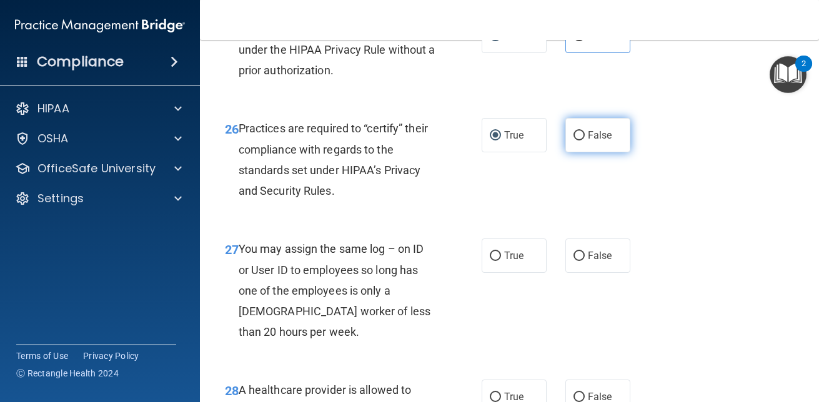
click at [574, 141] on input "False" at bounding box center [579, 135] width 11 height 9
radio input "true"
radio input "false"
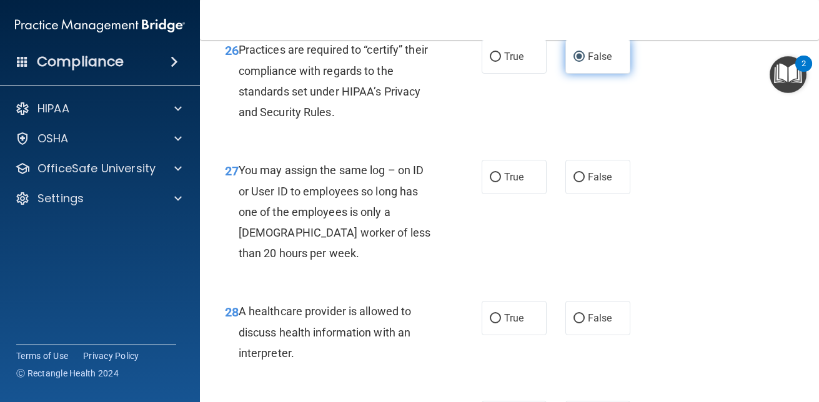
scroll to position [3282, 0]
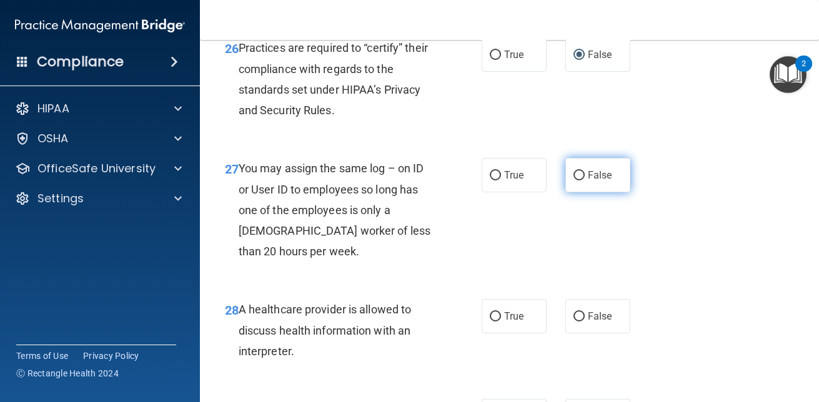
click at [574, 181] on input "False" at bounding box center [579, 175] width 11 height 9
radio input "true"
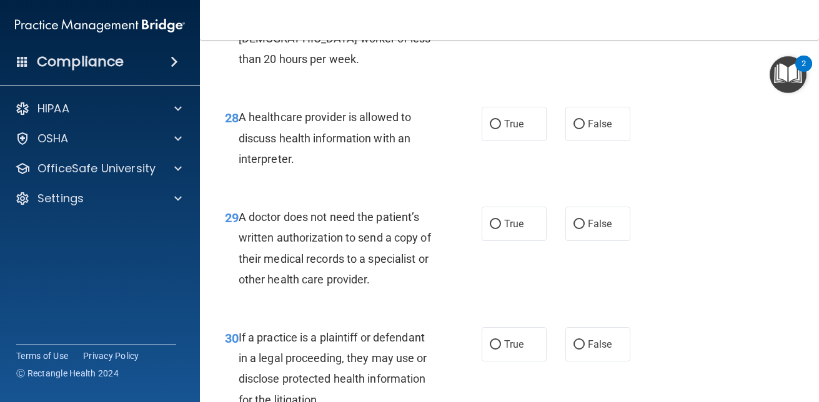
scroll to position [3477, 0]
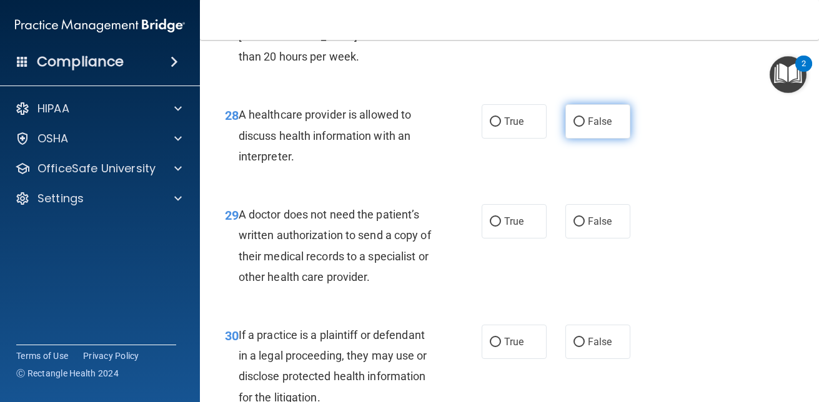
click at [574, 127] on input "False" at bounding box center [579, 121] width 11 height 9
radio input "true"
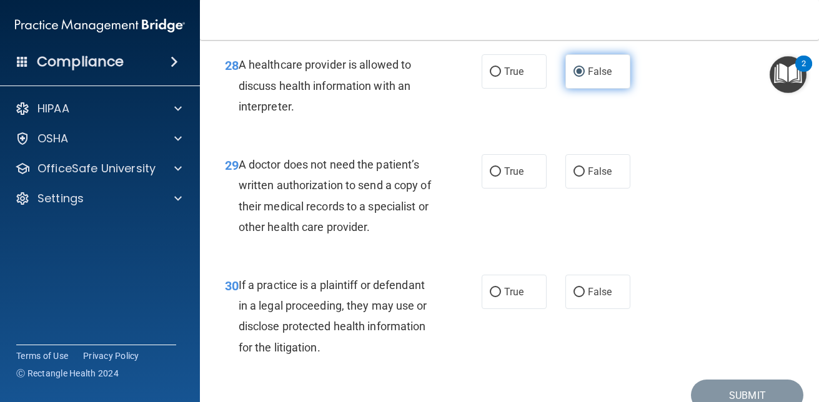
scroll to position [3530, 0]
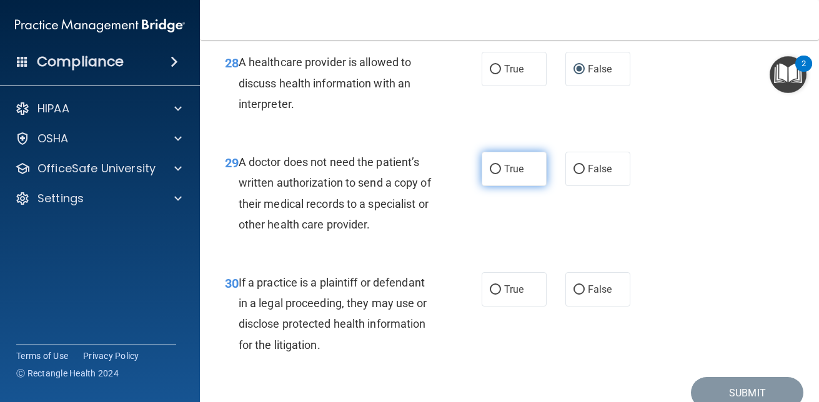
click at [495, 174] on input "True" at bounding box center [495, 169] width 11 height 9
radio input "true"
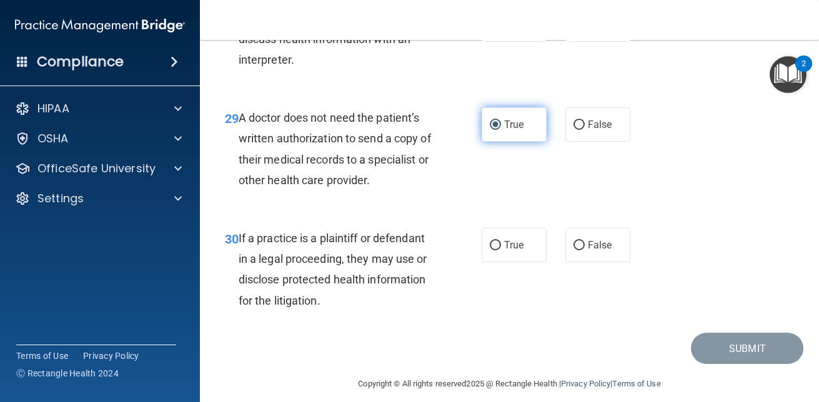
scroll to position [3607, 0]
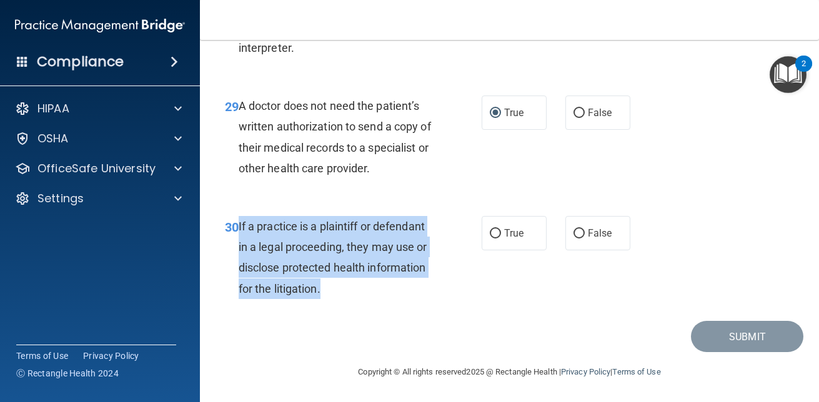
drag, startPoint x: 332, startPoint y: 292, endPoint x: 237, endPoint y: 225, distance: 116.5
click at [237, 225] on div "30 If a practice is a plaintiff or defendant in a legal proceeding, they may us…" at bounding box center [353, 260] width 294 height 89
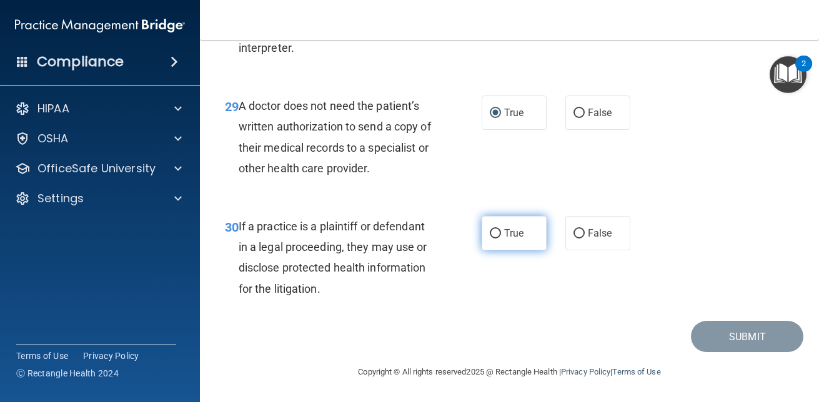
click at [506, 224] on label "True" at bounding box center [514, 233] width 65 height 34
click at [501, 229] on input "True" at bounding box center [495, 233] width 11 height 9
radio input "true"
click at [788, 64] on img "Open Resource Center, 2 new notifications" at bounding box center [788, 74] width 37 height 37
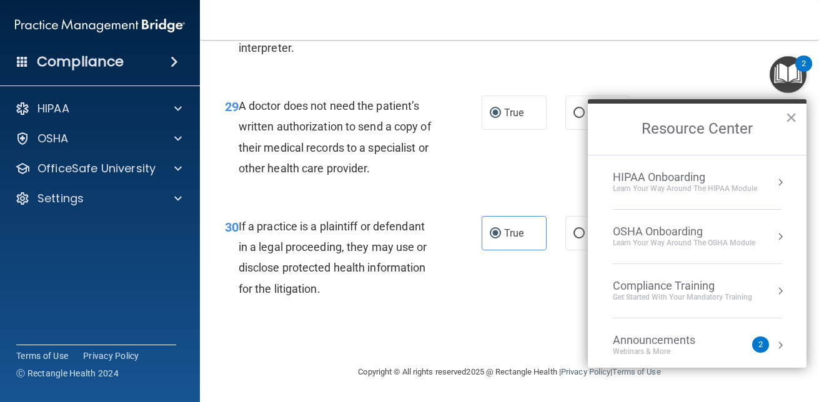
drag, startPoint x: 802, startPoint y: 257, endPoint x: 578, endPoint y: 304, distance: 229.2
click at [578, 304] on div "30 If a practice is a plaintiff or defendant in a legal proceeding, they may us…" at bounding box center [510, 261] width 588 height 121
click at [773, 171] on ol "HIPAA Onboarding Learn Your Way around the HIPAA module OSHA Onboarding Learn y…" at bounding box center [697, 261] width 219 height 213
click at [774, 184] on button "Resource Center" at bounding box center [780, 182] width 12 height 12
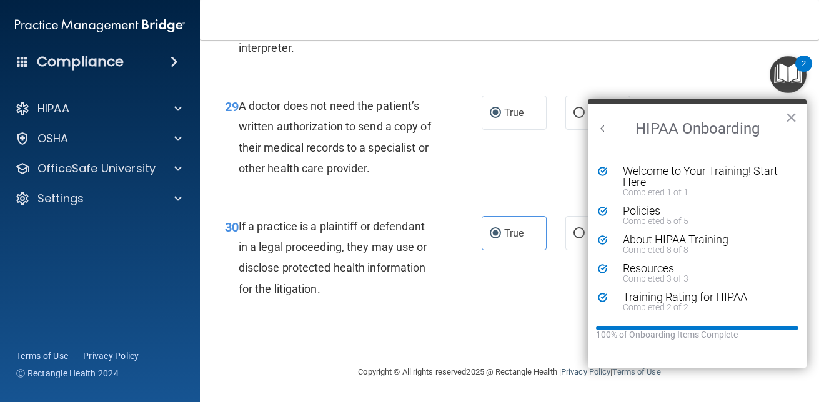
scroll to position [0, 0]
click at [542, 323] on div "Submit" at bounding box center [510, 337] width 588 height 32
drag, startPoint x: 542, startPoint y: 323, endPoint x: 715, endPoint y: 41, distance: 330.8
click at [715, 41] on div "28 A healthcare provider is allowed to discuss health information with an inter…" at bounding box center [510, 30] width 588 height 100
click at [794, 119] on button "×" at bounding box center [792, 117] width 12 height 20
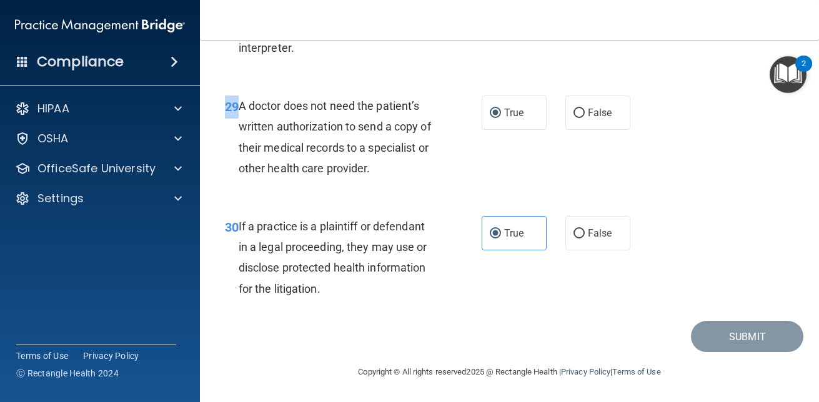
click at [794, 119] on div "29 A doctor does not need the patient’s written authorization to send a copy of…" at bounding box center [510, 140] width 588 height 121
drag, startPoint x: 794, startPoint y: 119, endPoint x: 789, endPoint y: 82, distance: 37.2
click at [789, 82] on img "Open Resource Center, 2 new notifications" at bounding box center [788, 74] width 37 height 37
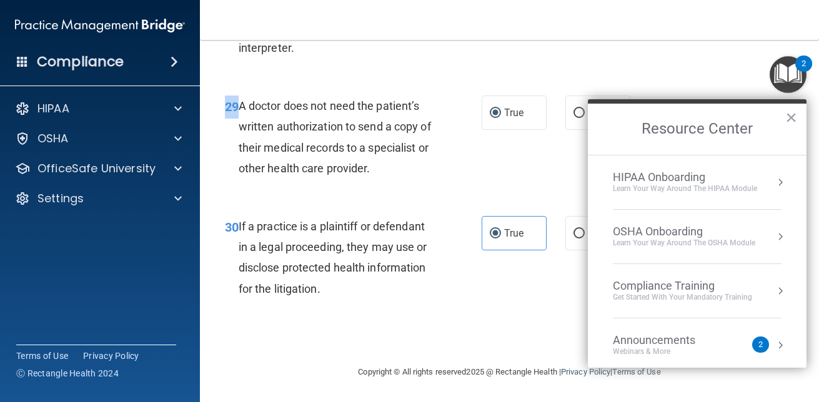
click at [802, 57] on div "2" at bounding box center [804, 64] width 17 height 16
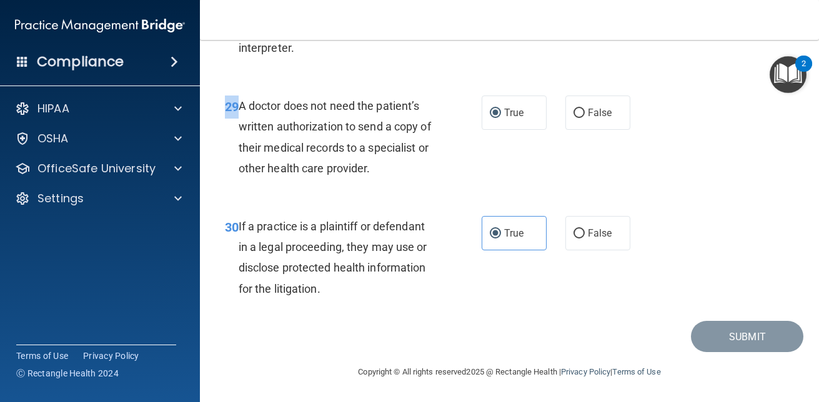
click at [802, 57] on div "2" at bounding box center [804, 64] width 17 height 16
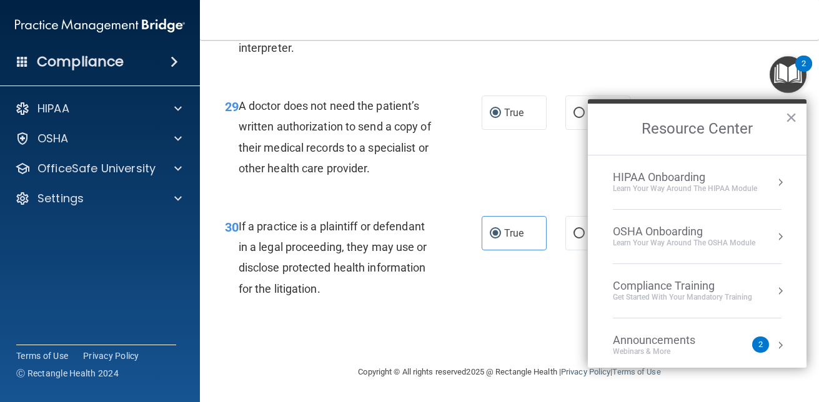
drag, startPoint x: 808, startPoint y: 329, endPoint x: 572, endPoint y: 190, distance: 273.4
click at [572, 190] on div "29 A doctor does not need the patient’s written authorization to send a copy of…" at bounding box center [510, 140] width 588 height 121
click at [727, 199] on li "HIPAA Onboarding Learn Your Way around the HIPAA module" at bounding box center [697, 183] width 169 height 54
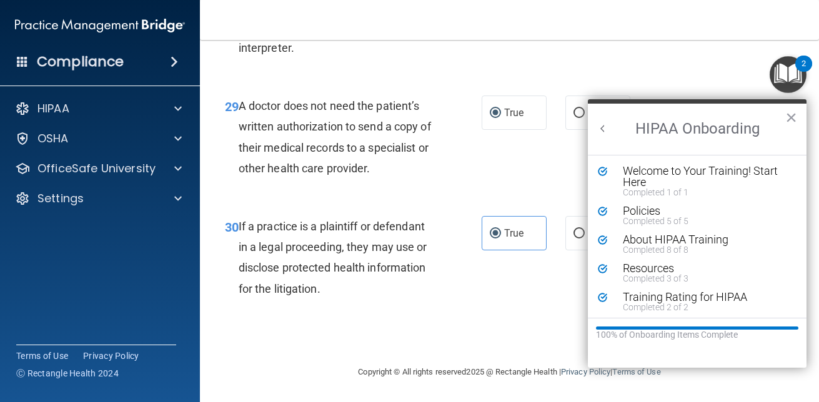
click at [564, 324] on div "Submit" at bounding box center [510, 337] width 588 height 32
click at [790, 117] on button "×" at bounding box center [792, 117] width 12 height 20
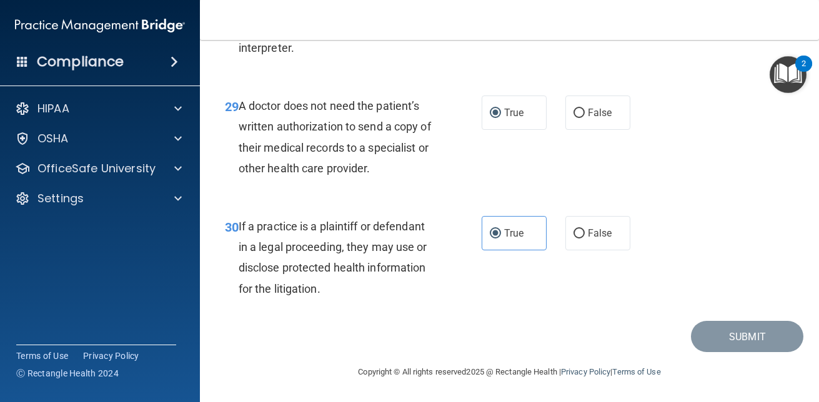
click at [782, 71] on img "Open Resource Center, 2 new notifications" at bounding box center [788, 74] width 37 height 37
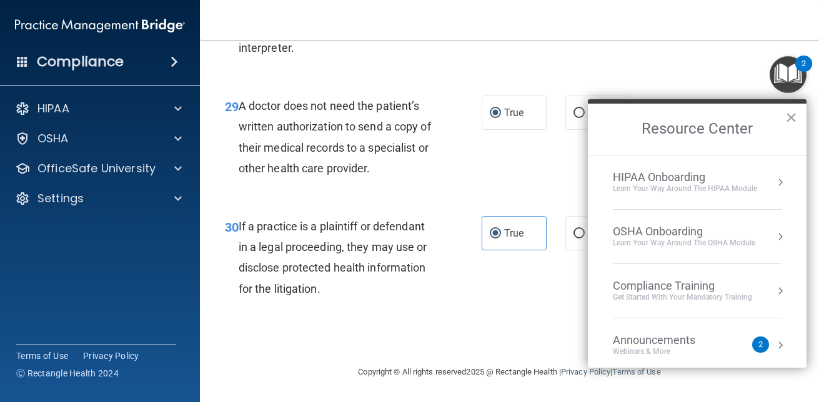
click at [701, 297] on div "Get Started with your mandatory training" at bounding box center [682, 297] width 139 height 11
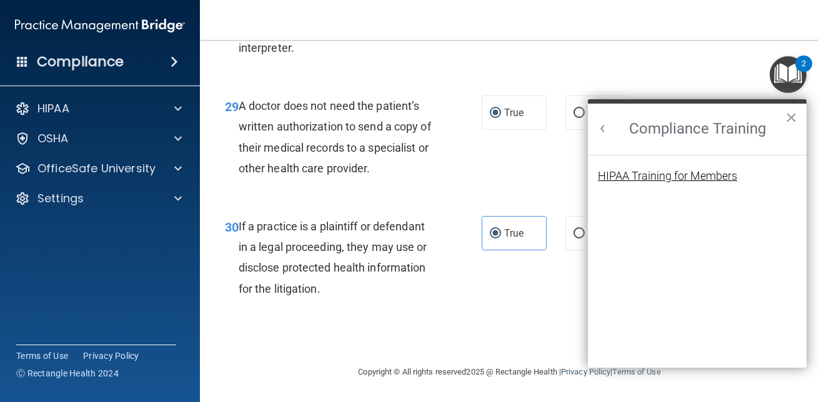
click at [710, 171] on div "HIPAA Training for Members" at bounding box center [667, 176] width 139 height 11
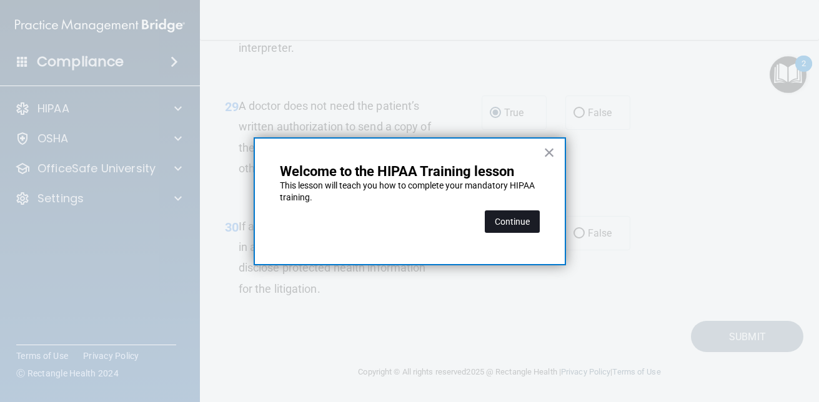
click at [507, 224] on button "Continue" at bounding box center [512, 222] width 55 height 22
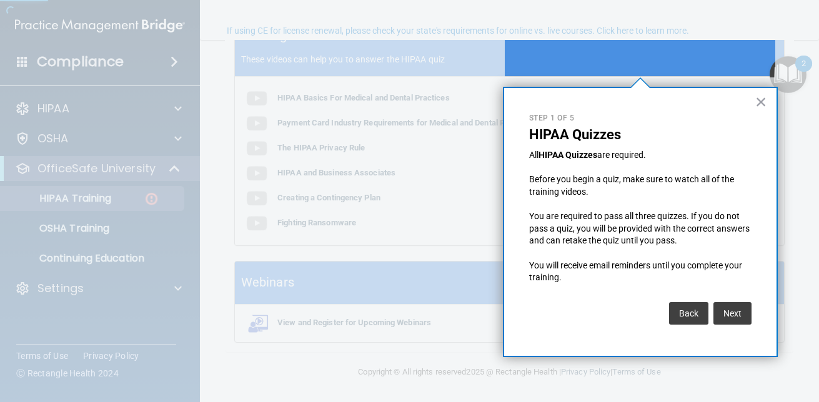
scroll to position [97, 0]
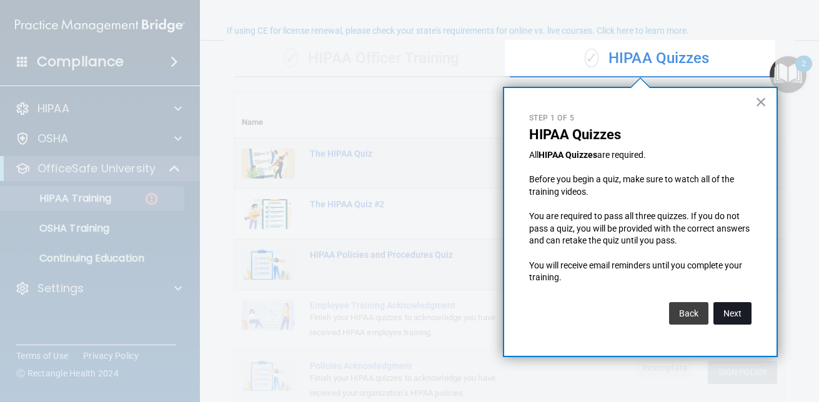
click at [726, 310] on button "Next" at bounding box center [733, 313] width 38 height 22
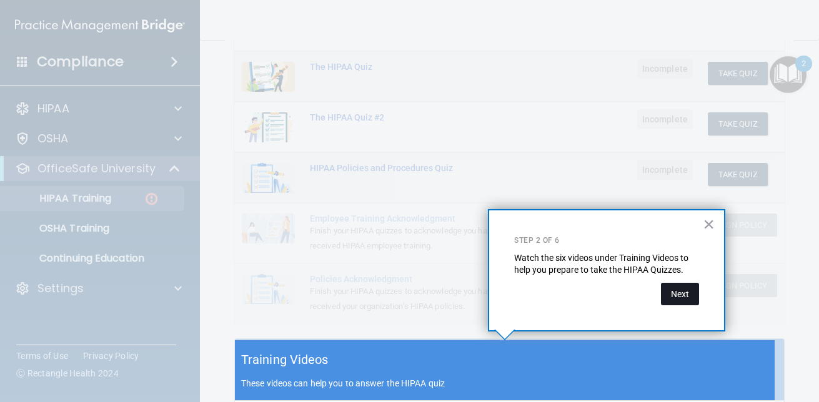
click at [676, 288] on button "Next" at bounding box center [680, 294] width 38 height 22
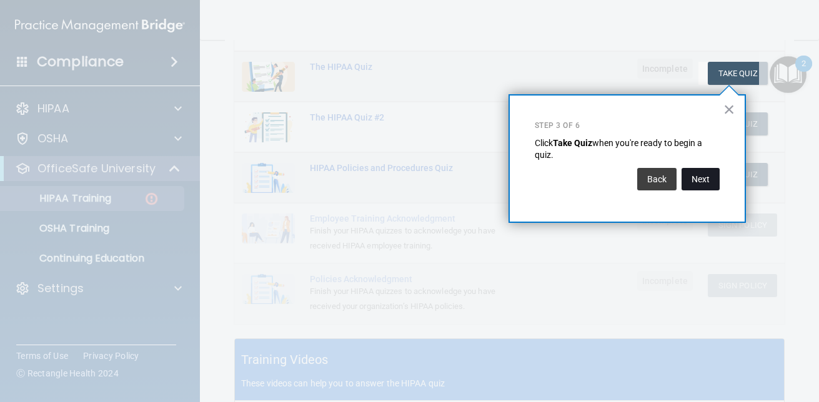
click at [706, 170] on button "Next" at bounding box center [701, 179] width 38 height 22
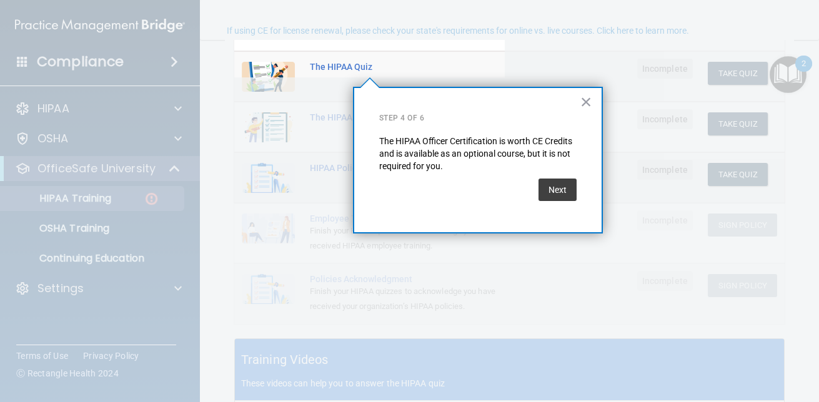
scroll to position [97, 0]
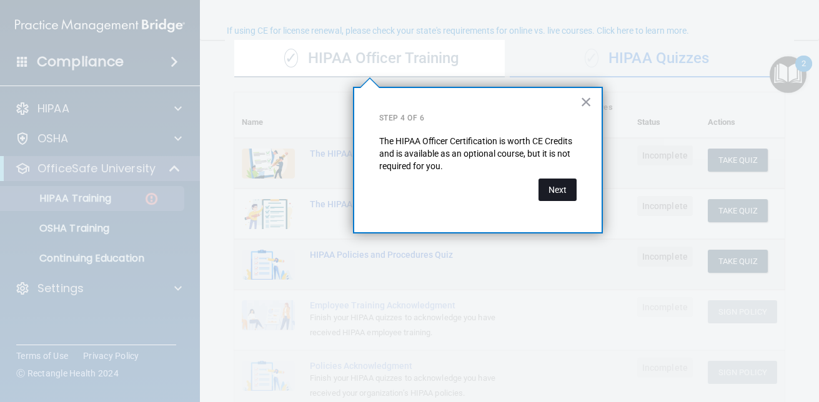
click at [555, 197] on button "Next" at bounding box center [558, 190] width 38 height 22
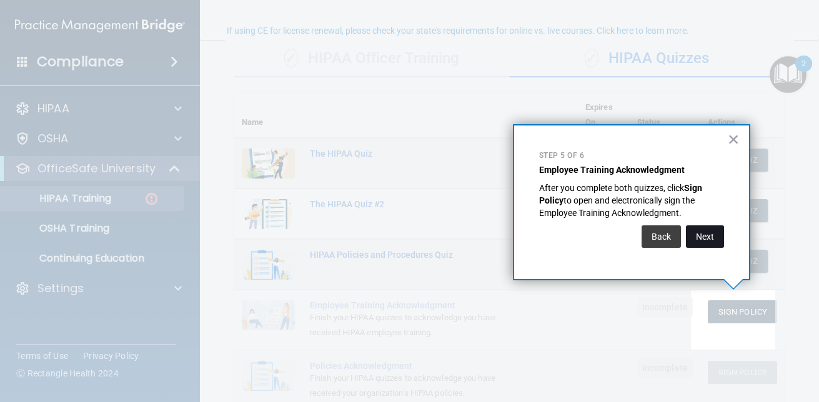
click at [711, 235] on button "Next" at bounding box center [705, 237] width 38 height 22
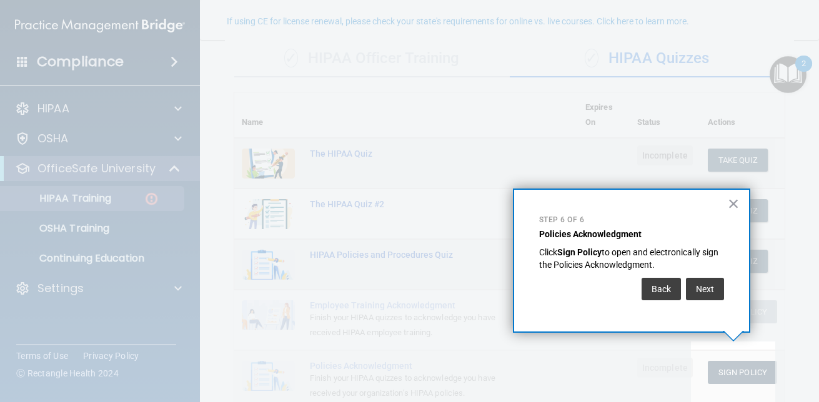
scroll to position [106, 0]
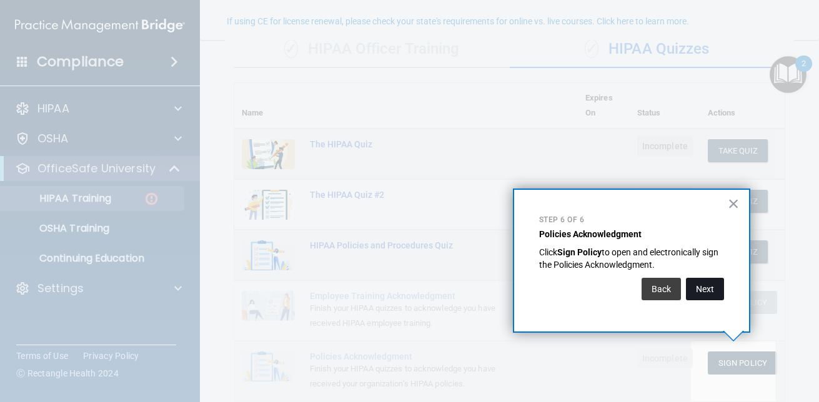
click at [711, 289] on button "Next" at bounding box center [705, 289] width 38 height 22
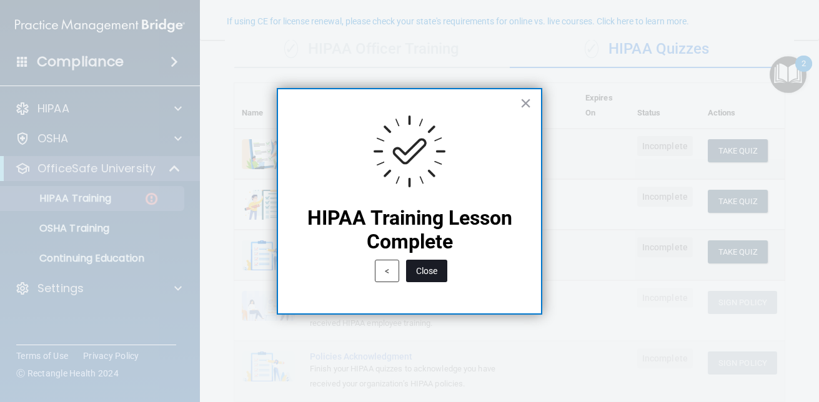
click at [424, 267] on button "Close" at bounding box center [426, 271] width 41 height 22
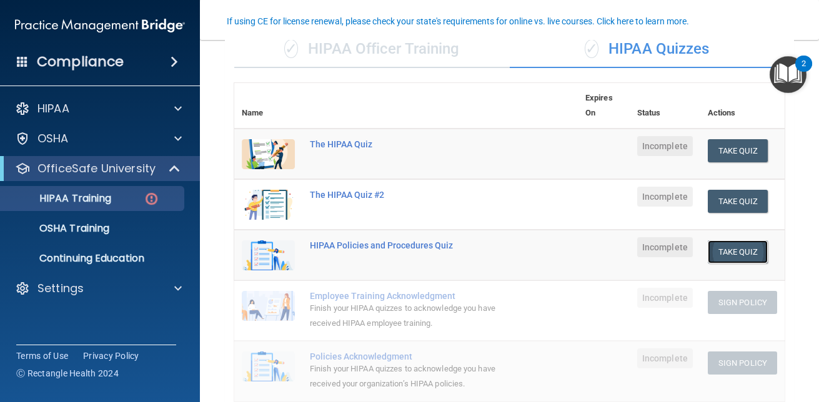
click at [751, 257] on button "Take Quiz" at bounding box center [738, 252] width 60 height 23
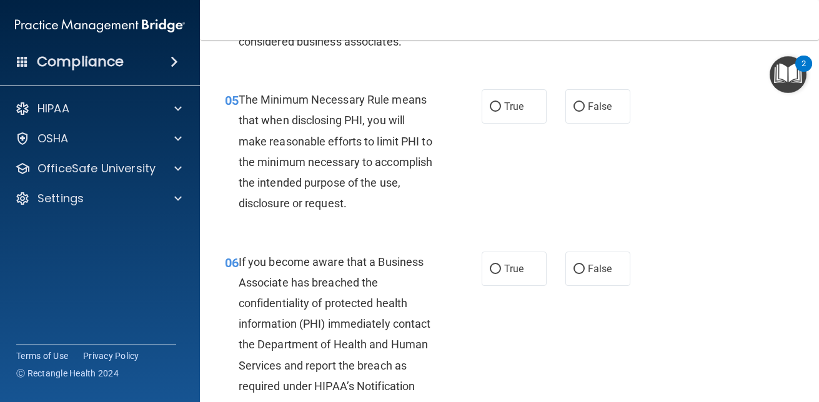
scroll to position [608, 0]
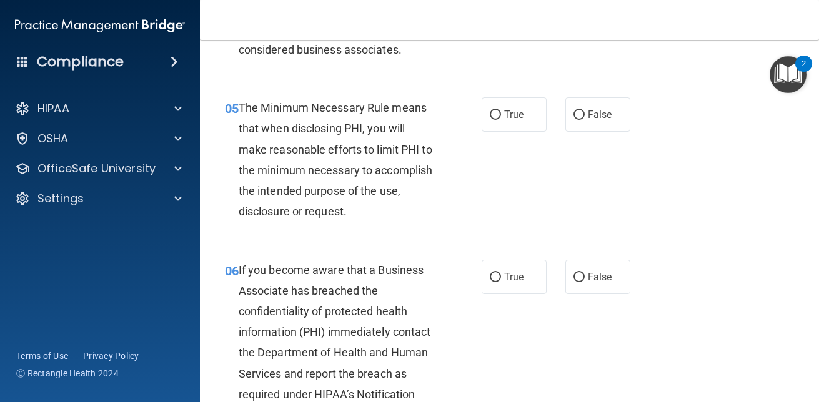
click at [778, 62] on img "Open Resource Center, 2 new notifications" at bounding box center [788, 74] width 37 height 37
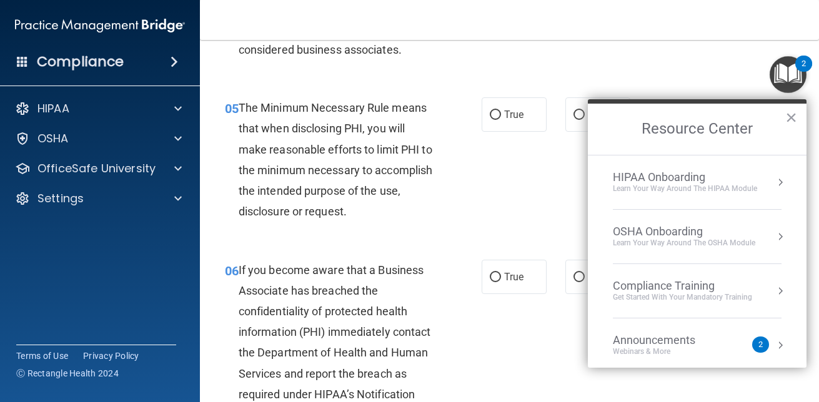
click at [683, 296] on div "Get Started with your mandatory training" at bounding box center [682, 297] width 139 height 11
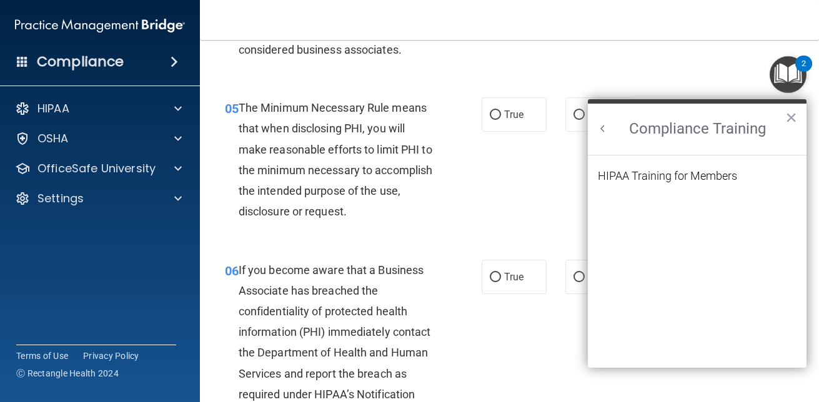
scroll to position [0, 0]
click at [694, 181] on div "HIPAA Training for Members" at bounding box center [667, 176] width 139 height 11
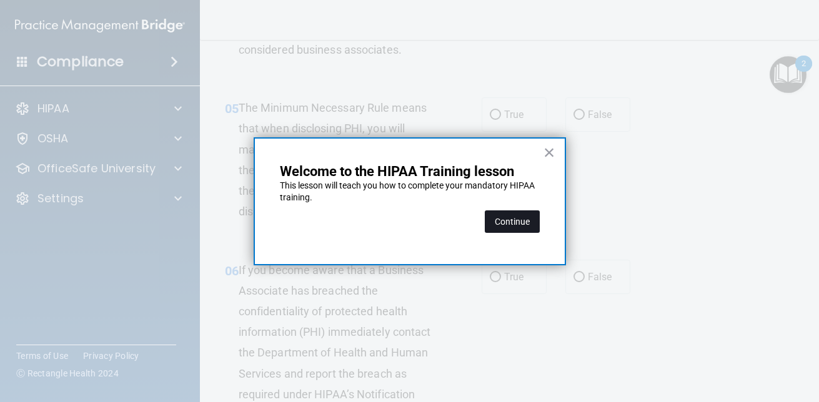
click at [499, 227] on button "Continue" at bounding box center [512, 222] width 55 height 22
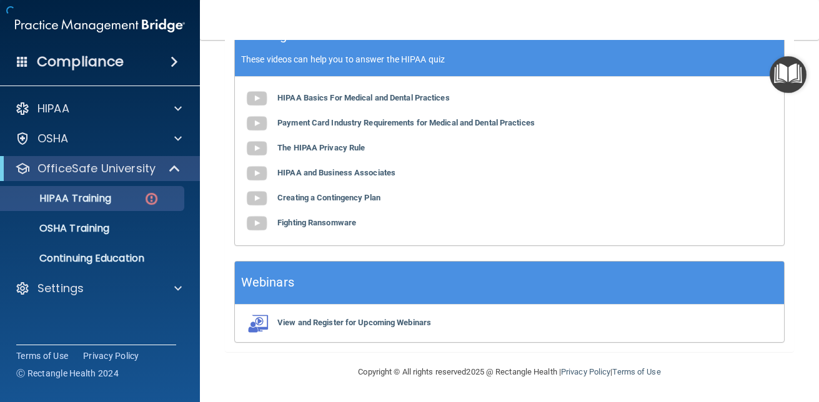
scroll to position [97, 0]
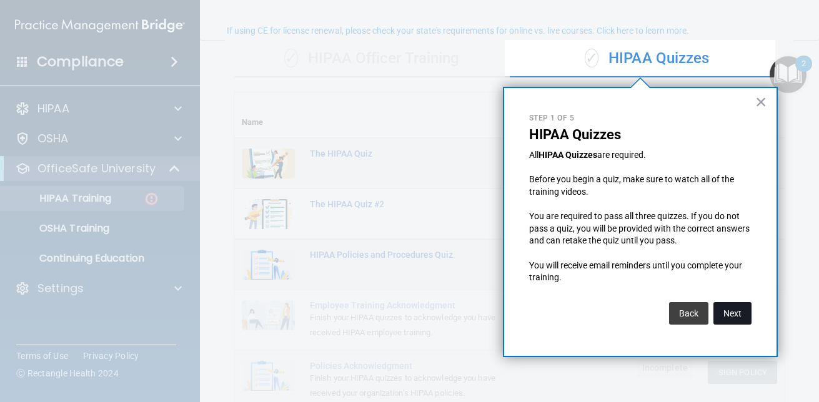
click at [730, 314] on button "Next" at bounding box center [733, 313] width 38 height 22
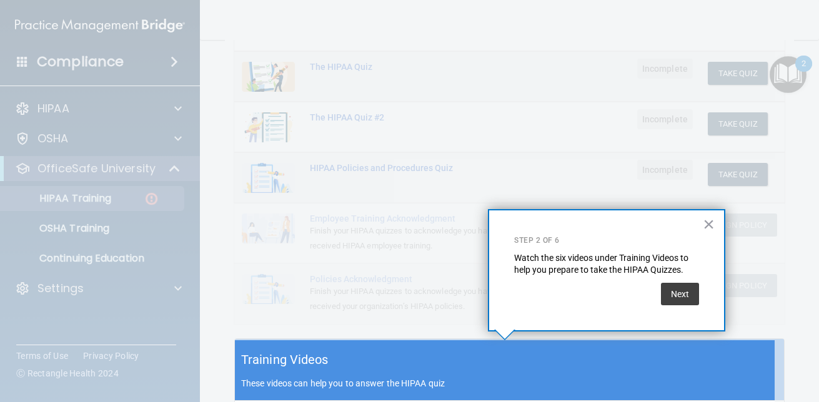
click at [511, 376] on div "Training Videos These videos can help you to answer the HIPAA quiz" at bounding box center [509, 370] width 549 height 62
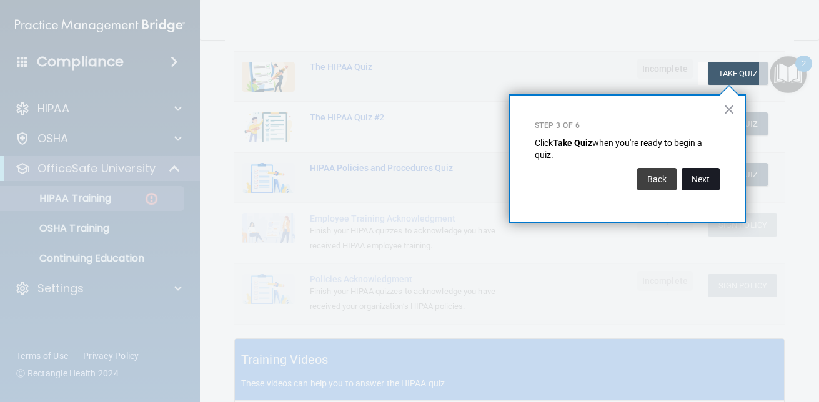
click at [698, 169] on button "Next" at bounding box center [701, 179] width 38 height 22
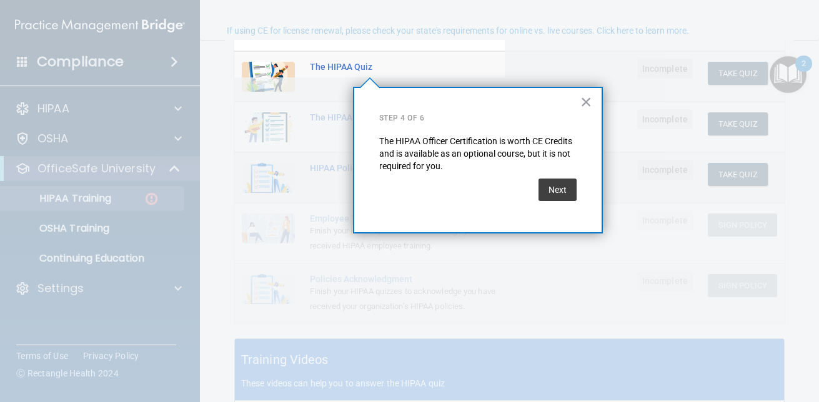
scroll to position [97, 0]
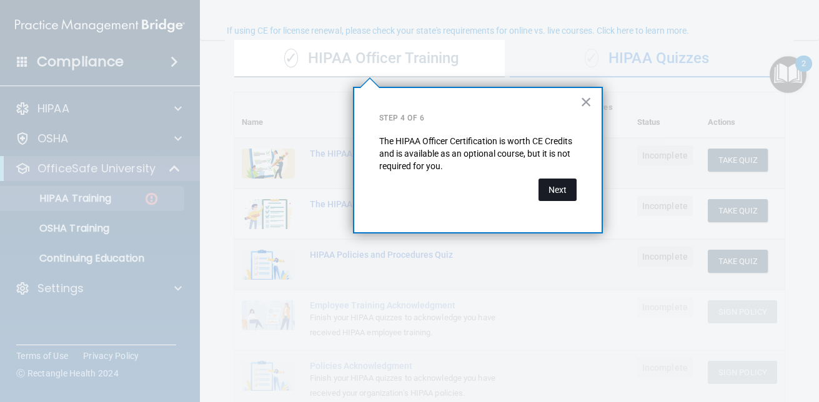
click at [551, 184] on button "Next" at bounding box center [558, 190] width 38 height 22
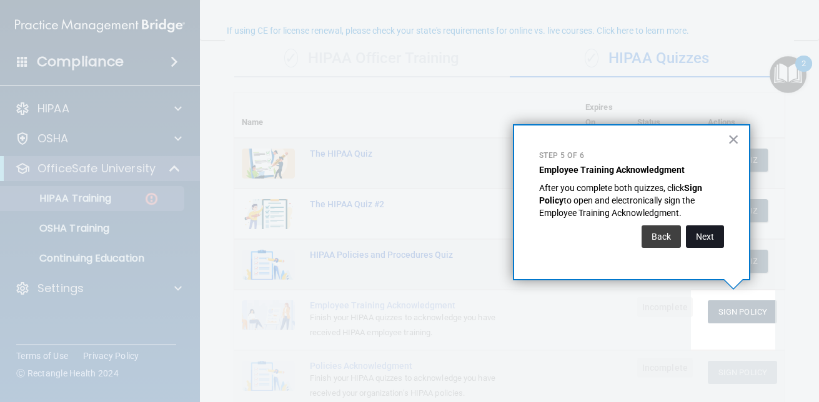
click at [705, 237] on button "Next" at bounding box center [705, 237] width 38 height 22
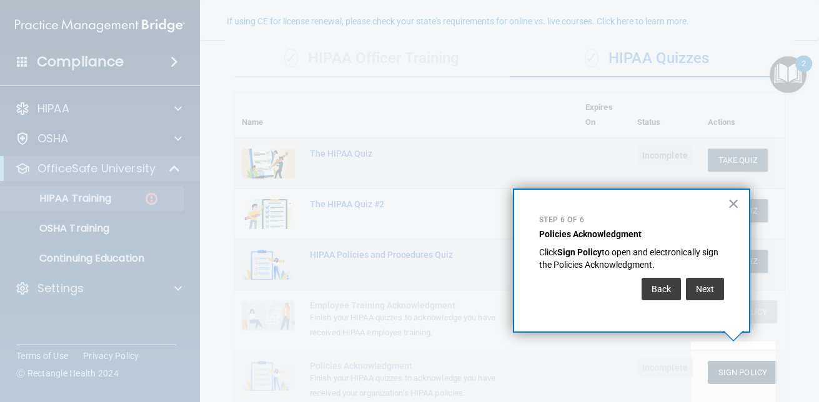
scroll to position [106, 0]
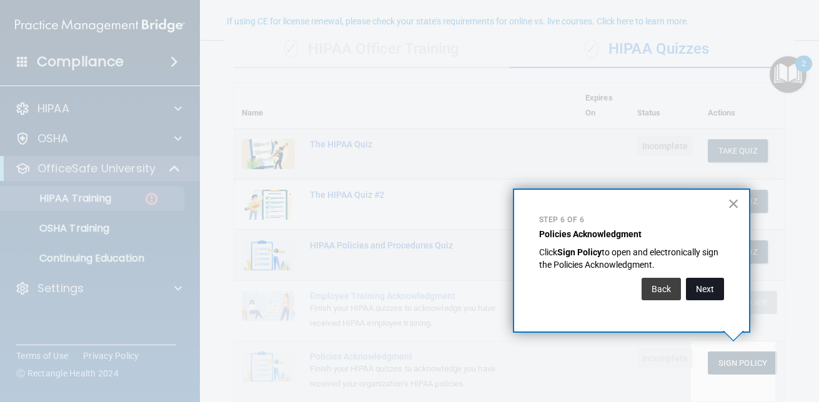
click at [718, 281] on button "Next" at bounding box center [705, 289] width 38 height 22
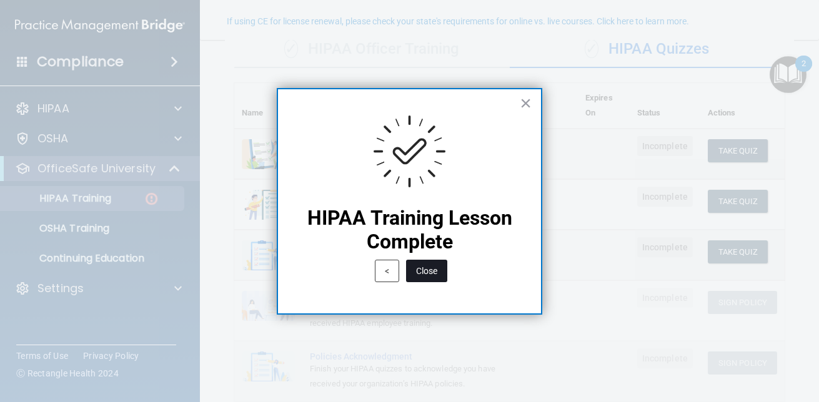
click at [419, 276] on button "Close" at bounding box center [426, 271] width 41 height 22
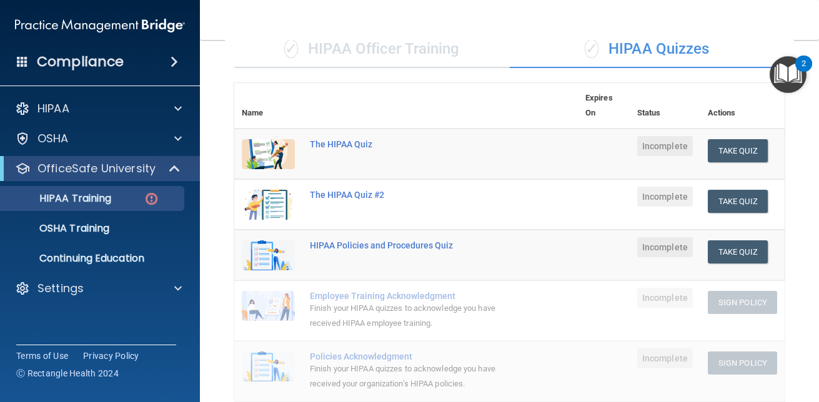
scroll to position [423, 0]
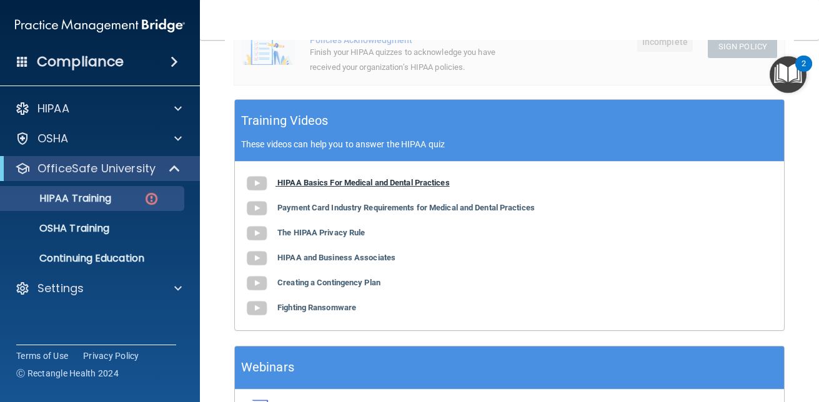
click at [295, 181] on b "HIPAA Basics For Medical and Dental Practices" at bounding box center [363, 182] width 172 height 9
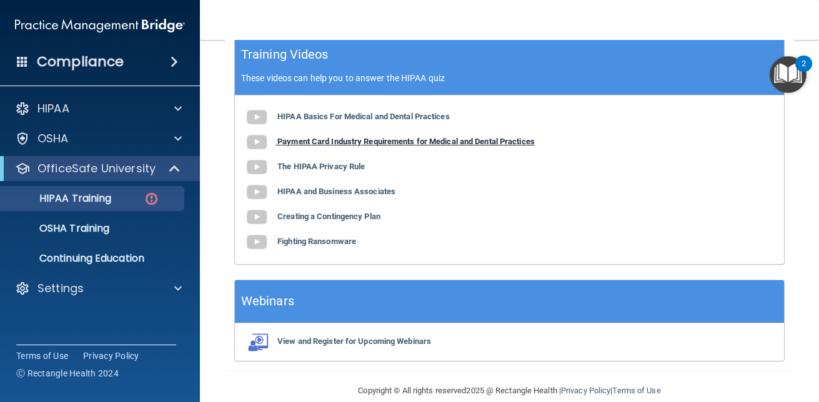
scroll to position [509, 0]
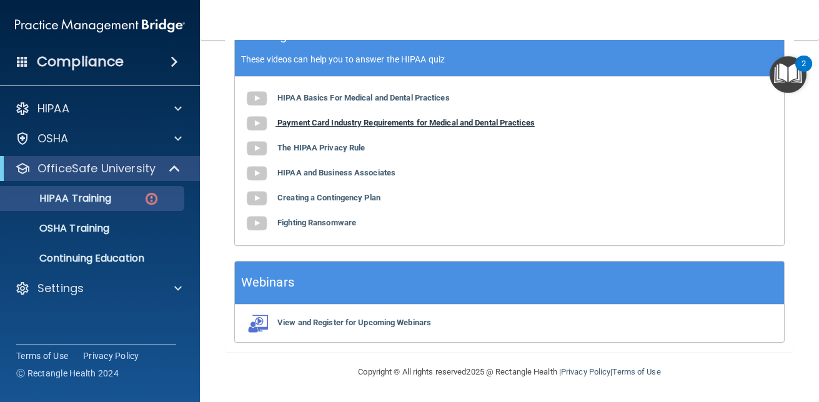
click at [262, 125] on img at bounding box center [256, 123] width 25 height 25
click at [263, 146] on img at bounding box center [256, 148] width 25 height 25
click at [251, 202] on img at bounding box center [256, 198] width 25 height 25
click at [261, 222] on img at bounding box center [256, 223] width 25 height 25
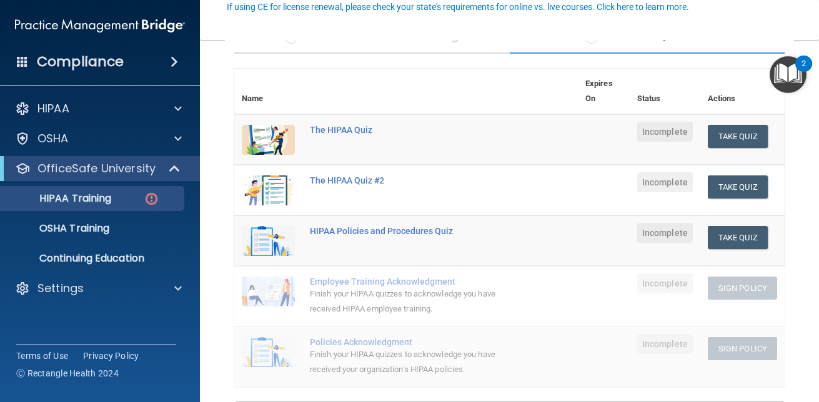
scroll to position [119, 0]
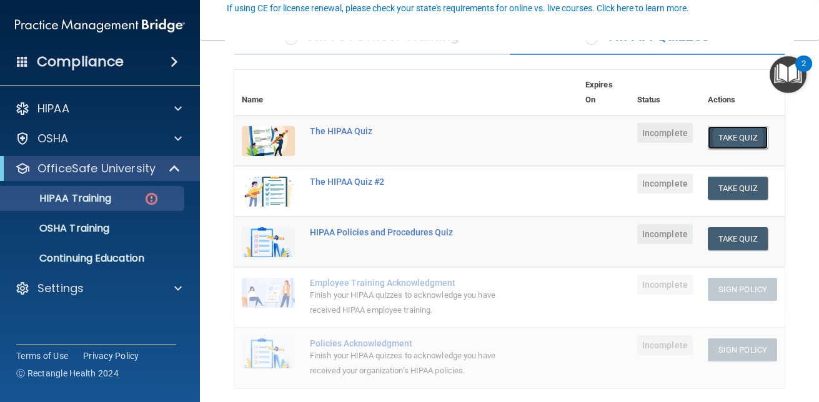
click at [729, 132] on button "Take Quiz" at bounding box center [738, 137] width 60 height 23
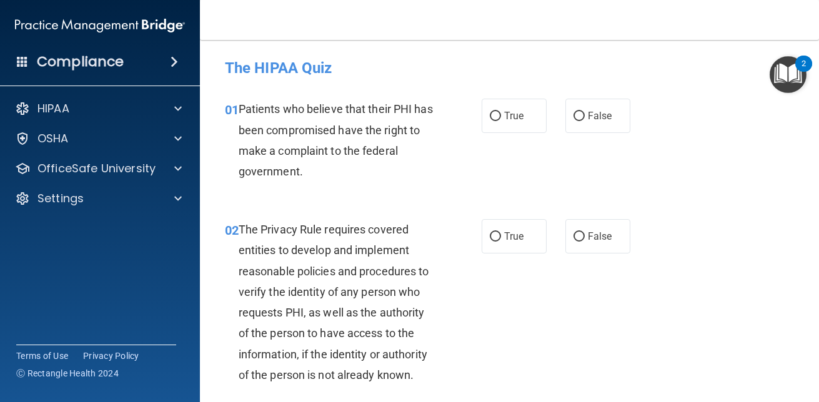
click at [802, 64] on div "2" at bounding box center [804, 72] width 4 height 16
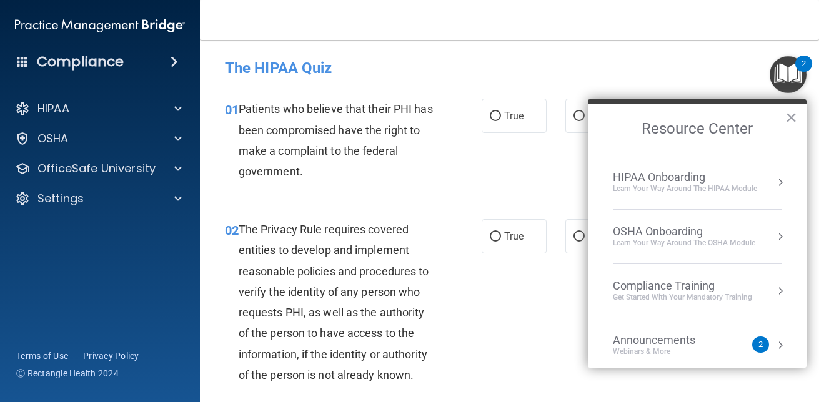
scroll to position [70, 0]
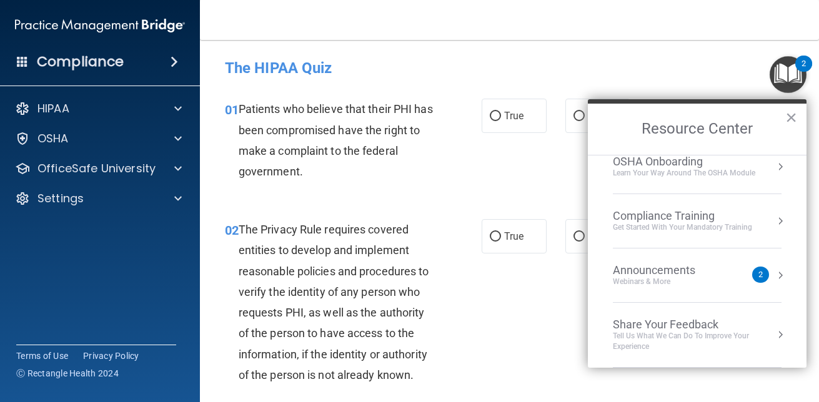
click at [755, 272] on div "2" at bounding box center [760, 275] width 17 height 16
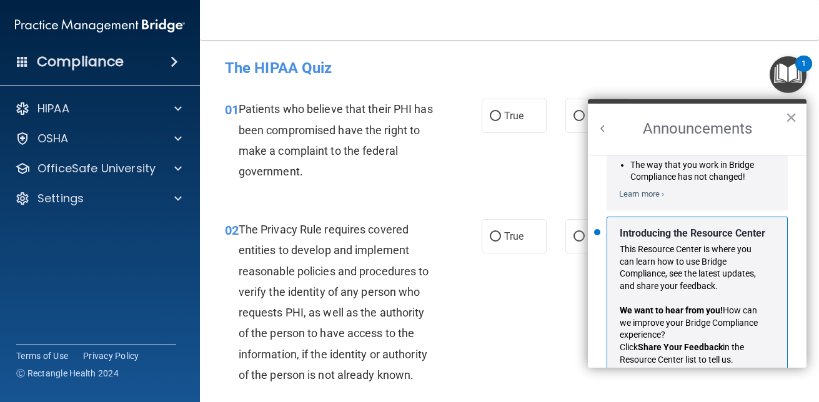
scroll to position [219, 0]
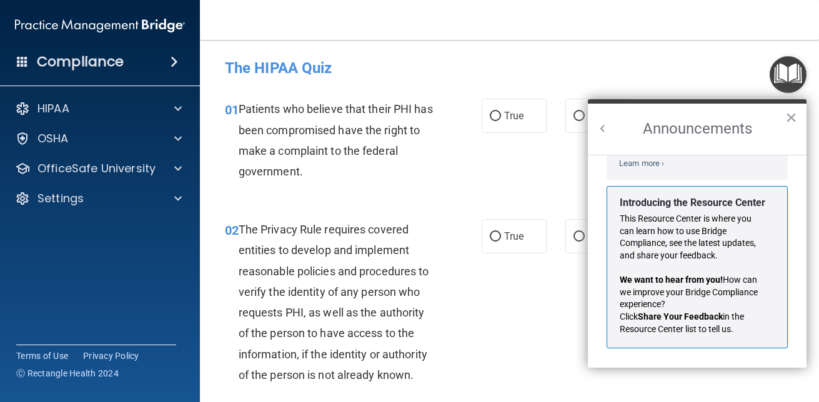
click at [680, 296] on span "How can we improve your Bridge Compliance experience?" at bounding box center [690, 292] width 140 height 34
click at [638, 160] on div "[DATE] OfficeSafe is now Bridge Compliance! Bridge Compliance is part of the Pr…" at bounding box center [697, 71] width 181 height 217
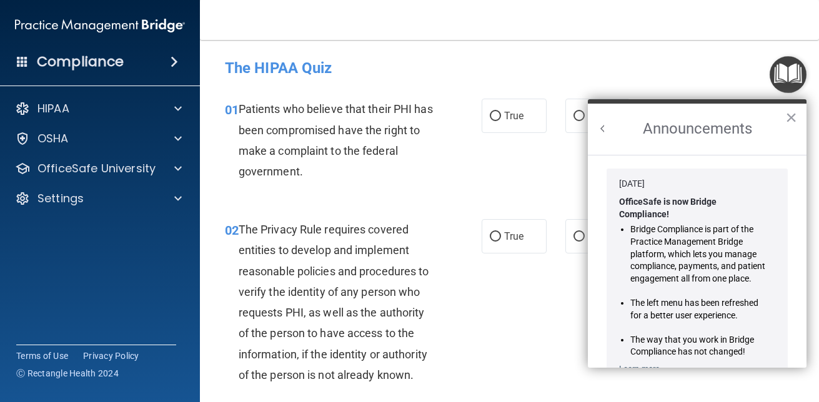
click at [567, 308] on div "02 The Privacy Rule requires covered entities to develop and implement reasonab…" at bounding box center [510, 306] width 588 height 204
click at [789, 120] on button "×" at bounding box center [792, 117] width 12 height 20
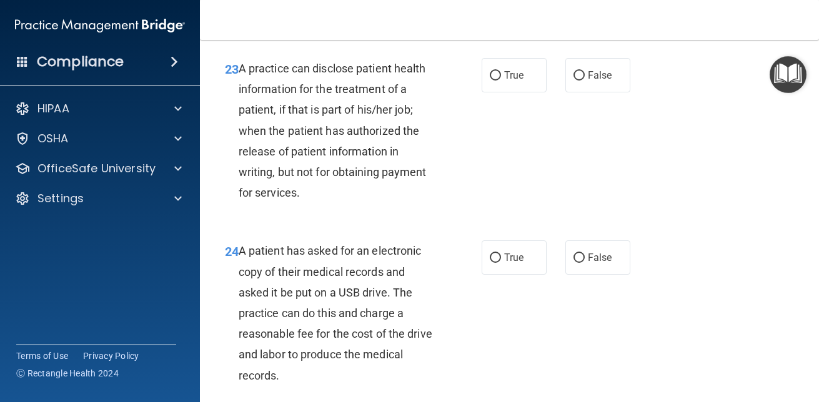
scroll to position [3586, 0]
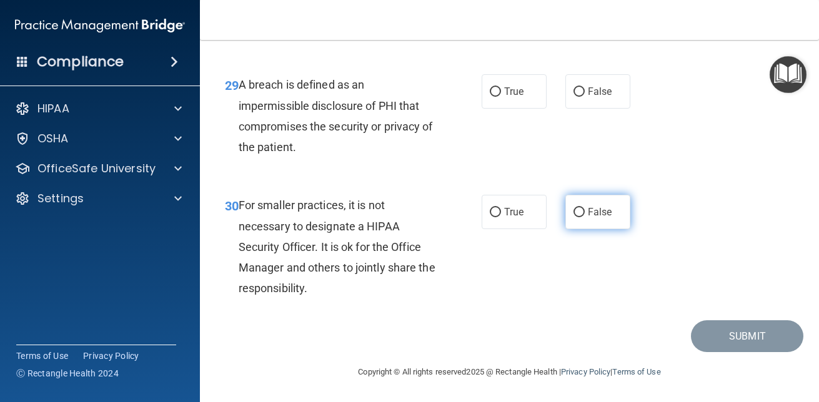
click at [566, 211] on label "False" at bounding box center [598, 212] width 65 height 34
click at [574, 211] on input "False" at bounding box center [579, 212] width 11 height 9
radio input "true"
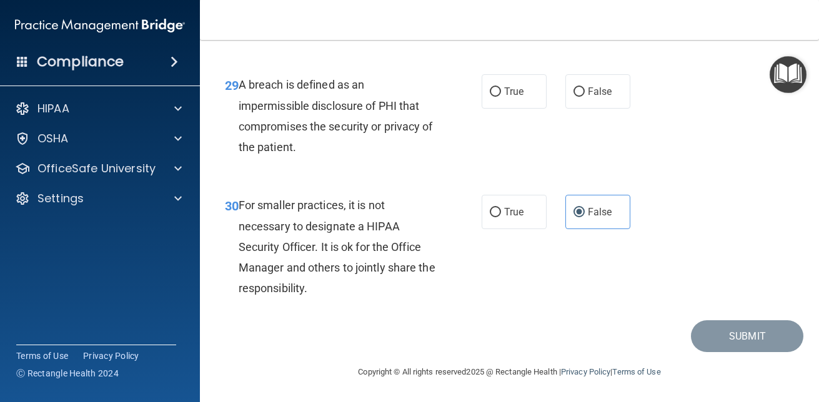
drag, startPoint x: 718, startPoint y: 350, endPoint x: 674, endPoint y: 309, distance: 60.1
click at [674, 309] on div "30 For smaller practices, it is not necessary to designate a HIPAA Security Off…" at bounding box center [510, 249] width 588 height 141
click at [582, 218] on label "False" at bounding box center [598, 212] width 65 height 34
click at [582, 217] on input "False" at bounding box center [579, 212] width 11 height 9
click at [574, 212] on input "False" at bounding box center [579, 212] width 11 height 9
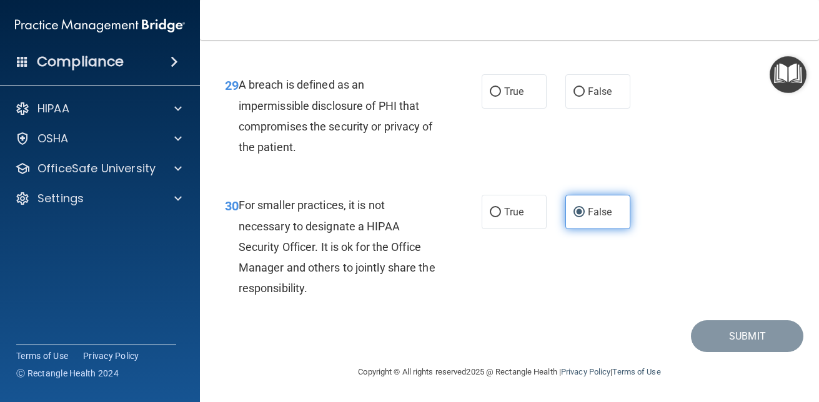
click at [574, 212] on input "False" at bounding box center [579, 212] width 11 height 9
